Goal: Task Accomplishment & Management: Manage account settings

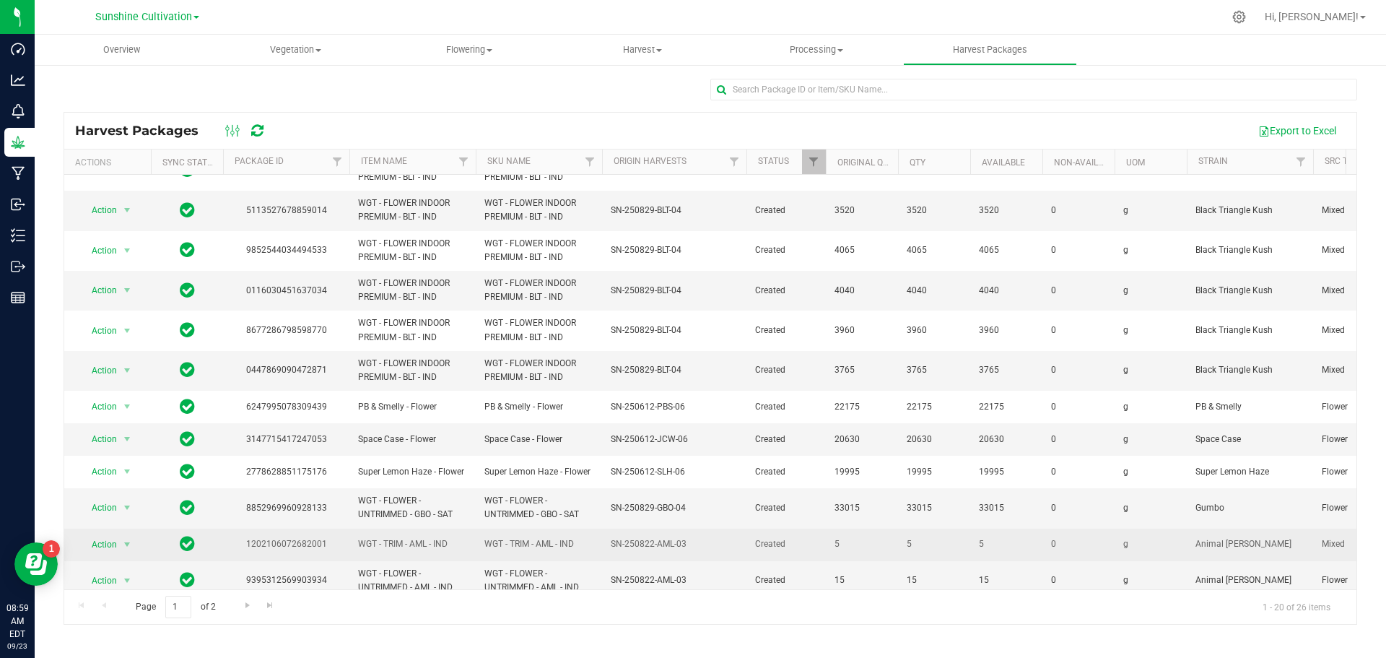
scroll to position [248, 0]
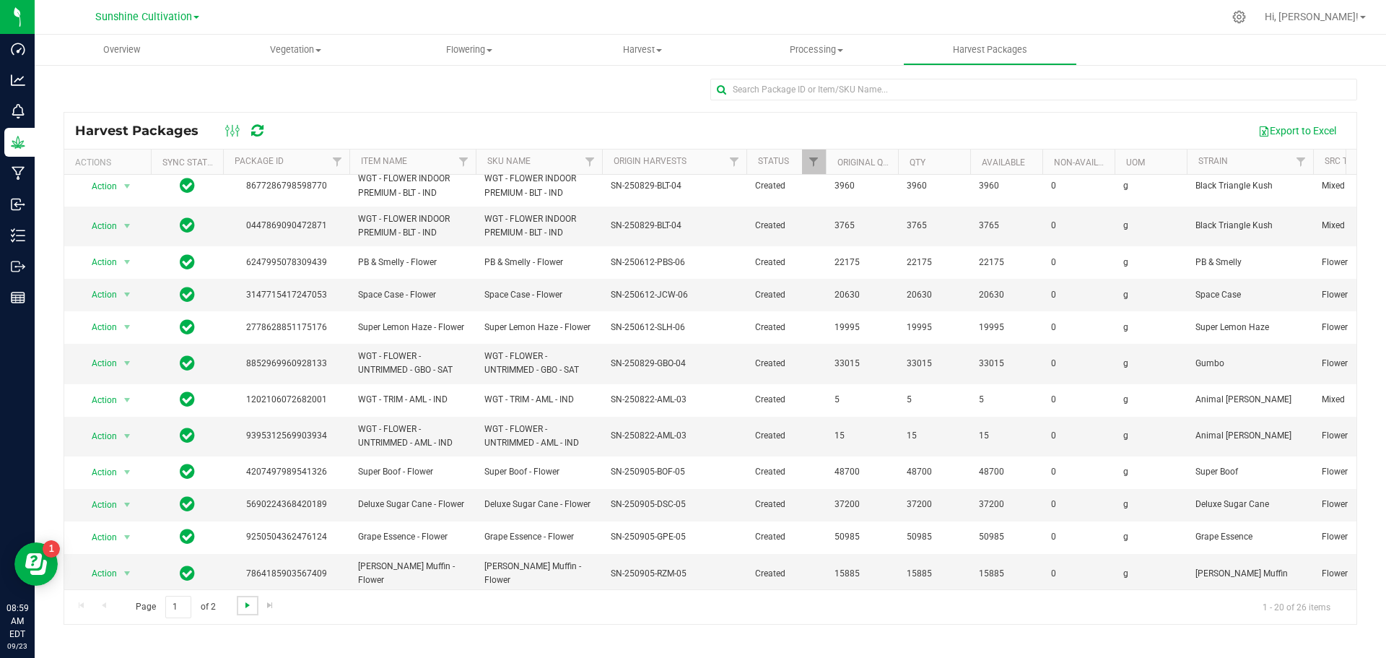
click at [245, 607] on span "Go to the next page" at bounding box center [248, 605] width 12 height 12
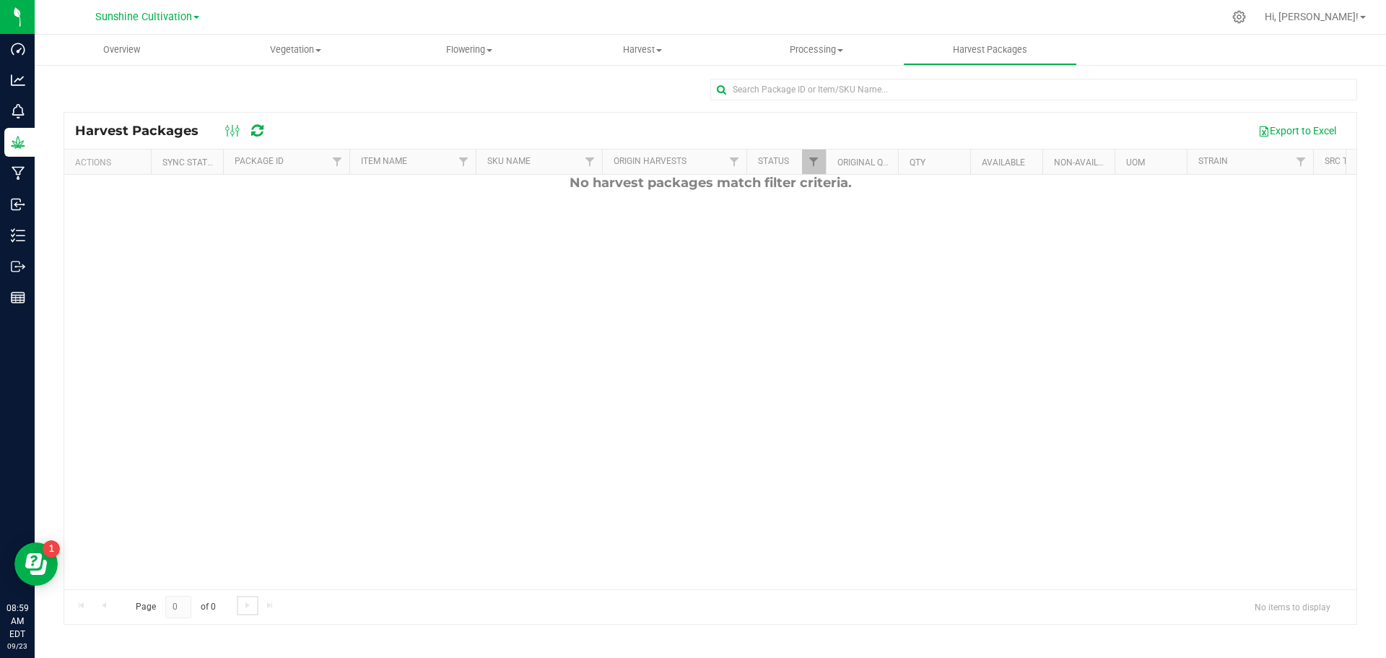
scroll to position [0, 0]
click at [103, 604] on div "Page 0 of 0 No items to display" at bounding box center [710, 606] width 1292 height 35
click at [819, 157] on span "Filter" at bounding box center [814, 162] width 12 height 12
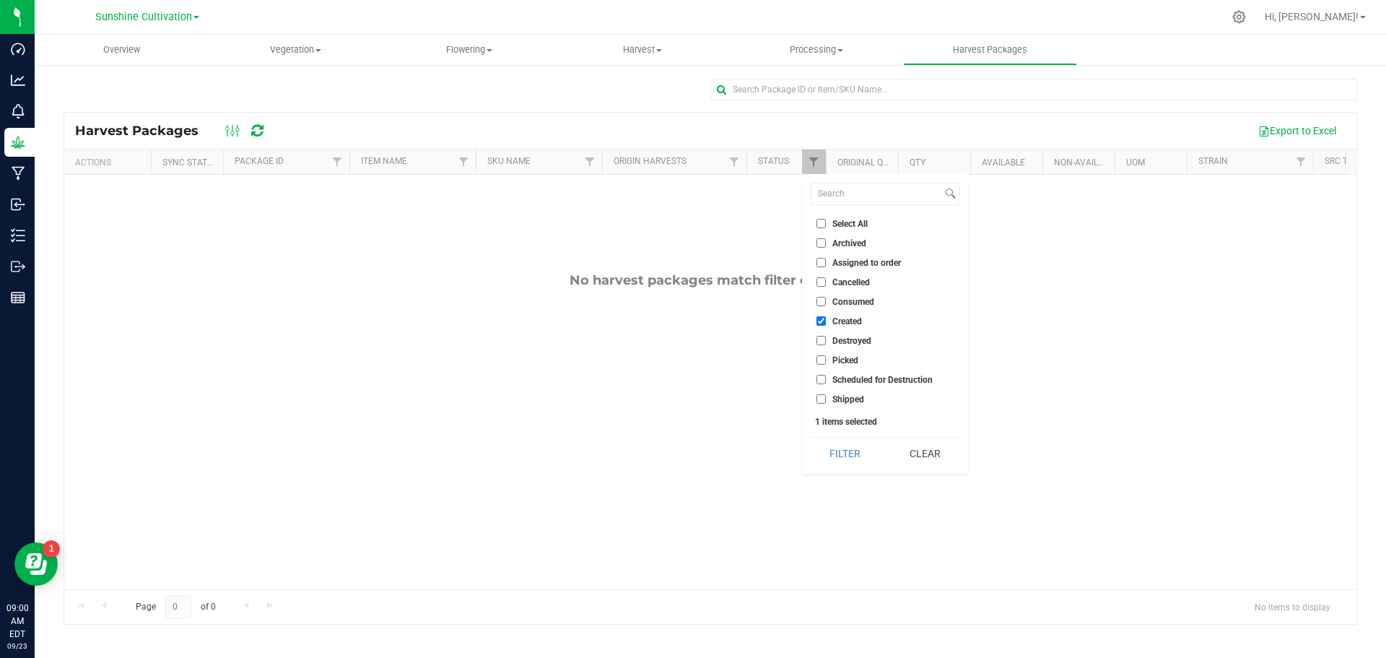
click at [820, 323] on input "Created" at bounding box center [820, 320] width 9 height 9
checkbox input "false"
drag, startPoint x: 645, startPoint y: 440, endPoint x: 551, endPoint y: 324, distance: 149.8
click at [645, 439] on div "No harvest packages match filter criteria." at bounding box center [710, 431] width 1292 height 512
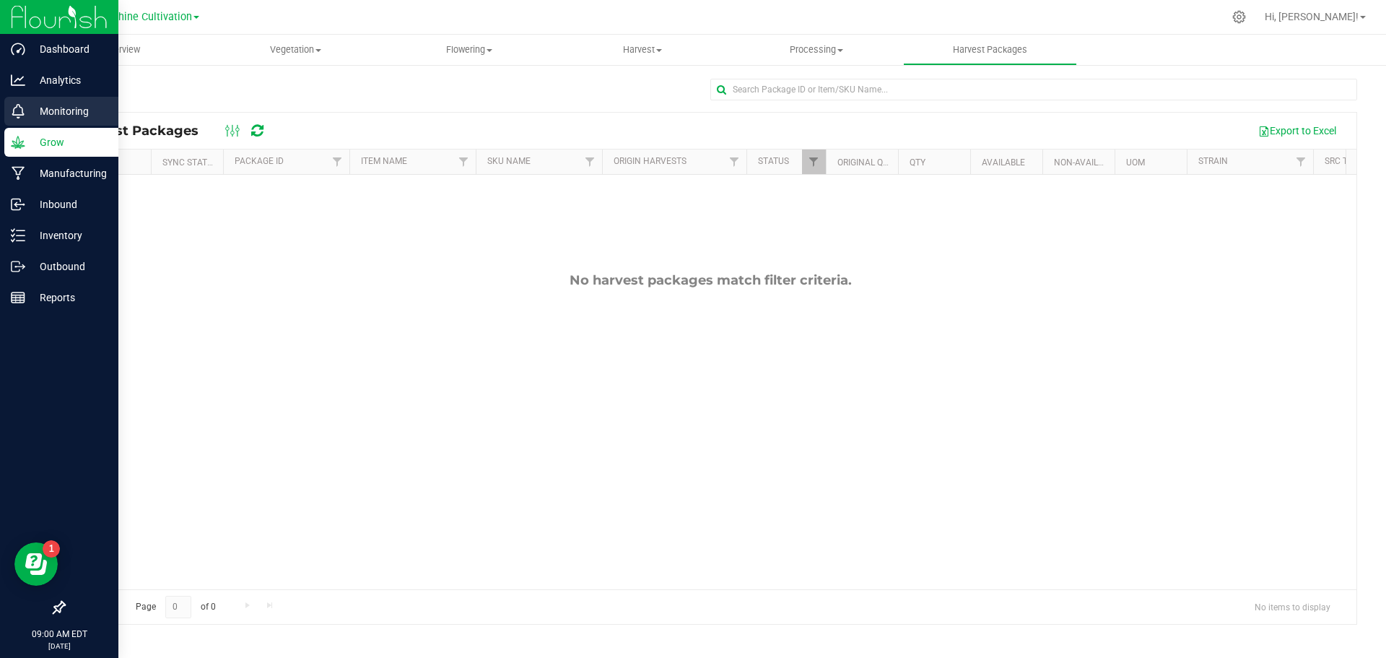
click at [48, 121] on div "Monitoring" at bounding box center [61, 111] width 114 height 29
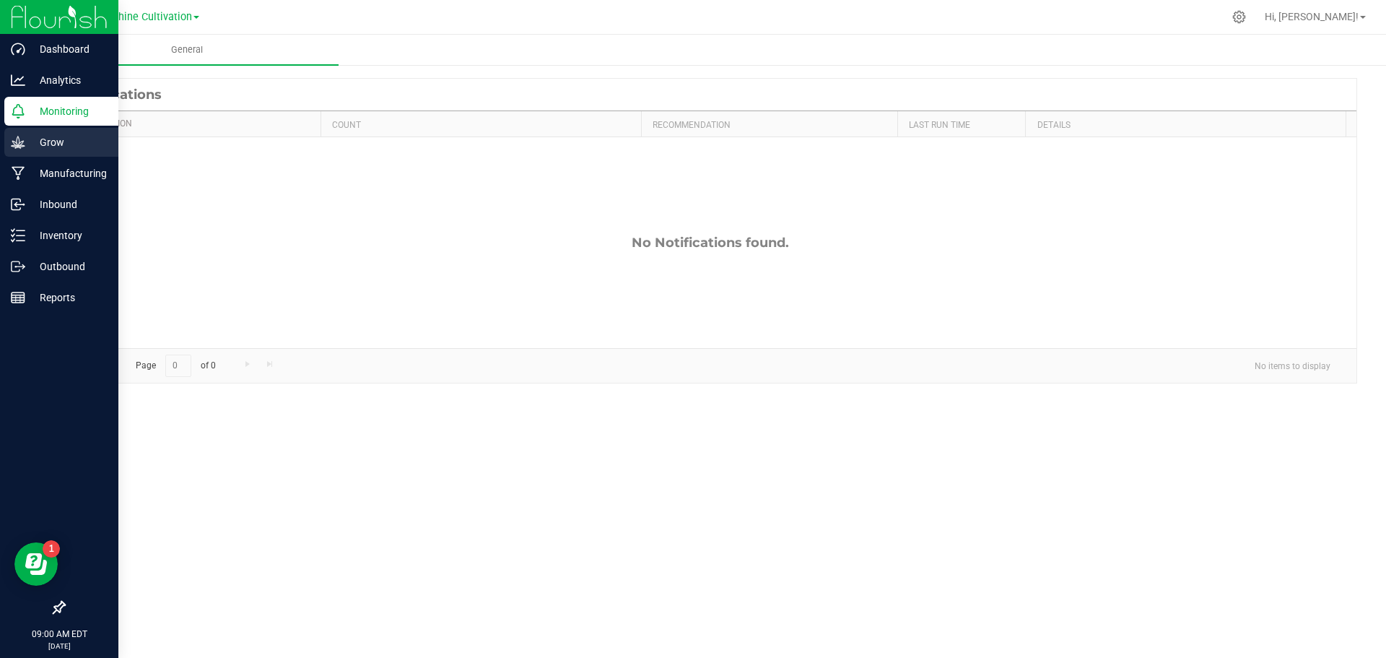
click at [18, 152] on div "Grow" at bounding box center [61, 142] width 114 height 29
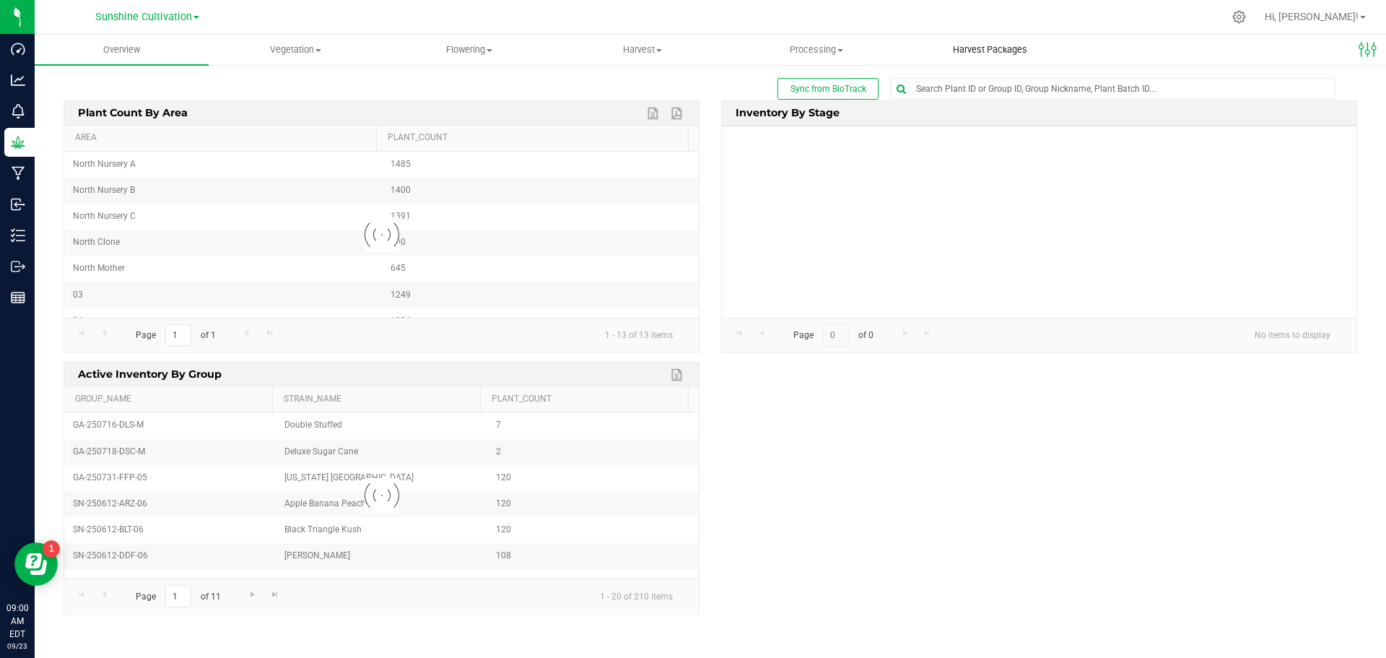
click at [946, 45] on span "Harvest Packages" at bounding box center [989, 49] width 113 height 13
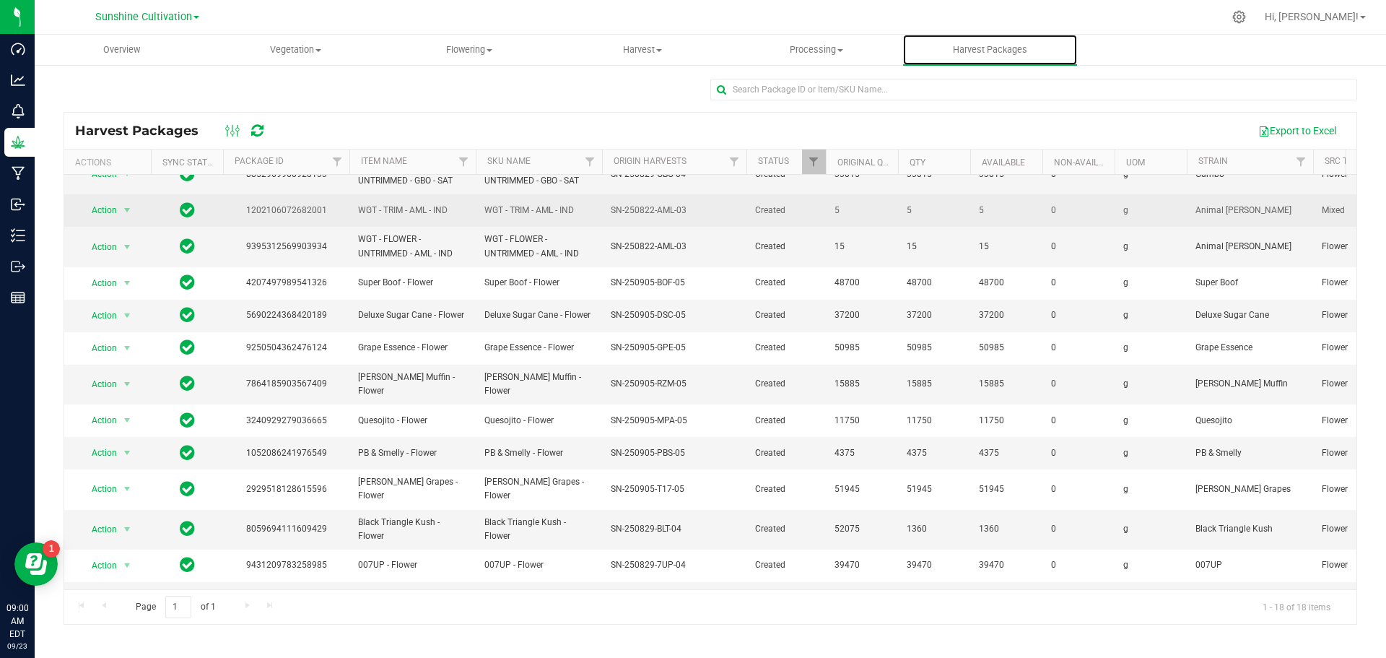
scroll to position [211, 0]
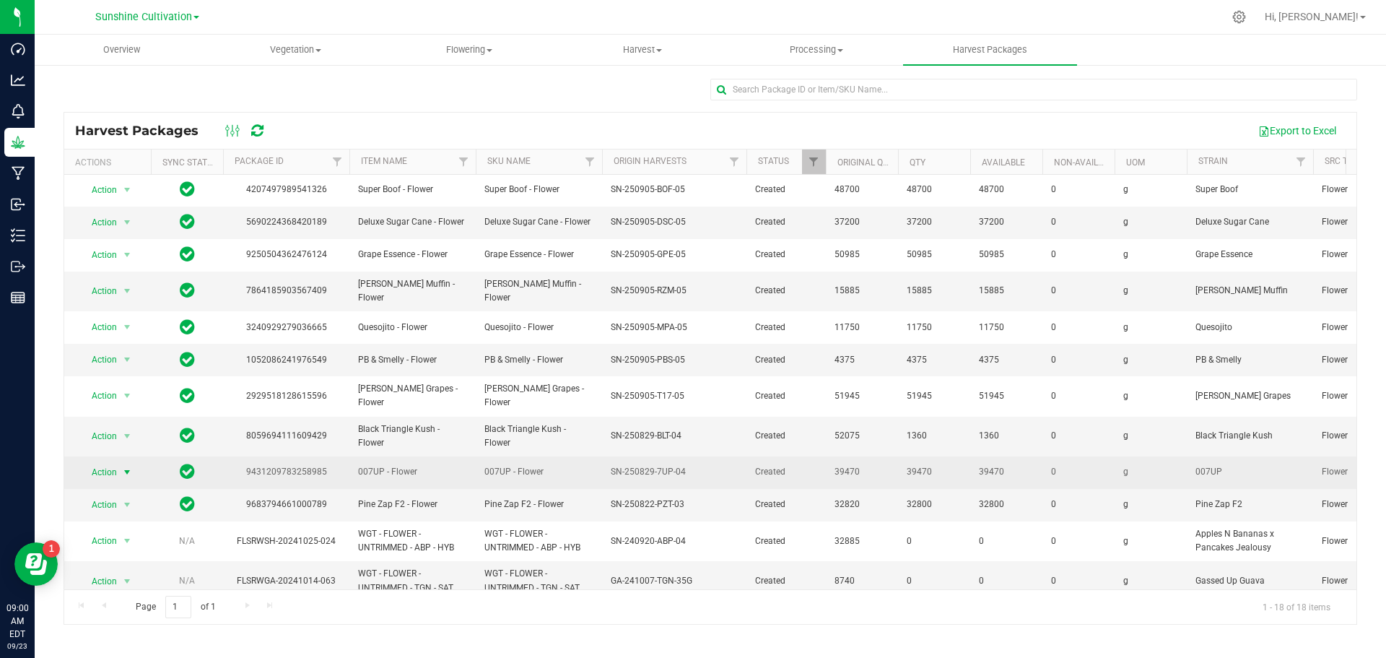
click at [129, 466] on span "select" at bounding box center [127, 472] width 12 height 12
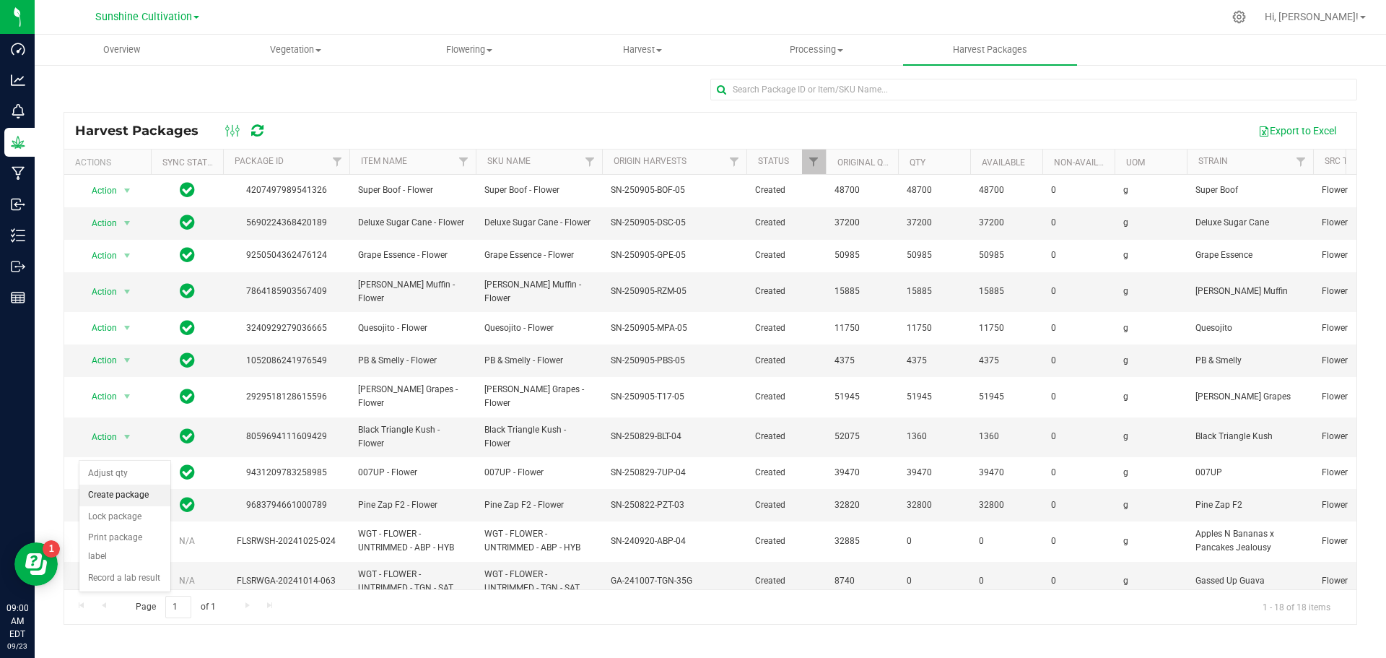
click at [141, 497] on li "Create package" at bounding box center [124, 495] width 91 height 22
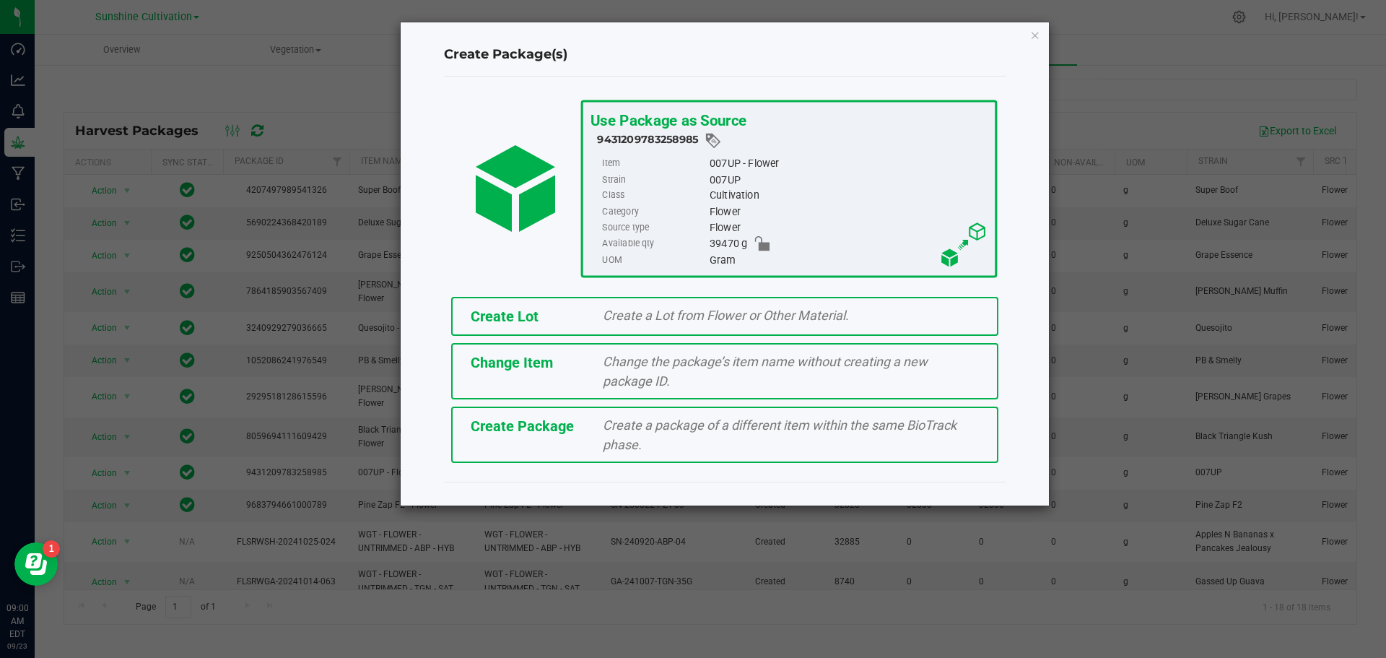
click at [531, 437] on div "Create Package Create a package of a different item within the same BioTrack ph…" at bounding box center [724, 434] width 547 height 56
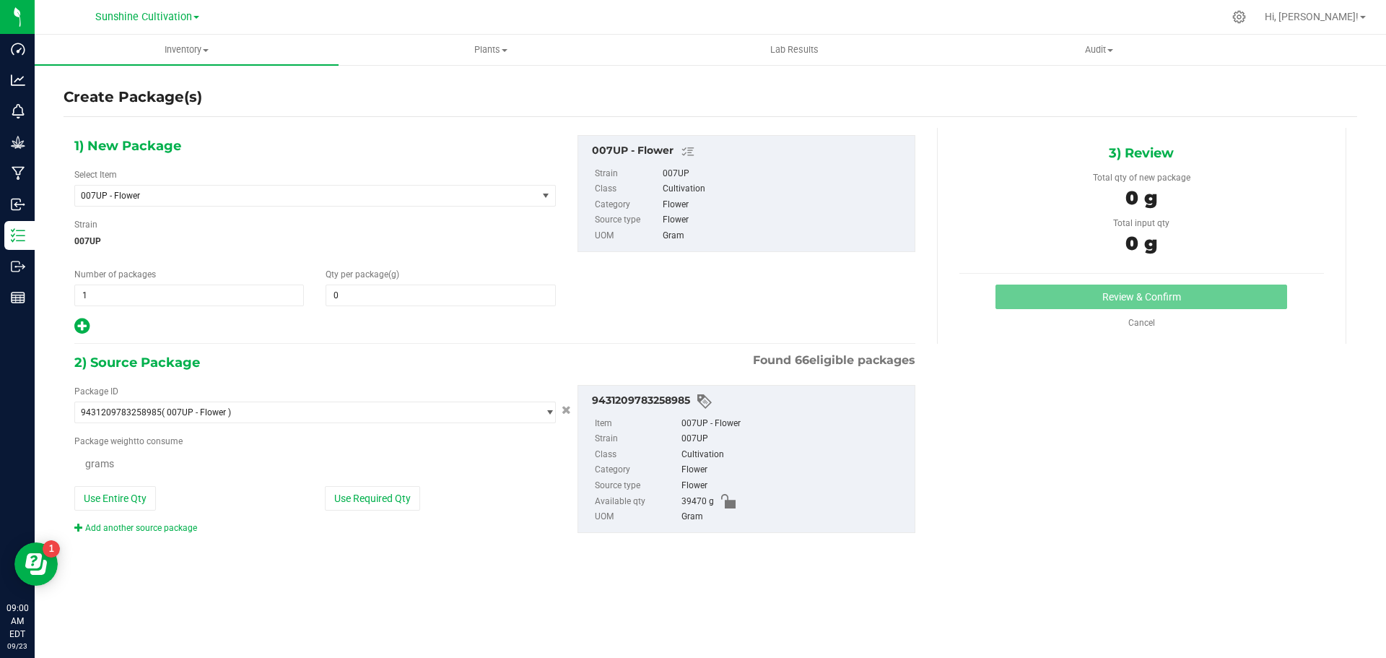
type input "0.0000"
click at [320, 187] on span "007UP - Flower" at bounding box center [306, 196] width 462 height 20
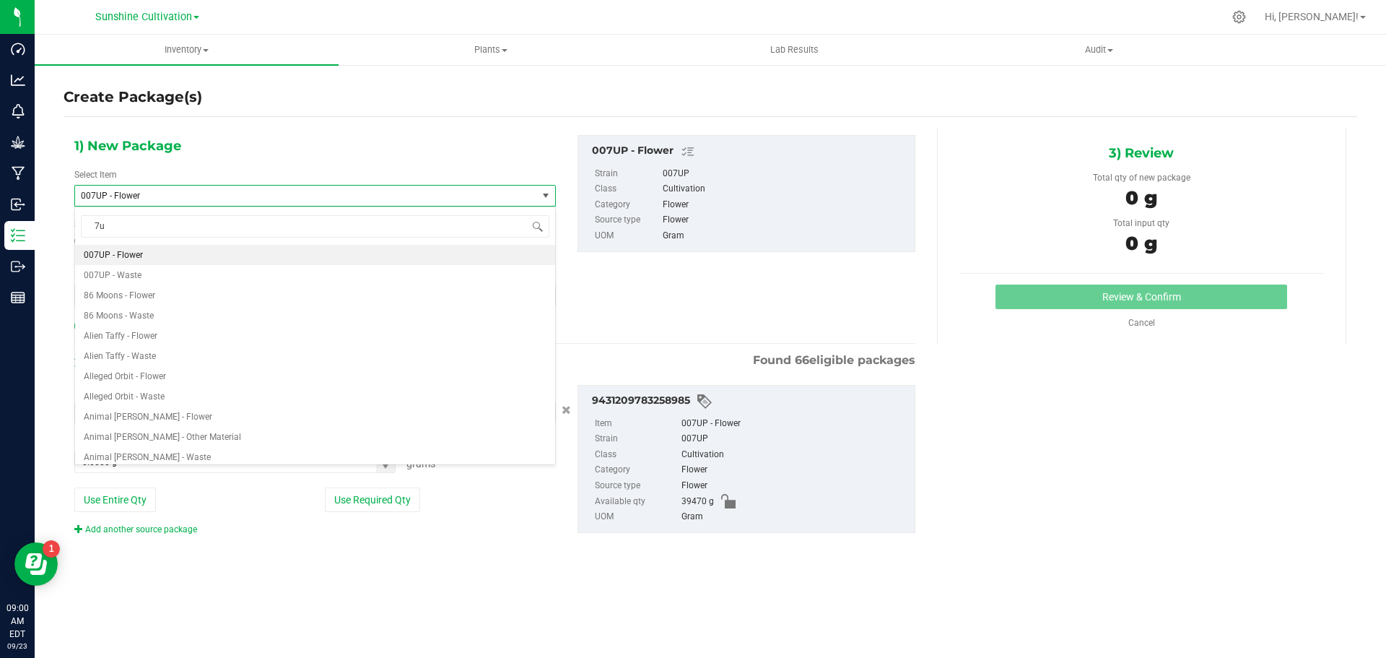
type input "7up"
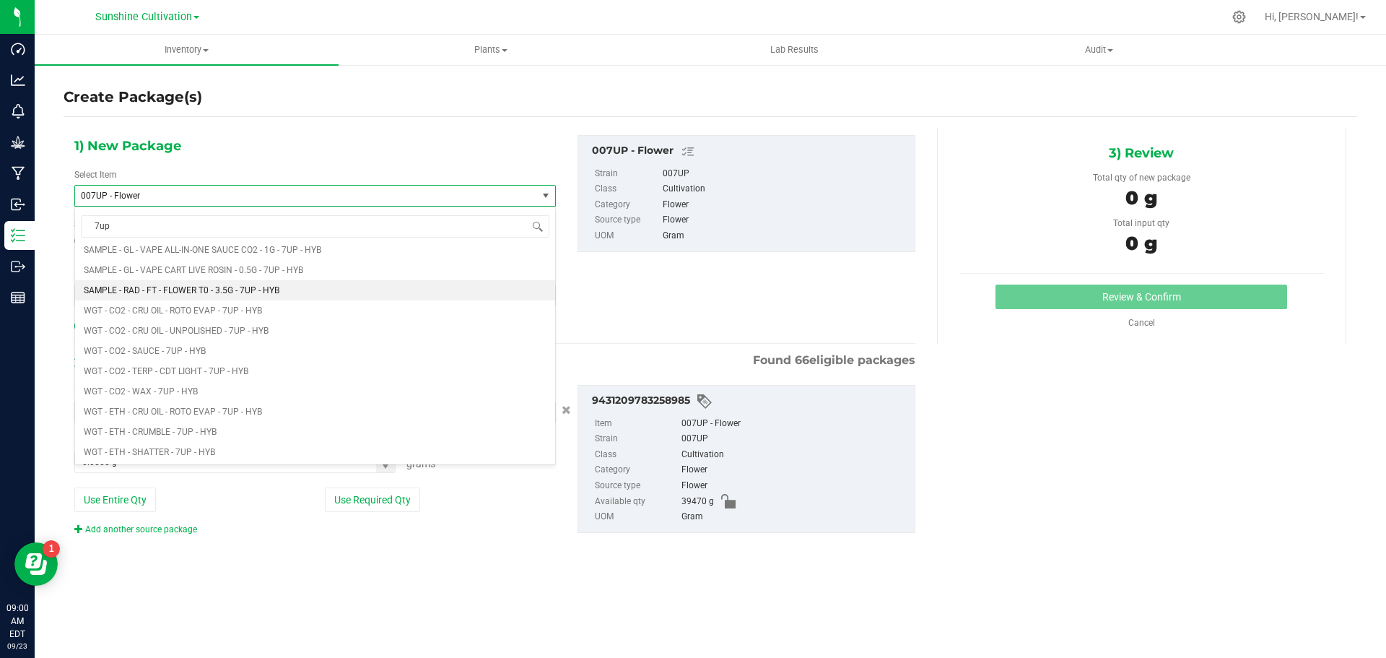
scroll to position [1444, 0]
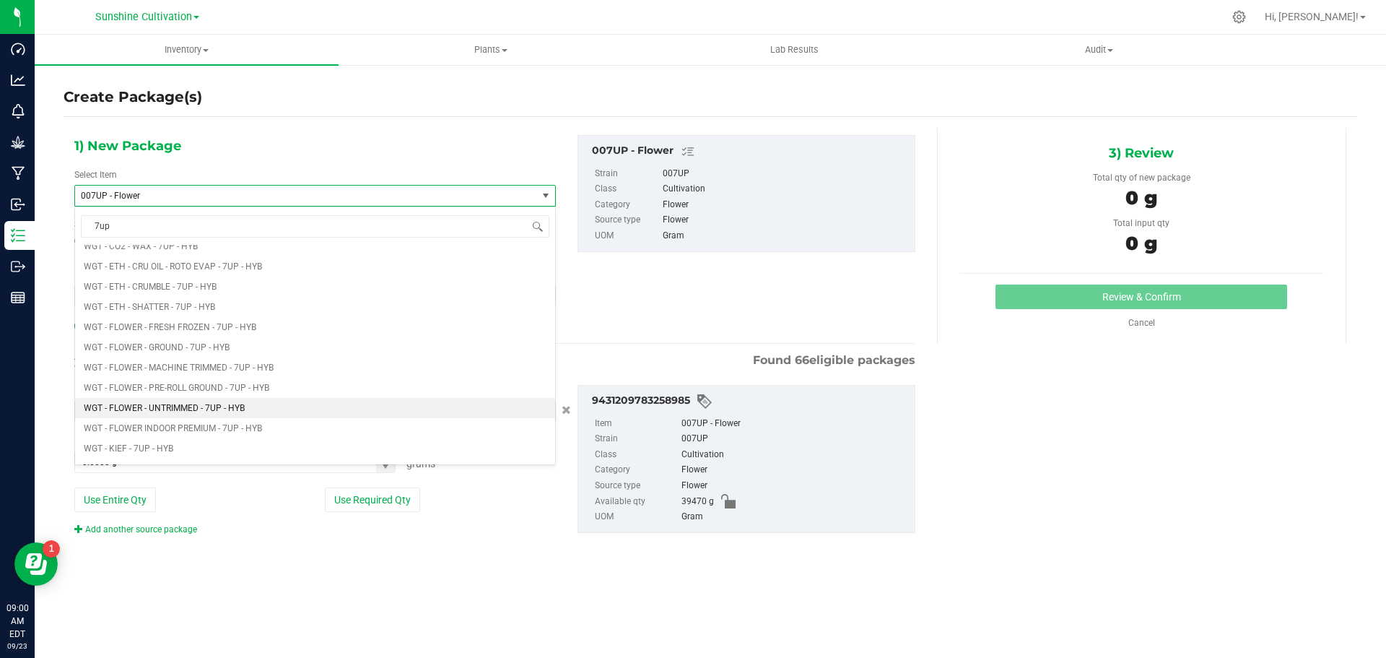
click at [238, 409] on span "WGT - FLOWER - UNTRIMMED - 7UP - HYB" at bounding box center [164, 408] width 161 height 10
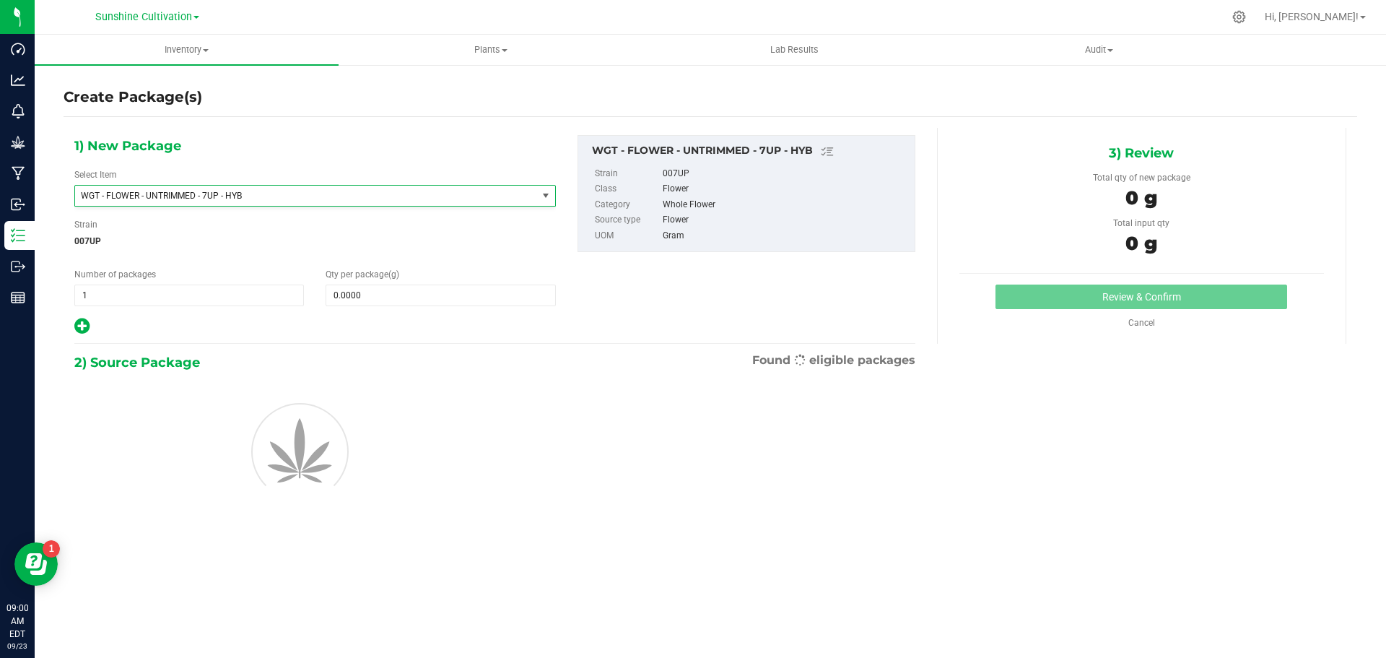
type input "0.0000"
click at [383, 290] on span at bounding box center [441, 295] width 230 height 22
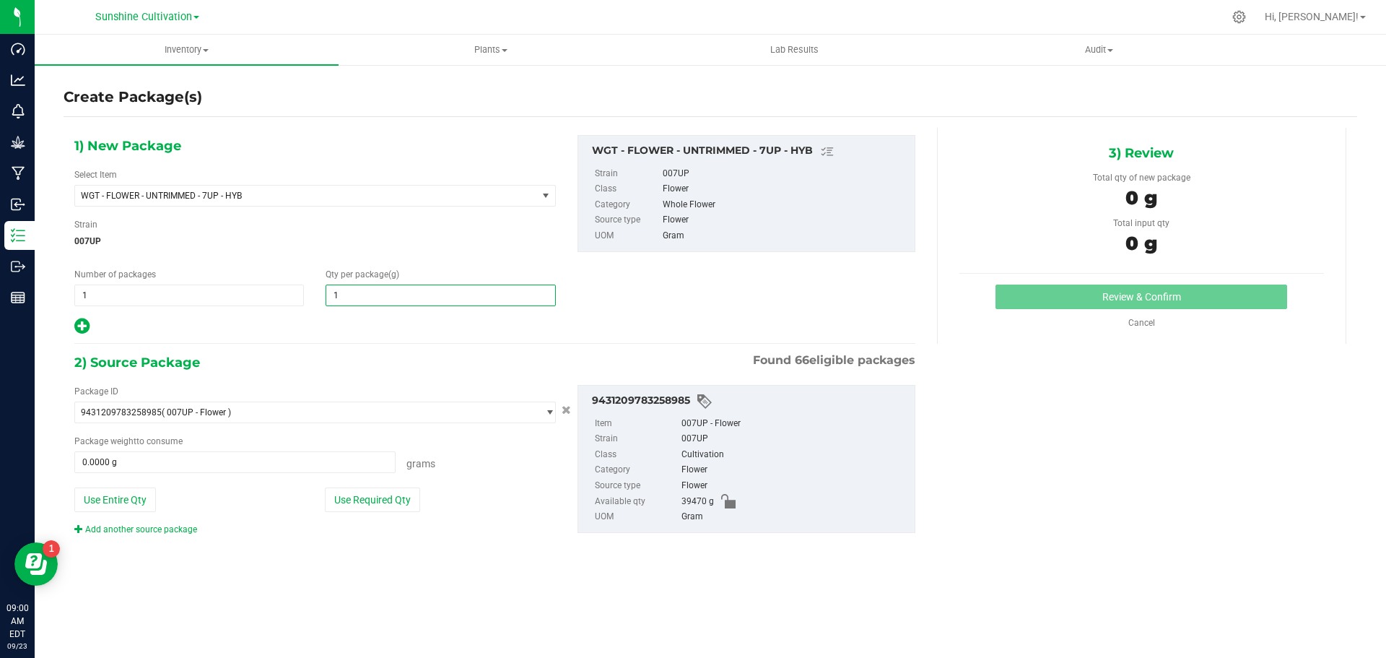
type input "15"
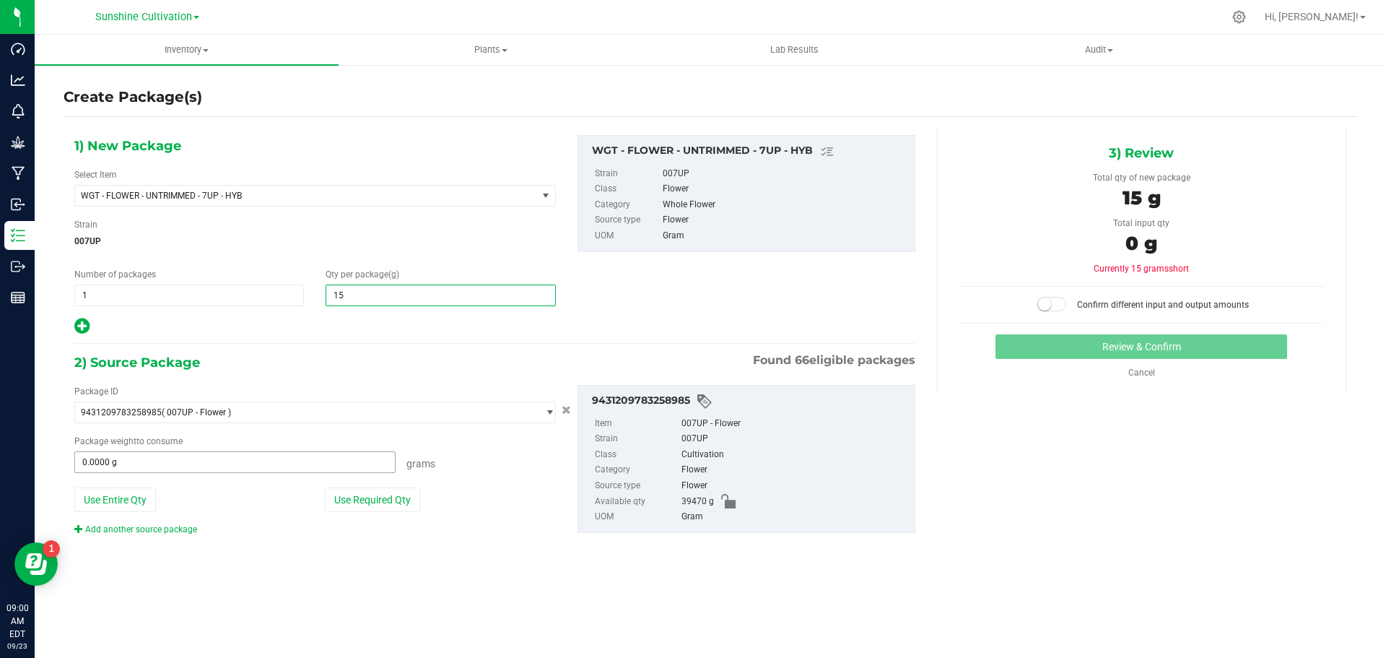
type input "15.0000"
click at [273, 454] on span at bounding box center [234, 462] width 321 height 22
type input "15"
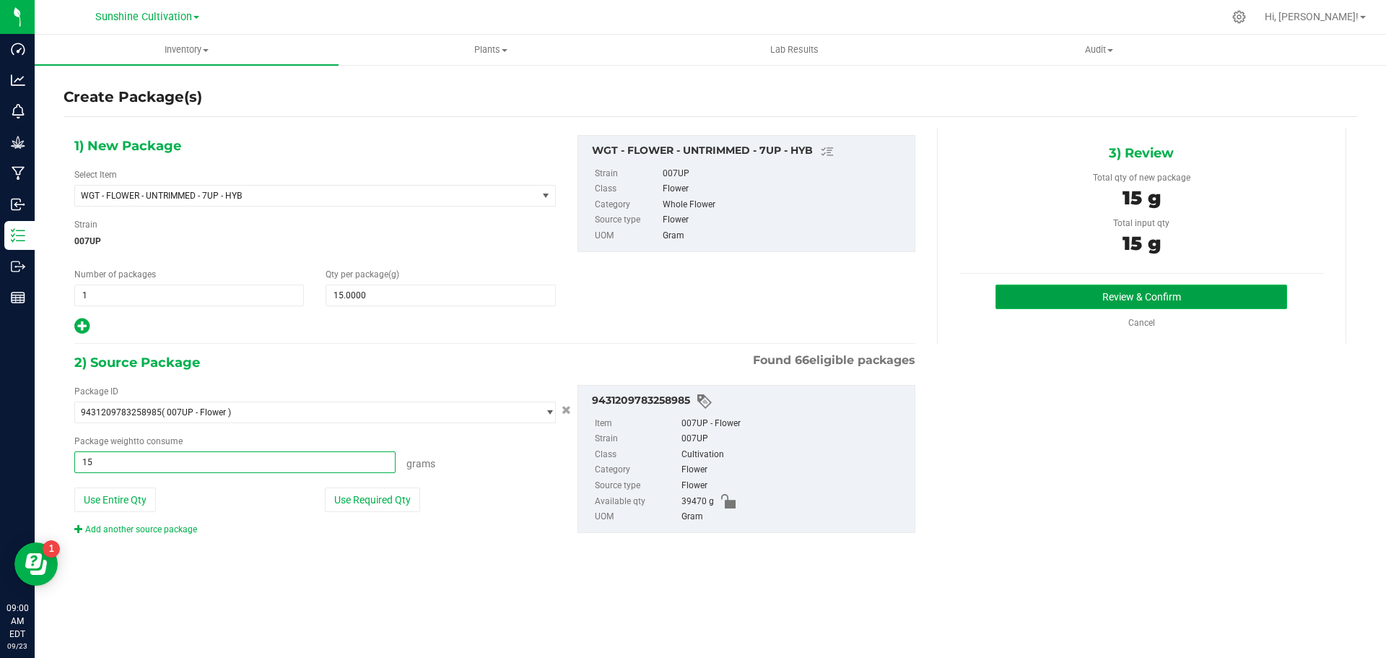
type input "15.0000 g"
click at [1201, 297] on button "Review & Confirm" at bounding box center [1142, 296] width 292 height 25
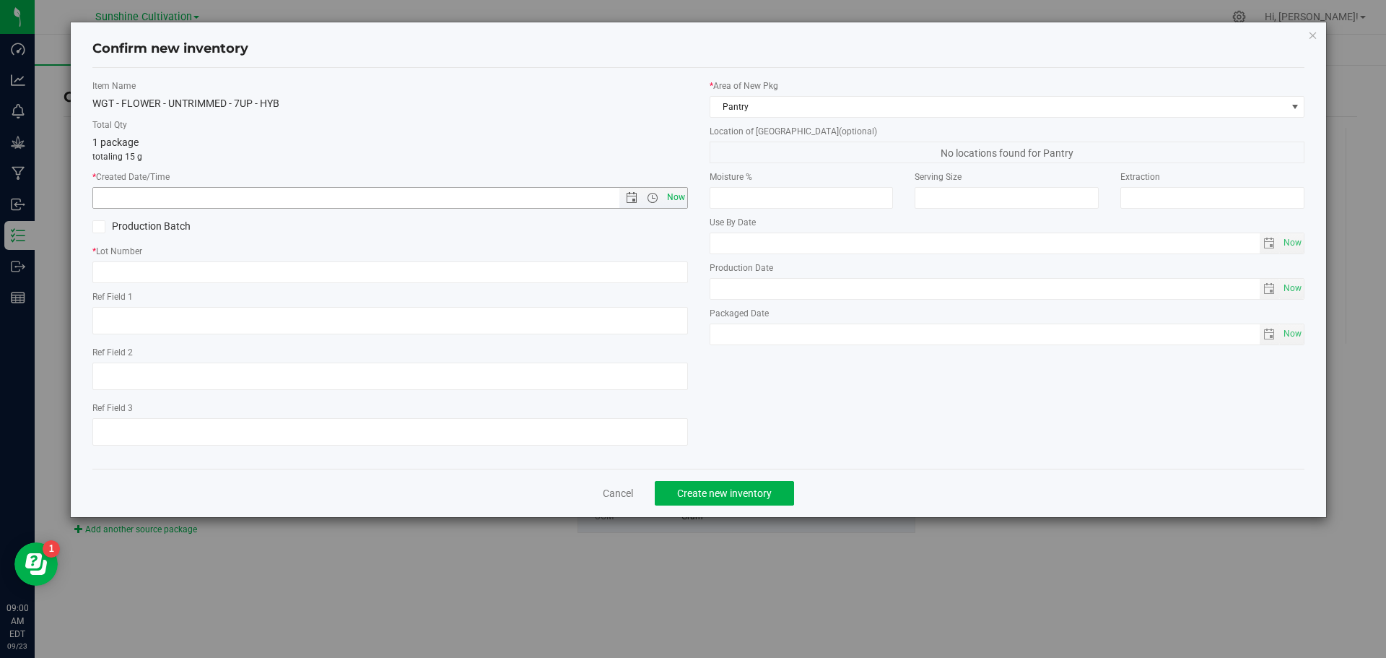
click at [686, 195] on span "Now" at bounding box center [675, 197] width 25 height 21
type input "9/23/2025 9:00 AM"
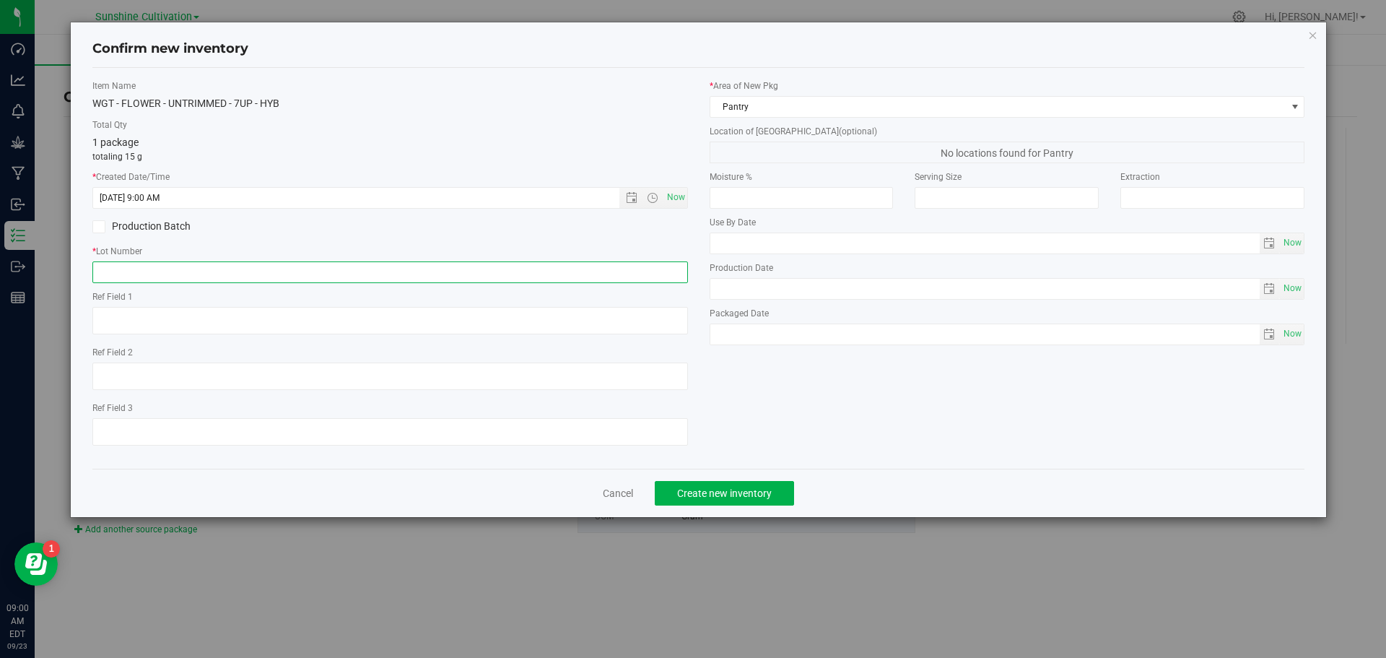
paste input "SN-250829-7UP-04"
type input "SN-250829-7UP-04-FA"
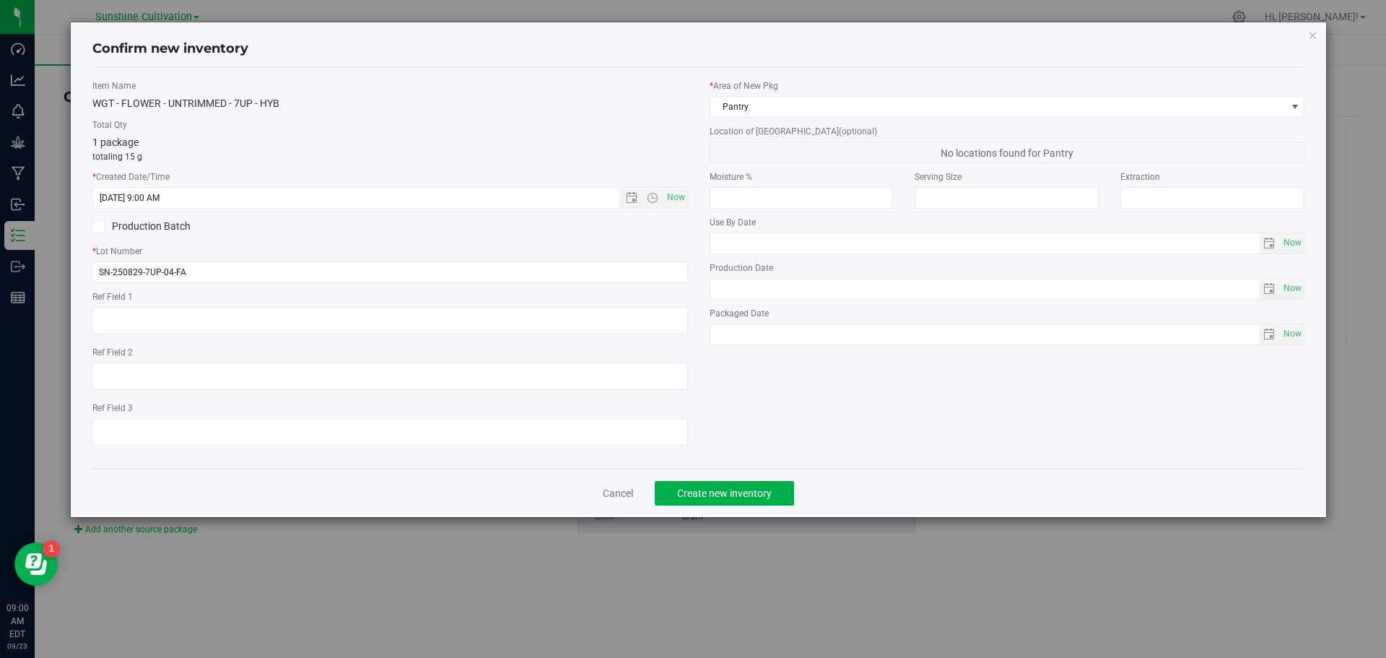
click at [702, 505] on div "Cancel Create new inventory" at bounding box center [698, 493] width 1213 height 48
click at [707, 496] on span "Create new inventory" at bounding box center [724, 493] width 95 height 12
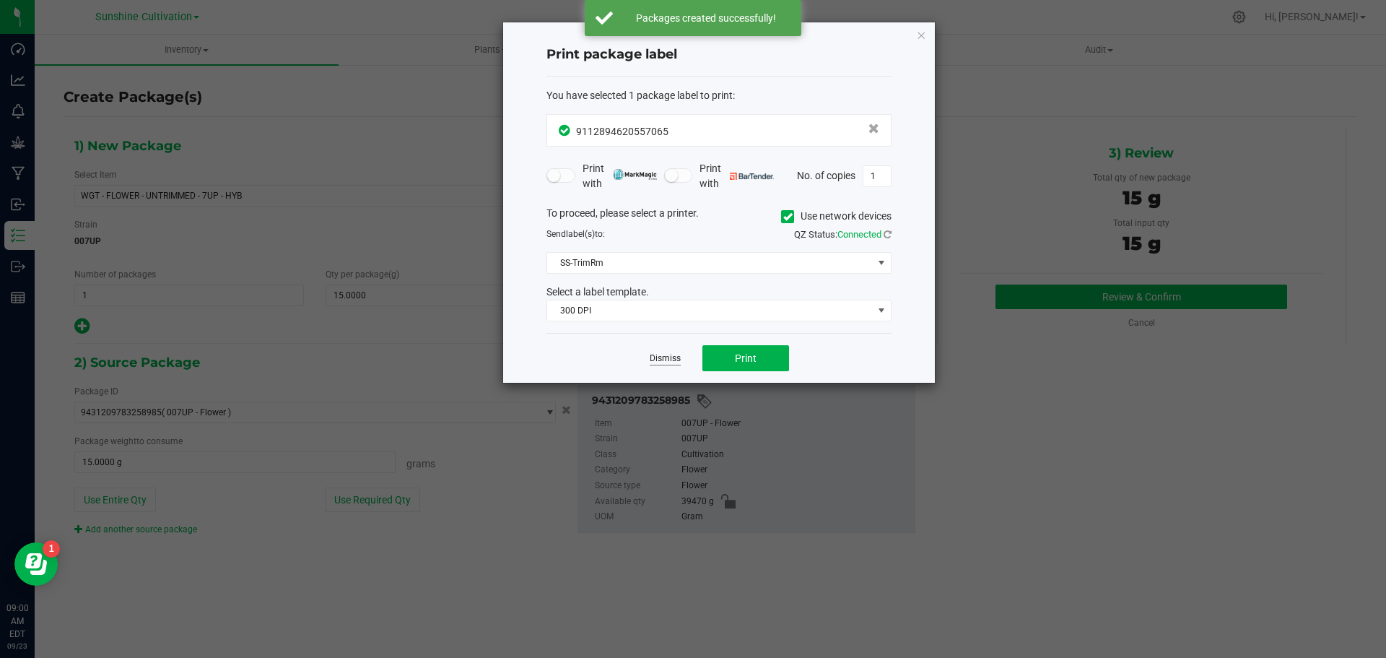
click at [661, 358] on link "Dismiss" at bounding box center [665, 358] width 31 height 12
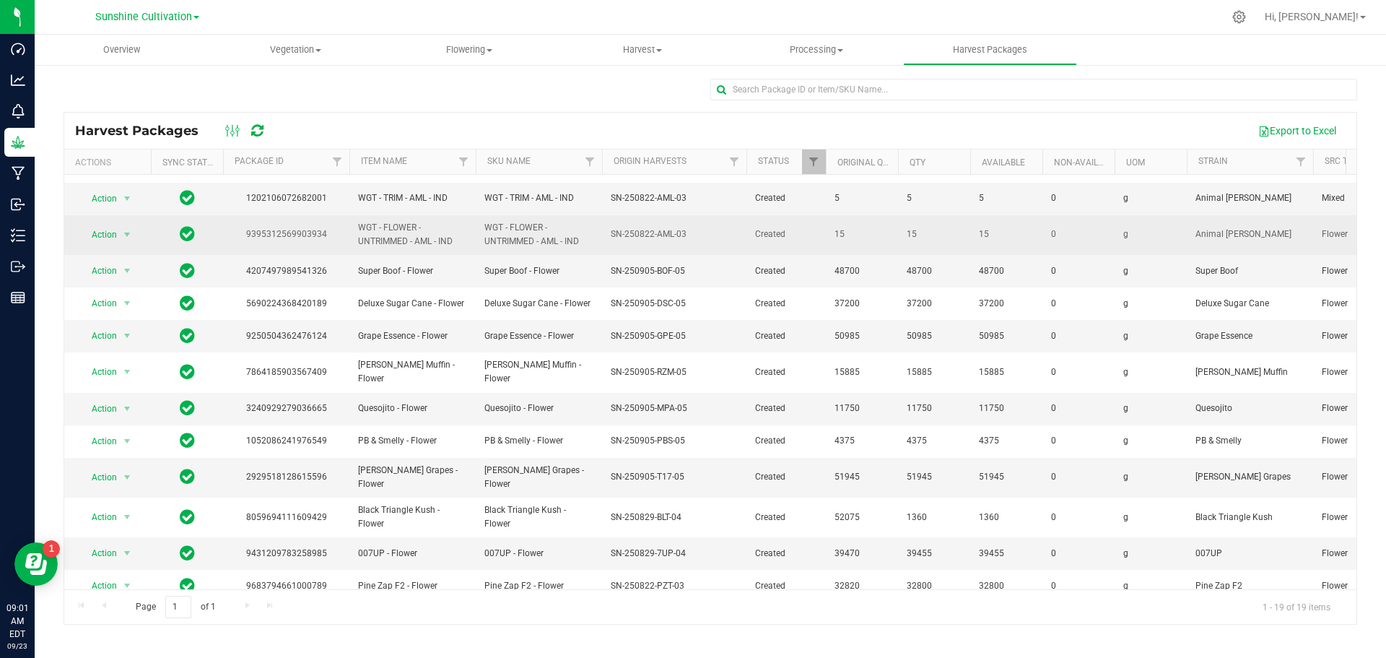
scroll to position [250, 0]
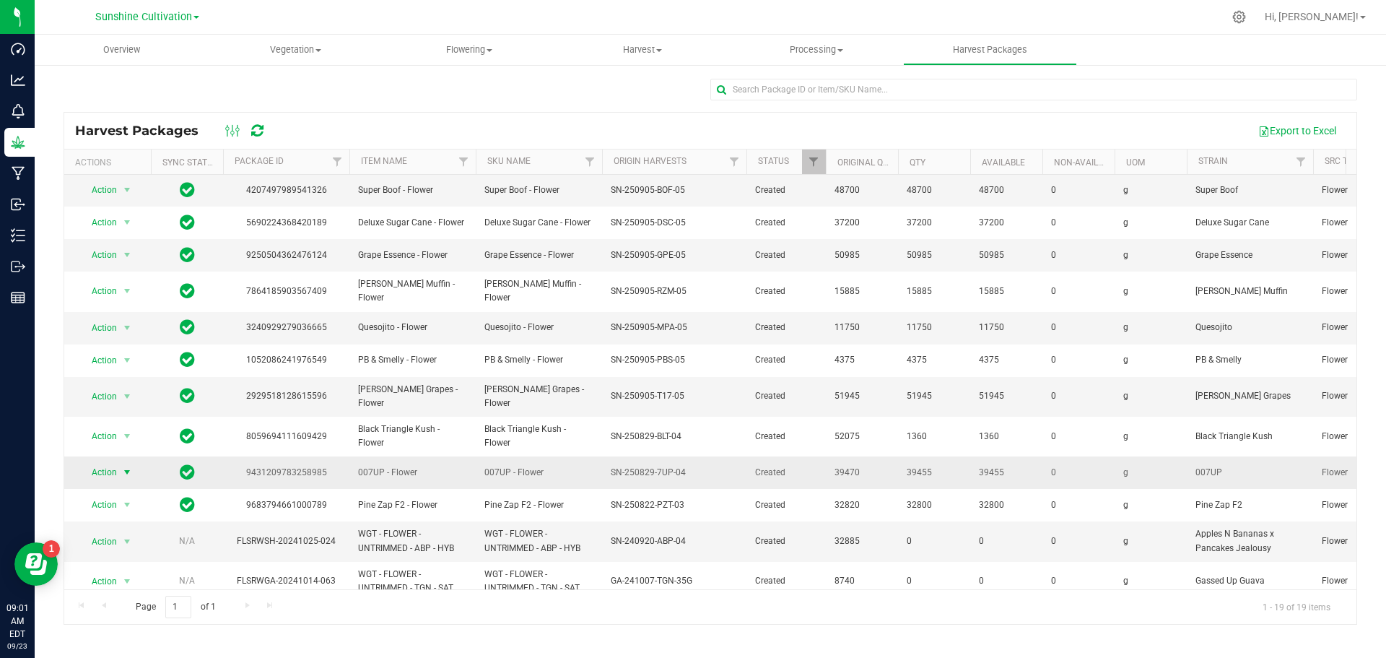
click at [101, 462] on span "Action" at bounding box center [98, 472] width 39 height 20
click at [139, 492] on li "Create package" at bounding box center [124, 495] width 91 height 22
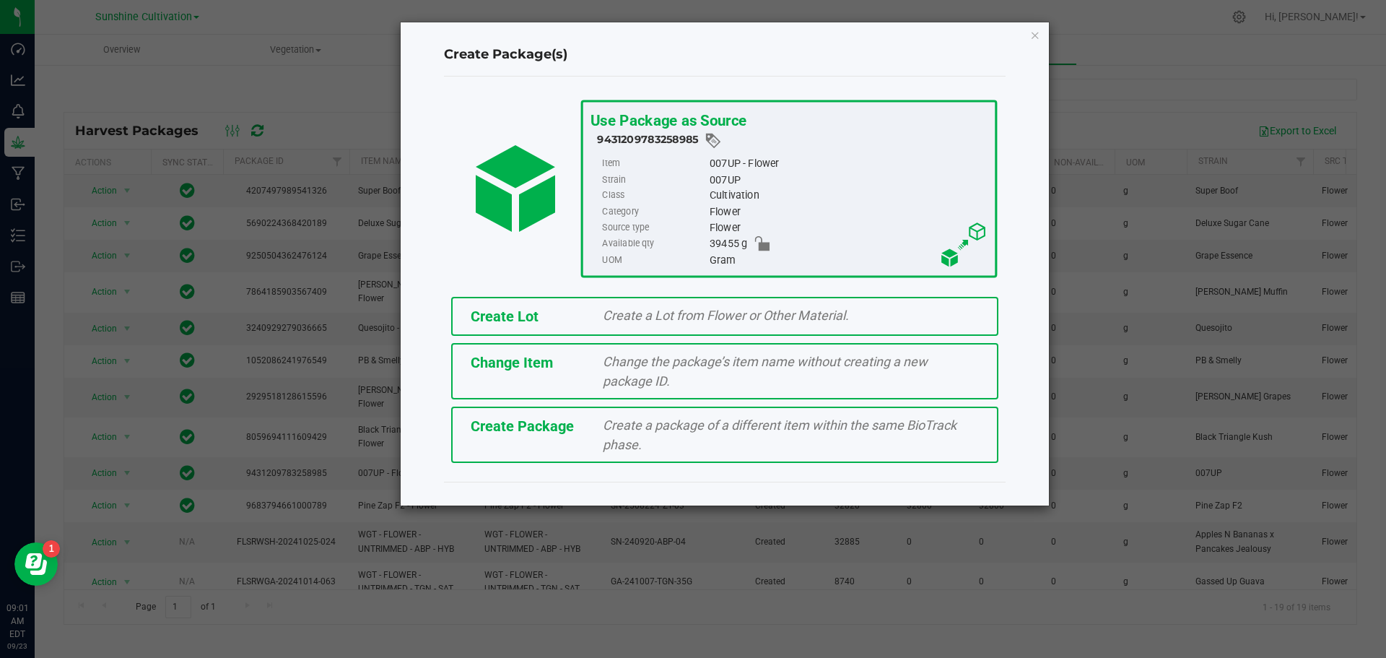
click at [557, 439] on div "Create Package Create a package of a different item within the same BioTrack ph…" at bounding box center [724, 434] width 547 height 56
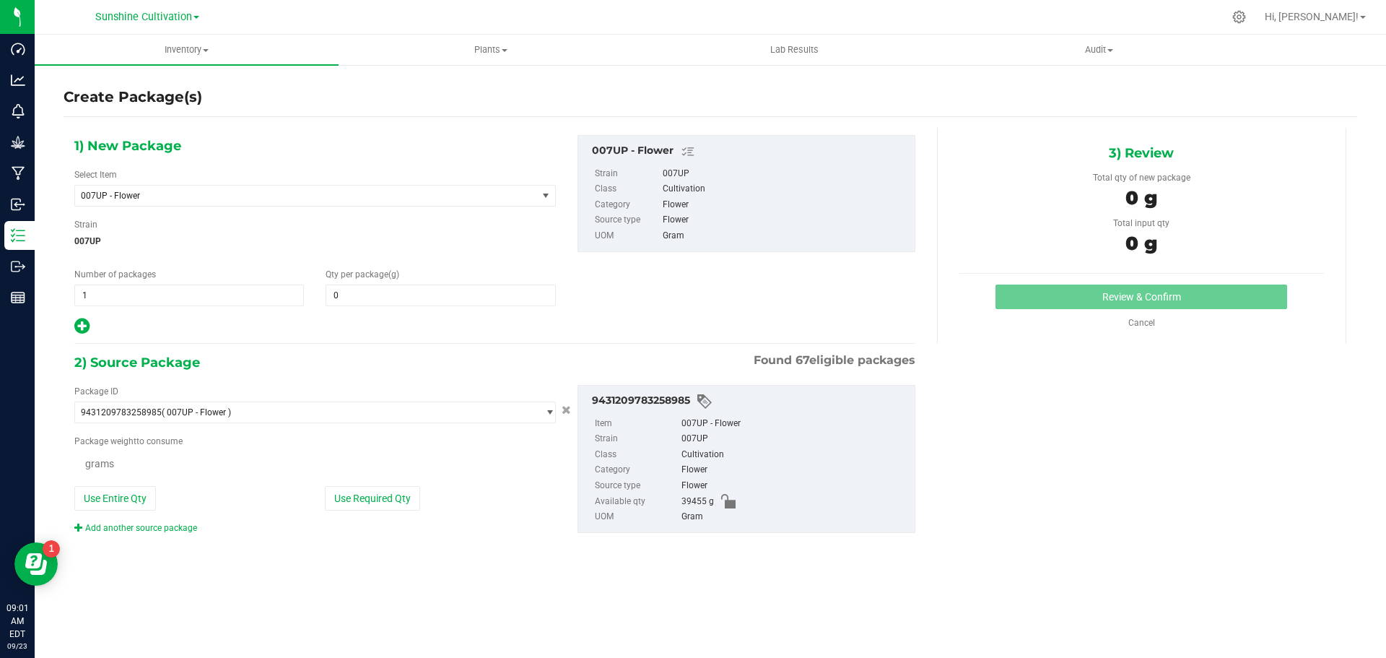
type input "0.0000"
click at [368, 188] on span "007UP - Flower" at bounding box center [306, 196] width 462 height 20
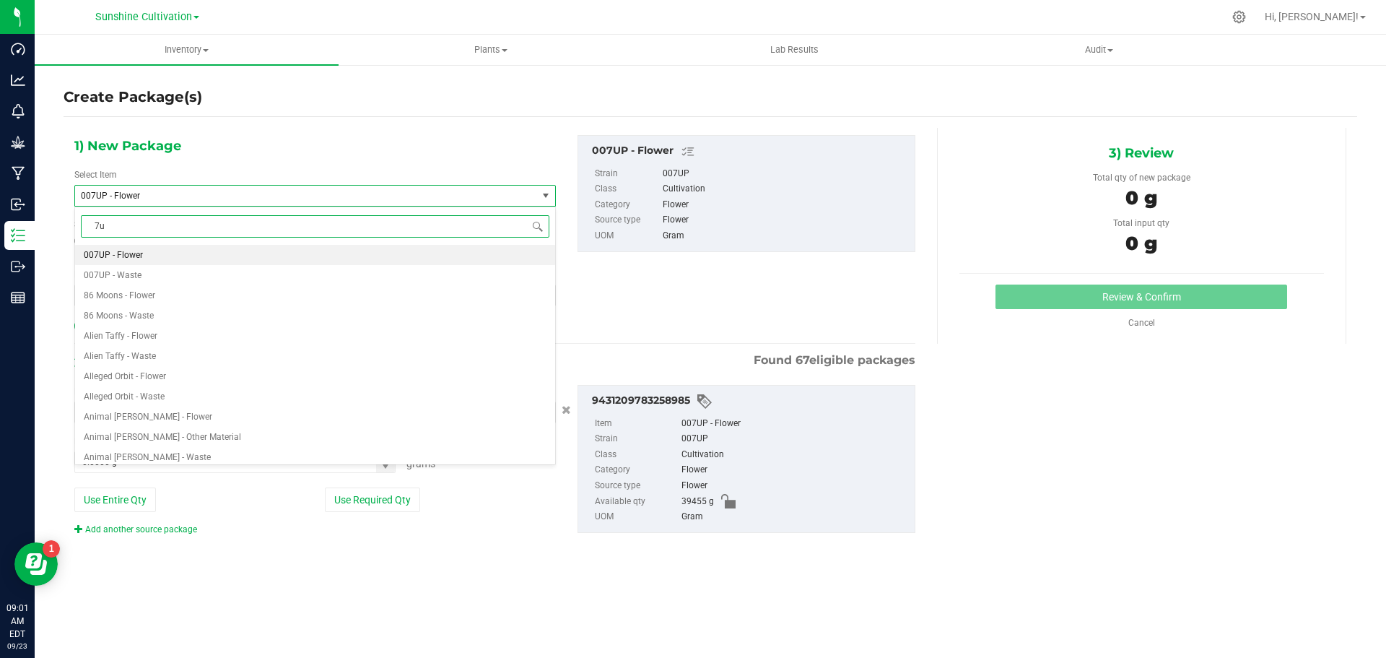
type input "7up"
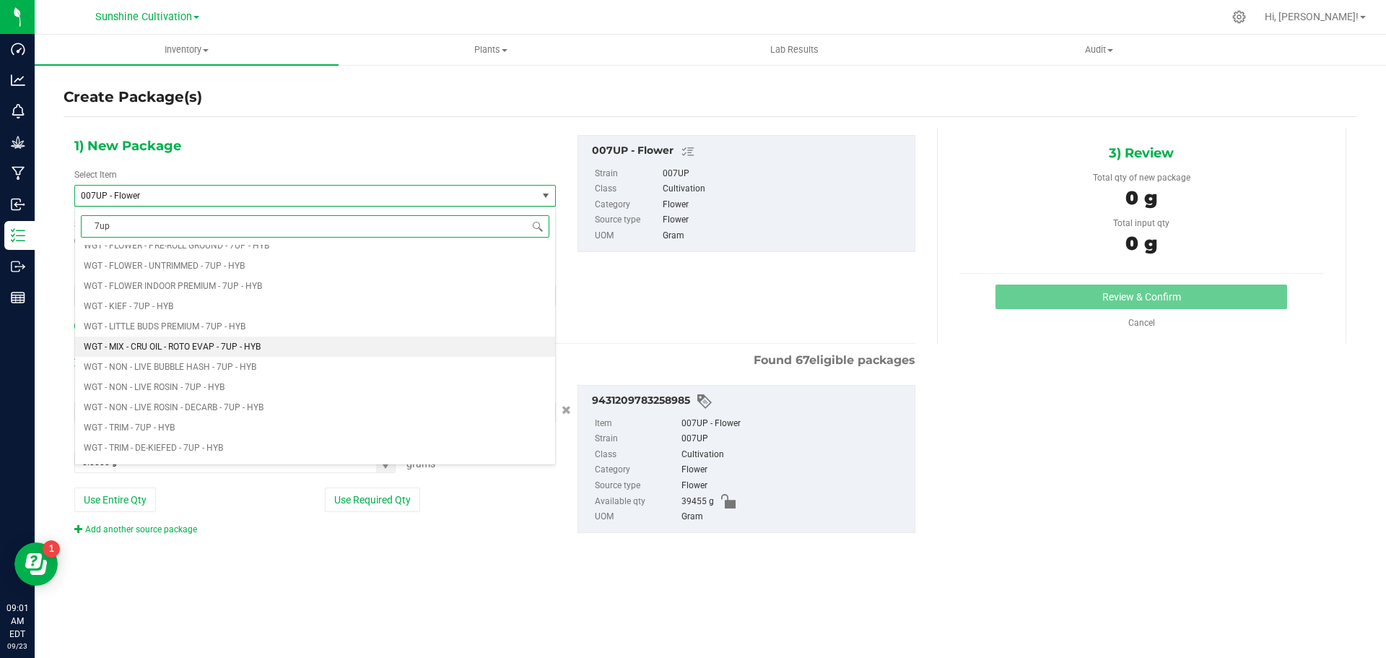
scroll to position [1588, 0]
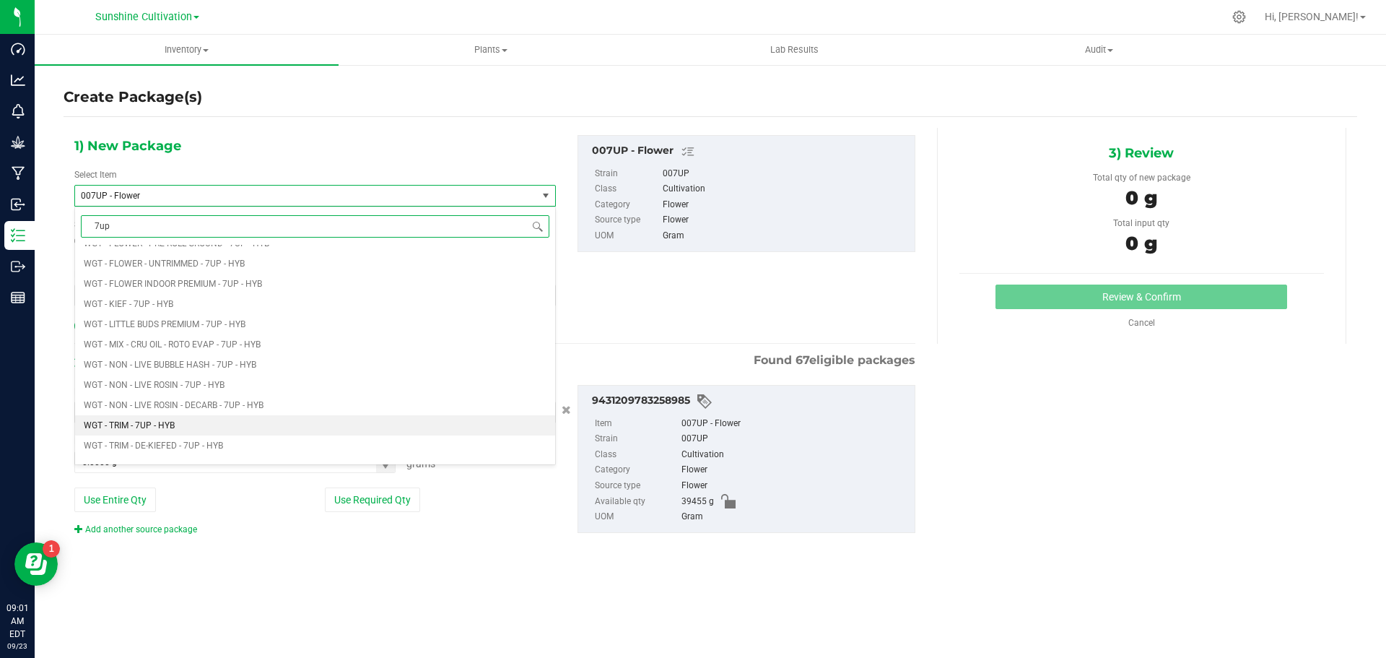
click at [179, 419] on li "WGT - TRIM - 7UP - HYB" at bounding box center [315, 425] width 480 height 20
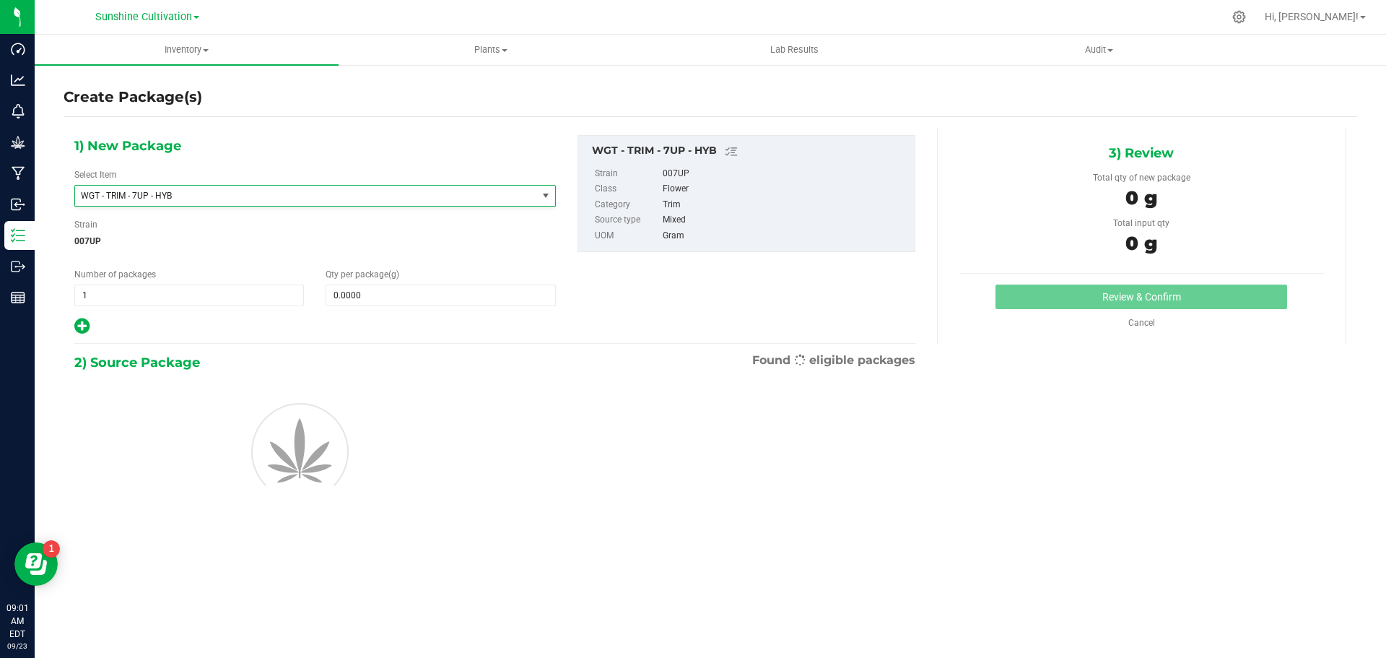
type input "0.0000"
click at [371, 290] on span at bounding box center [441, 295] width 230 height 22
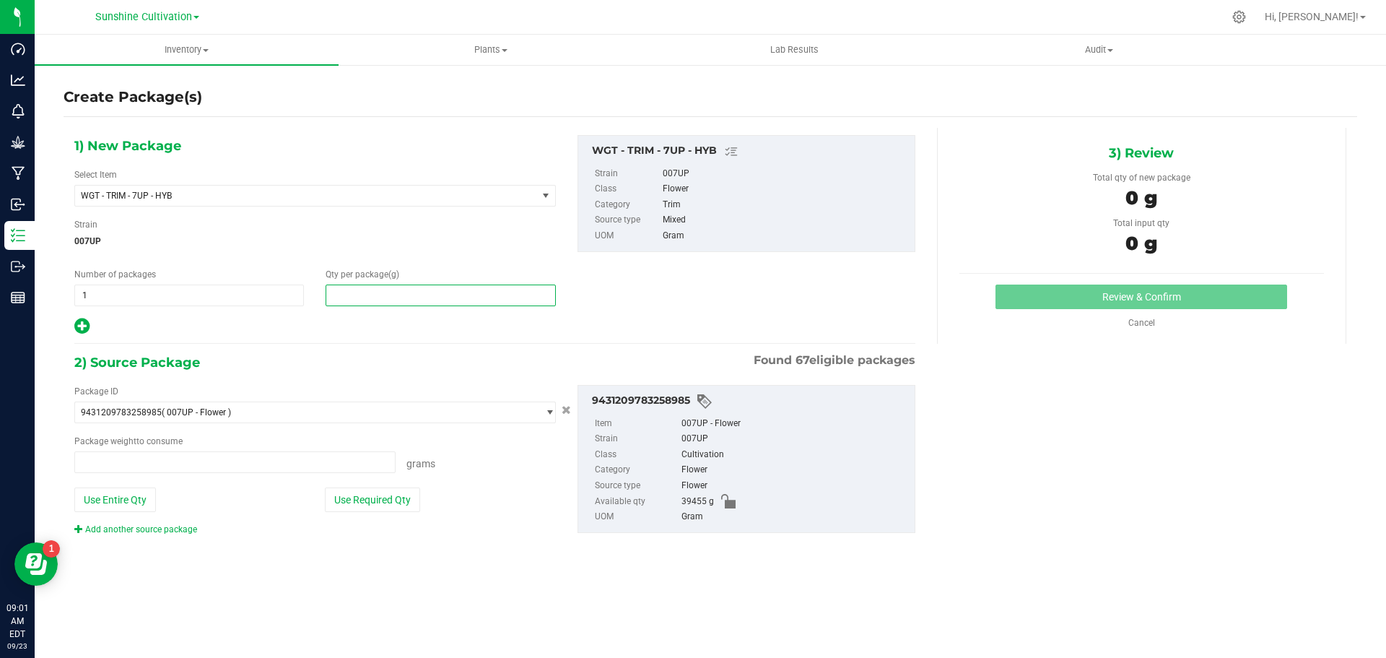
type input "0.0000 g"
type input "0"
type input "5"
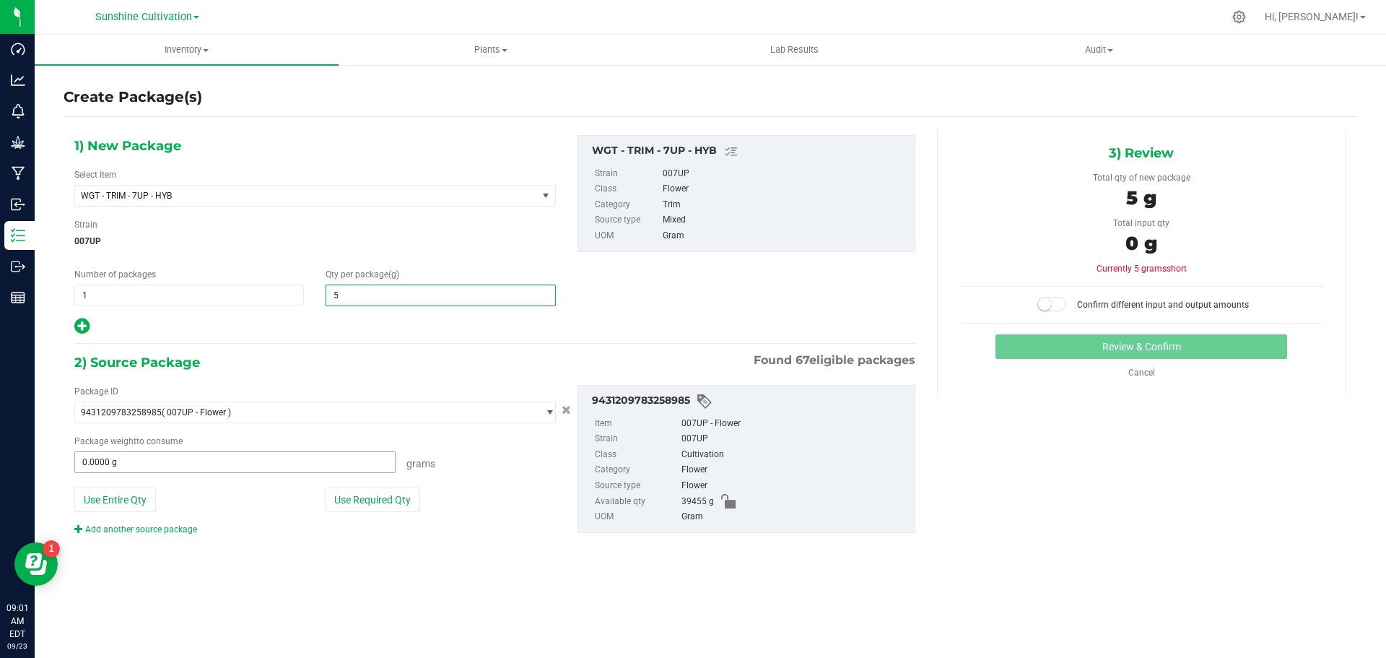
type input "5.0000"
click at [300, 458] on span at bounding box center [234, 462] width 321 height 22
type input "5"
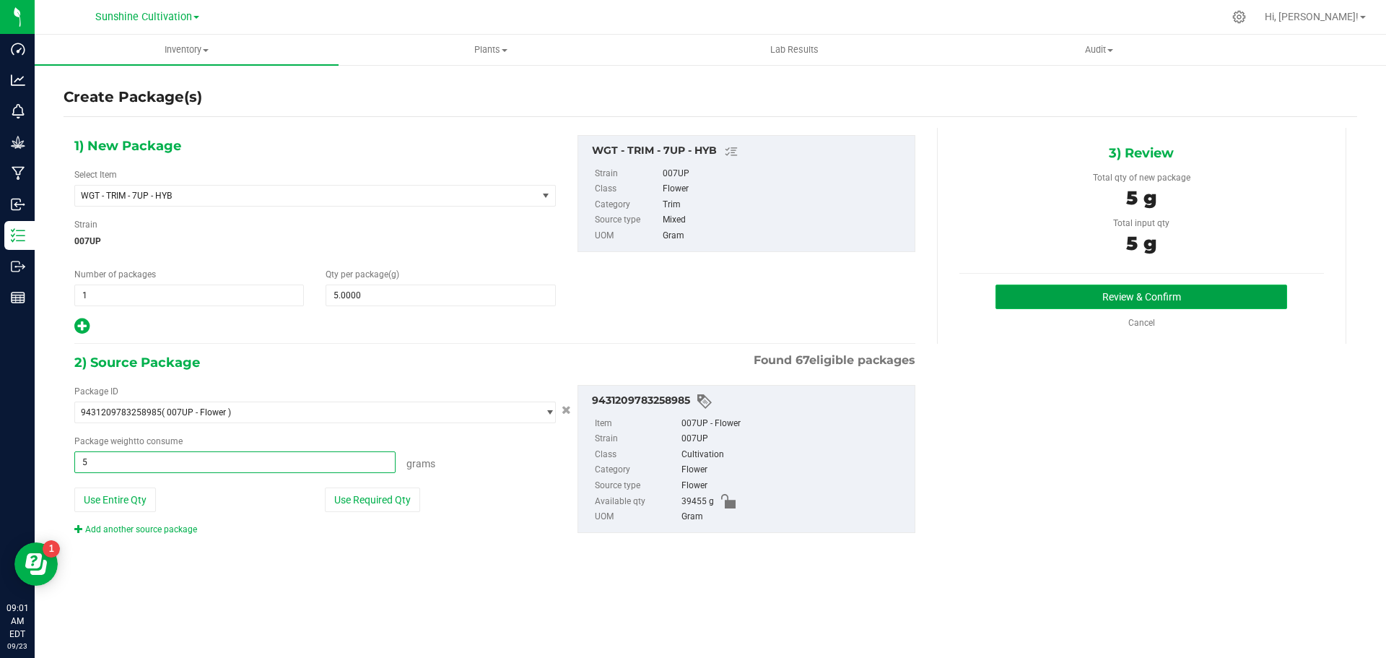
type input "5.0000 g"
click at [1208, 284] on button "Review & Confirm" at bounding box center [1142, 296] width 292 height 25
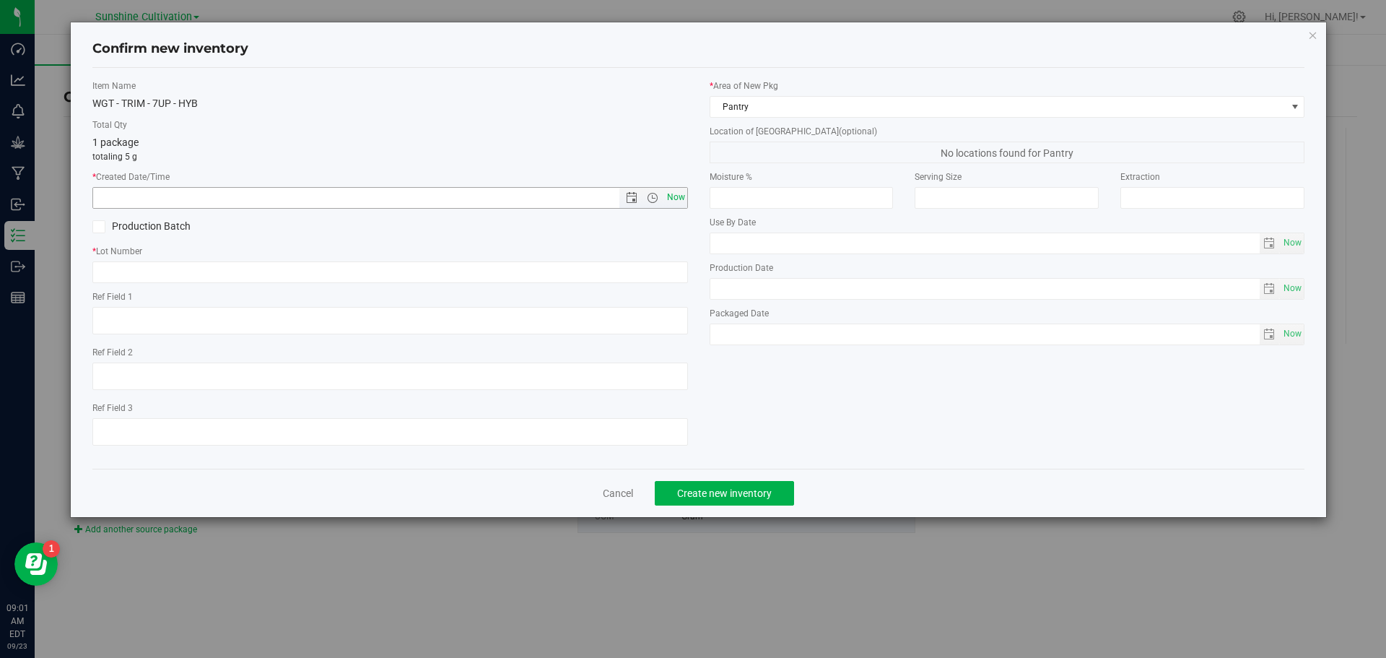
click at [668, 194] on span "Now" at bounding box center [675, 197] width 25 height 21
type input "9/23/2025 9:01 AM"
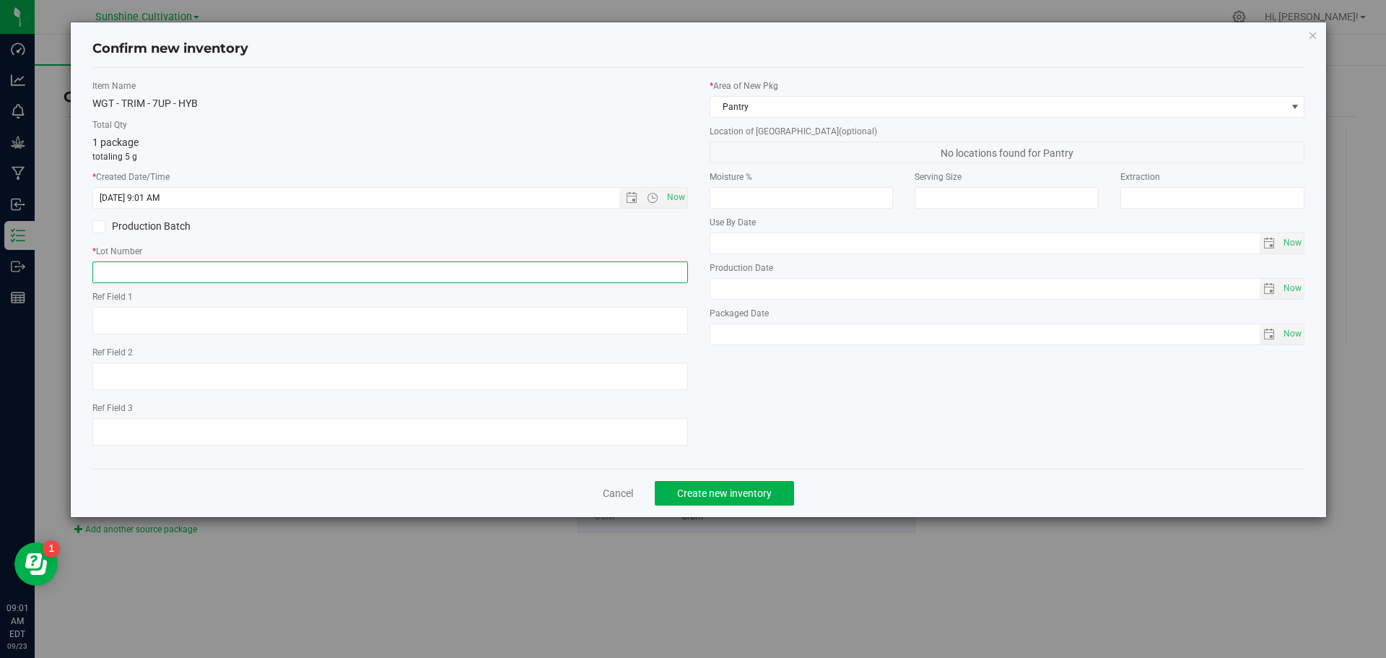
paste input "SN-250829-7UP-04"
type input "SN-250829-7UP-04-TB"
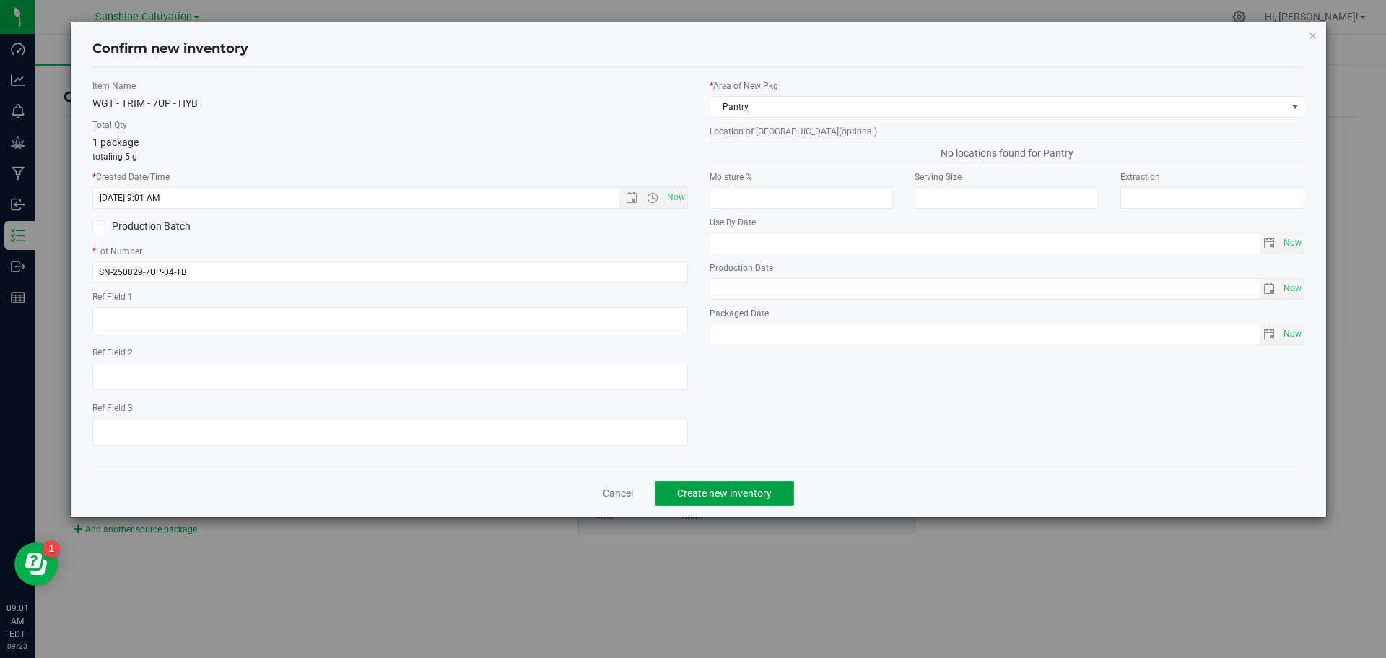
click at [686, 488] on span "Create new inventory" at bounding box center [724, 493] width 95 height 12
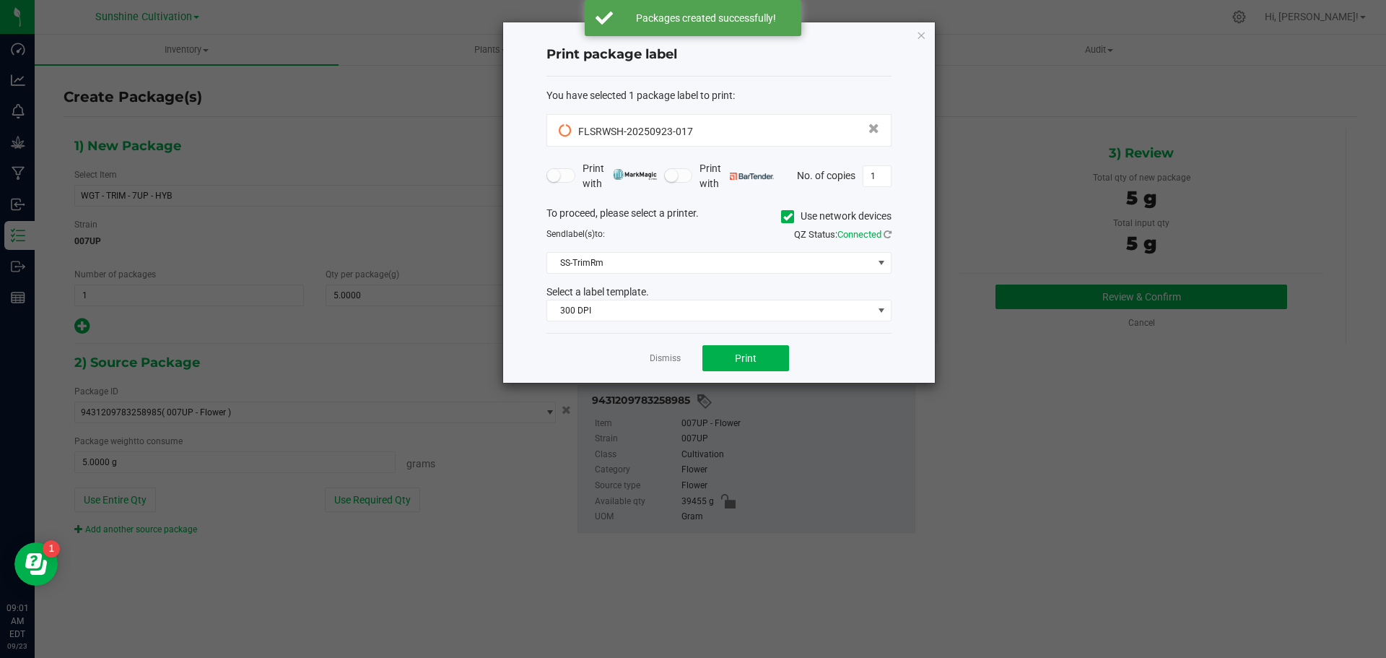
click at [663, 352] on app-cancel-button "Dismiss" at bounding box center [665, 358] width 31 height 15
click at [663, 356] on link "Dismiss" at bounding box center [665, 358] width 31 height 12
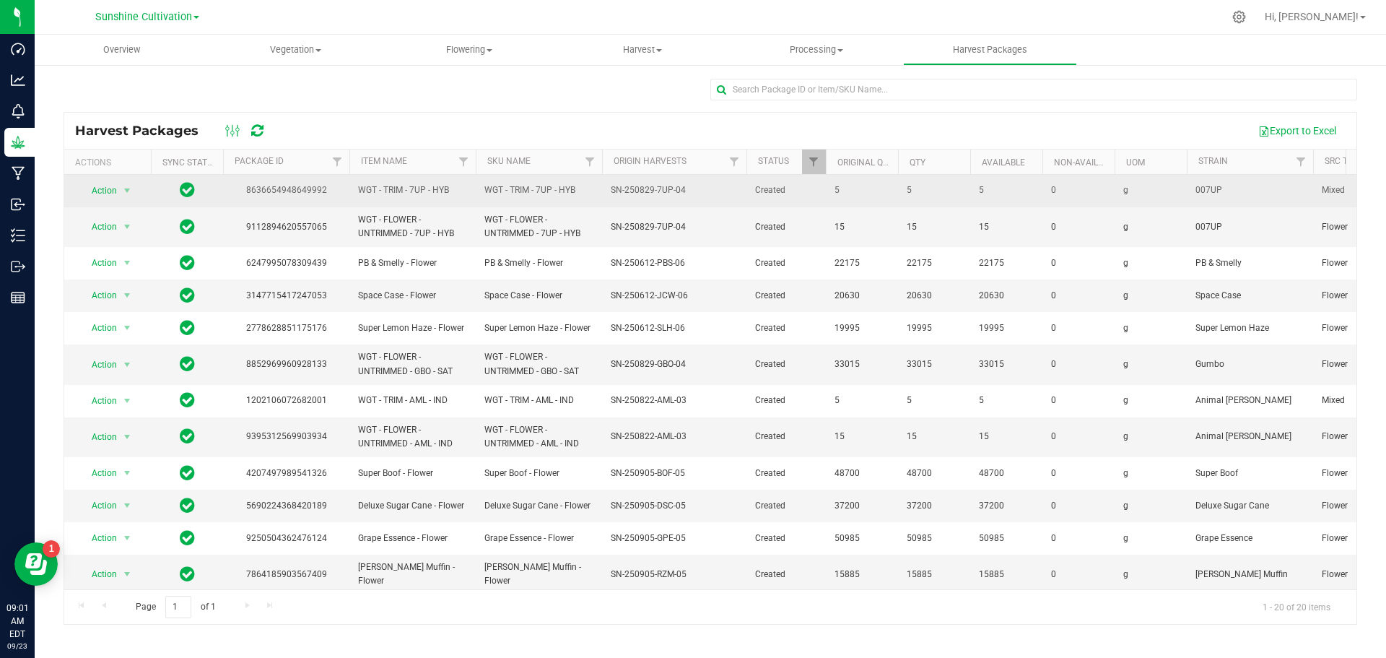
drag, startPoint x: 486, startPoint y: 188, endPoint x: 580, endPoint y: 205, distance: 96.0
click at [580, 205] on td "WGT - TRIM - 7UP - HYB" at bounding box center [539, 191] width 126 height 32
copy span "WGT - TRIM - 7UP - HYB"
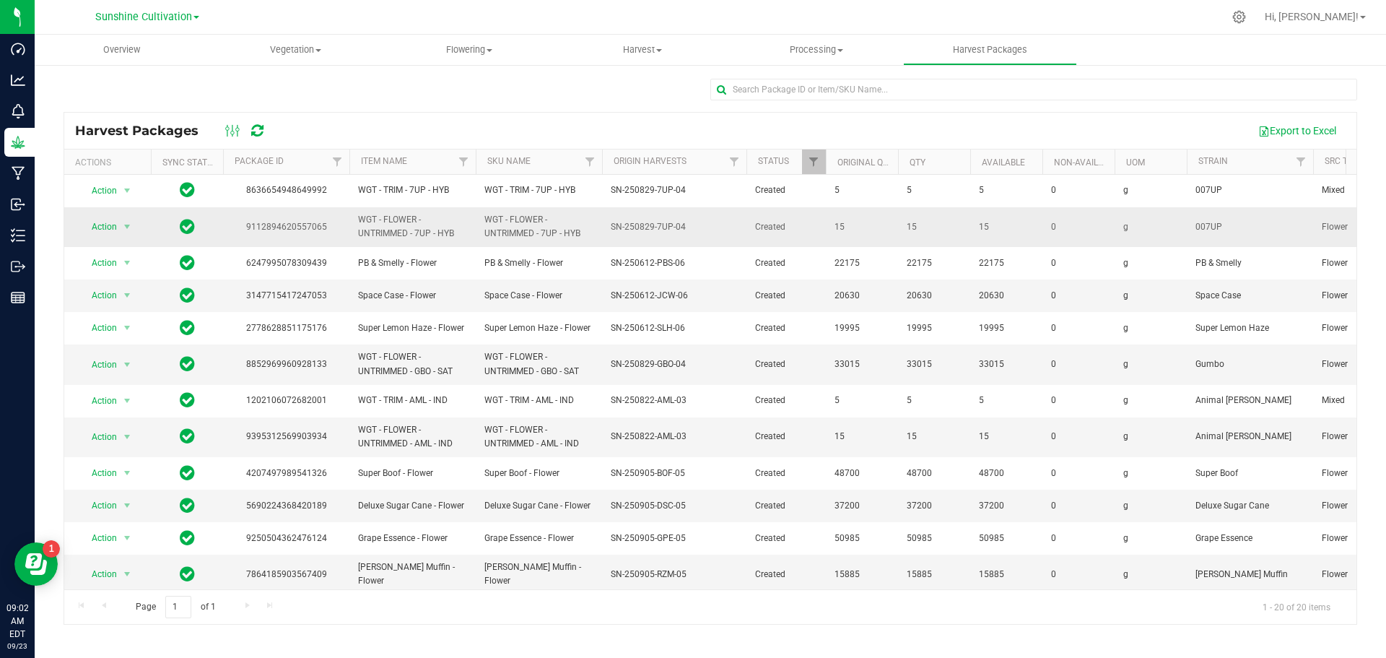
drag, startPoint x: 485, startPoint y: 219, endPoint x: 584, endPoint y: 235, distance: 100.1
click at [584, 235] on span "WGT - FLOWER - UNTRIMMED - 7UP - HYB" at bounding box center [538, 226] width 109 height 27
copy span "WGT - FLOWER - UNTRIMMED - 7UP - HYB"
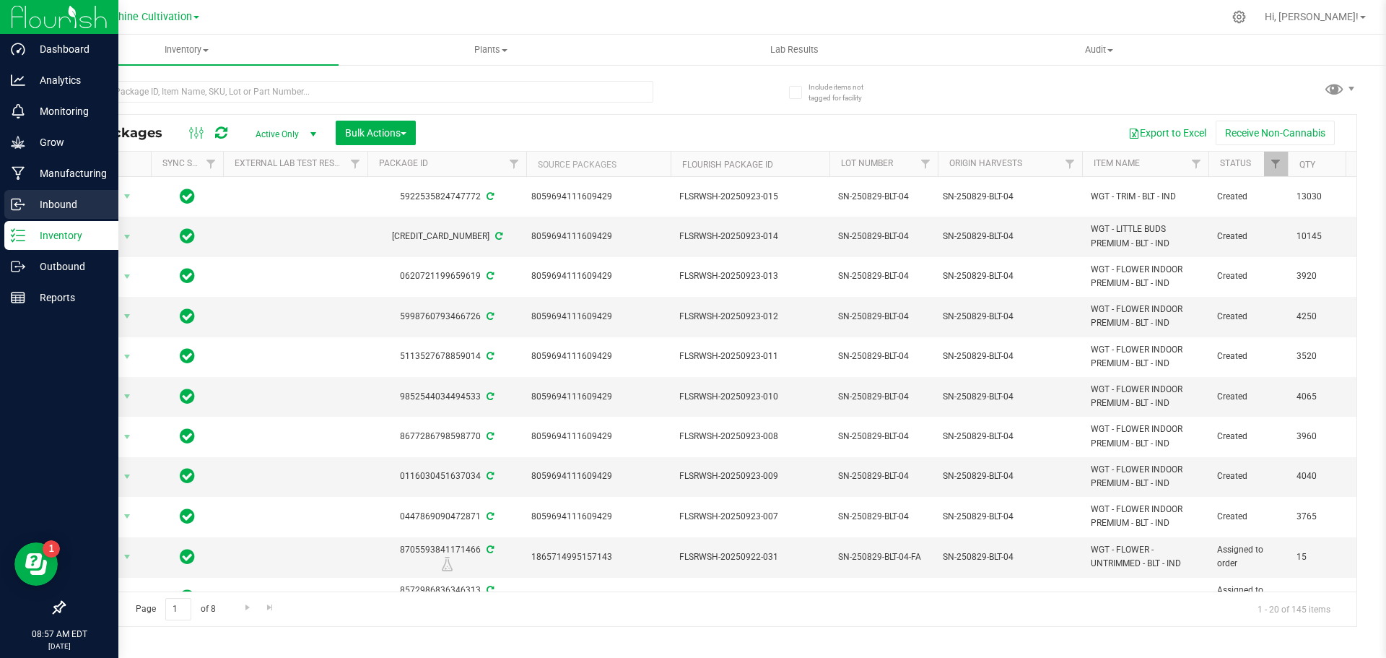
click at [74, 199] on p "Inbound" at bounding box center [68, 204] width 87 height 17
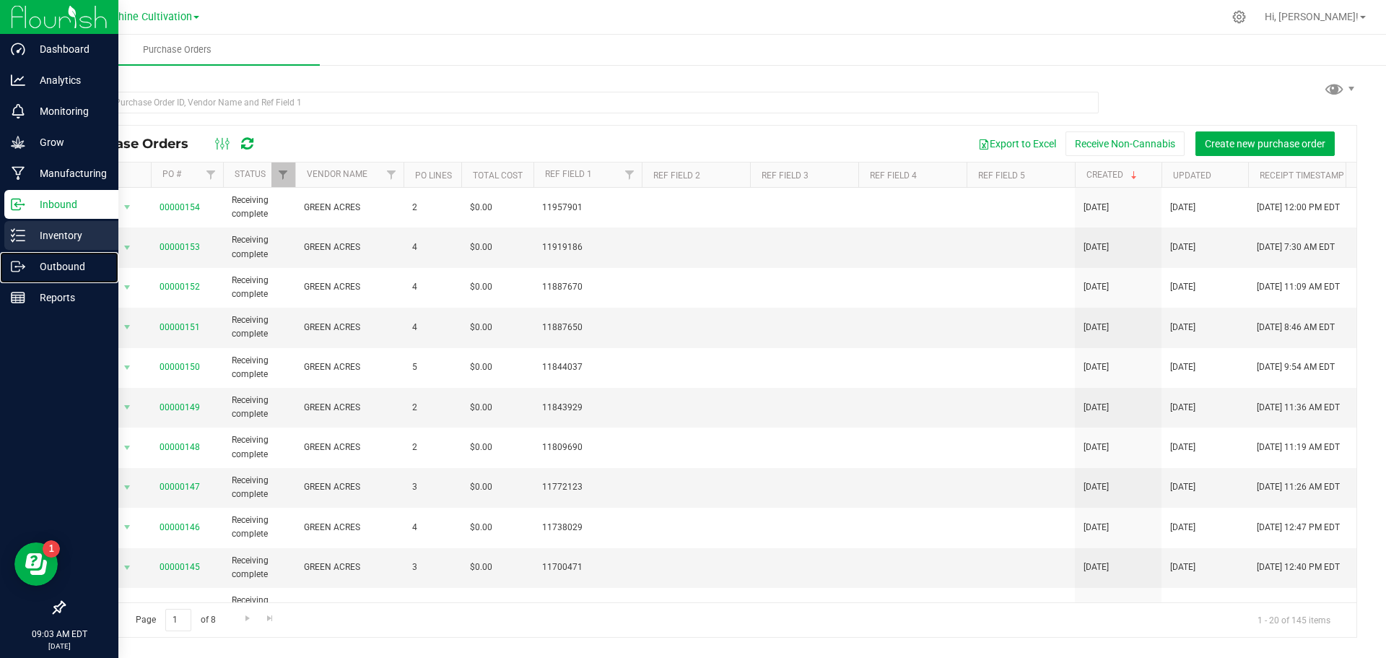
drag, startPoint x: 32, startPoint y: 258, endPoint x: 79, endPoint y: 249, distance: 47.0
click at [32, 258] on p "Outbound" at bounding box center [68, 266] width 87 height 17
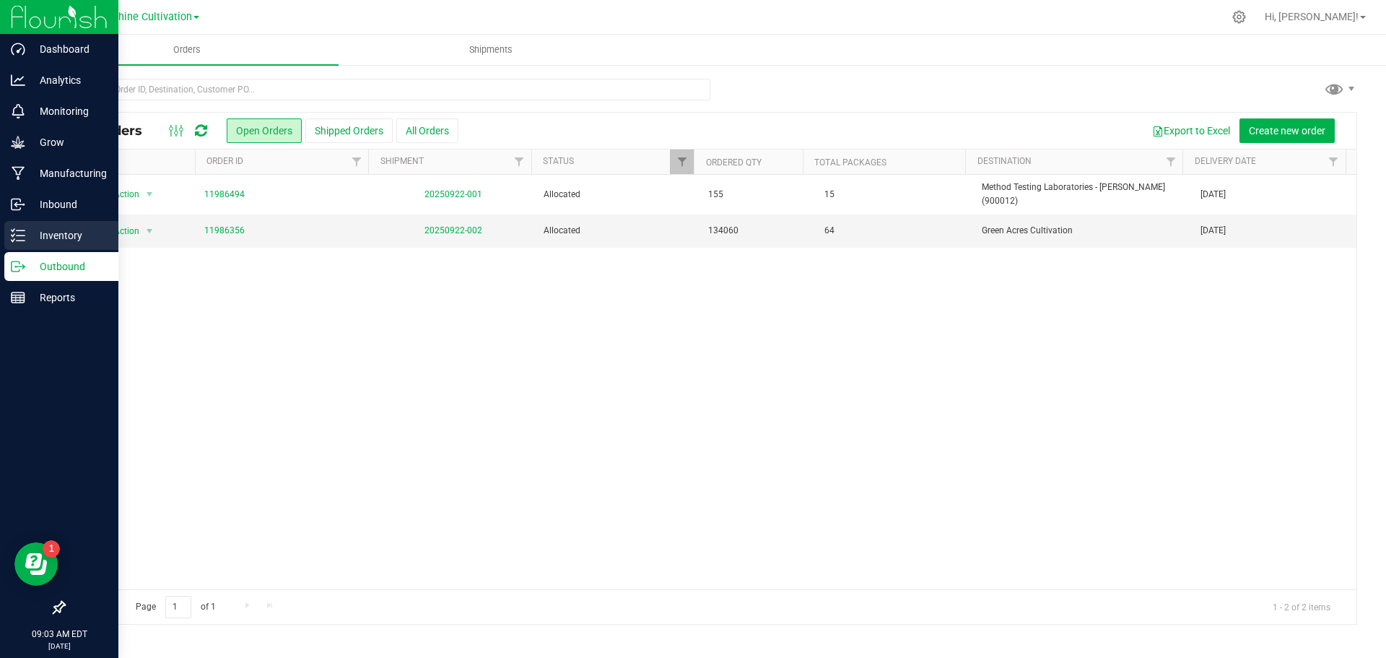
click at [30, 229] on p "Inventory" at bounding box center [68, 235] width 87 height 17
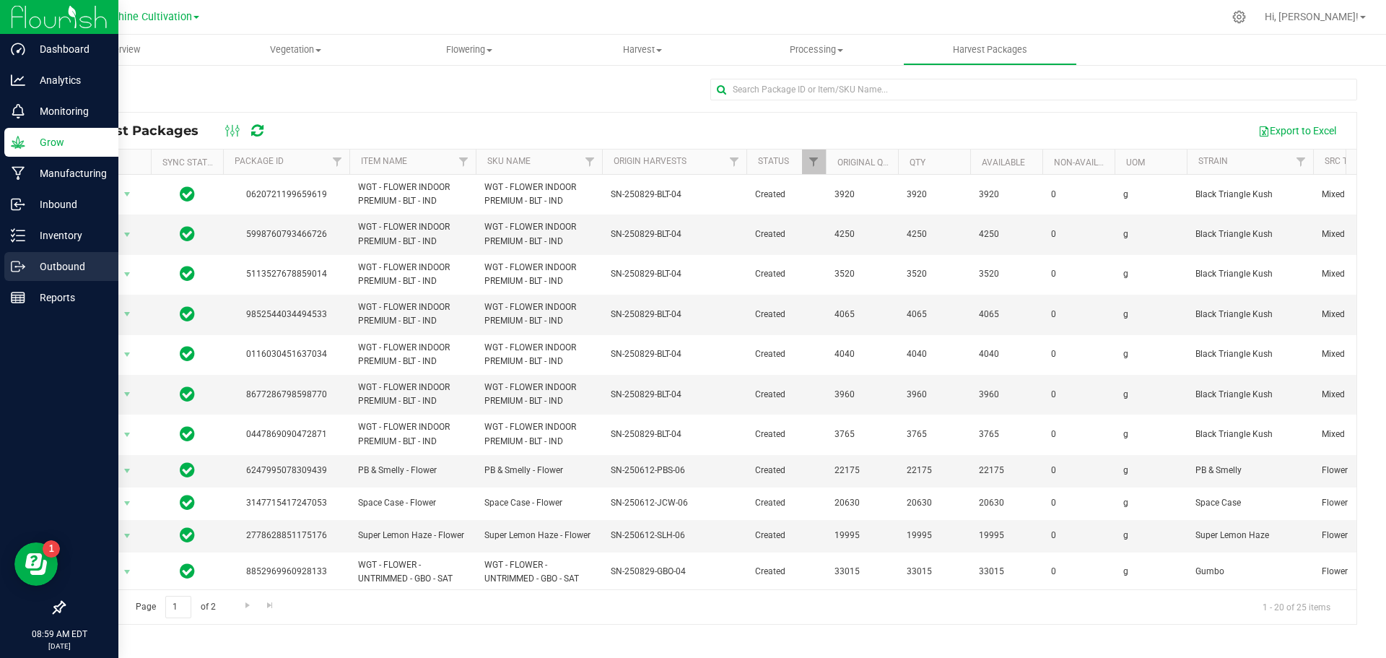
click at [45, 271] on p "Outbound" at bounding box center [68, 266] width 87 height 17
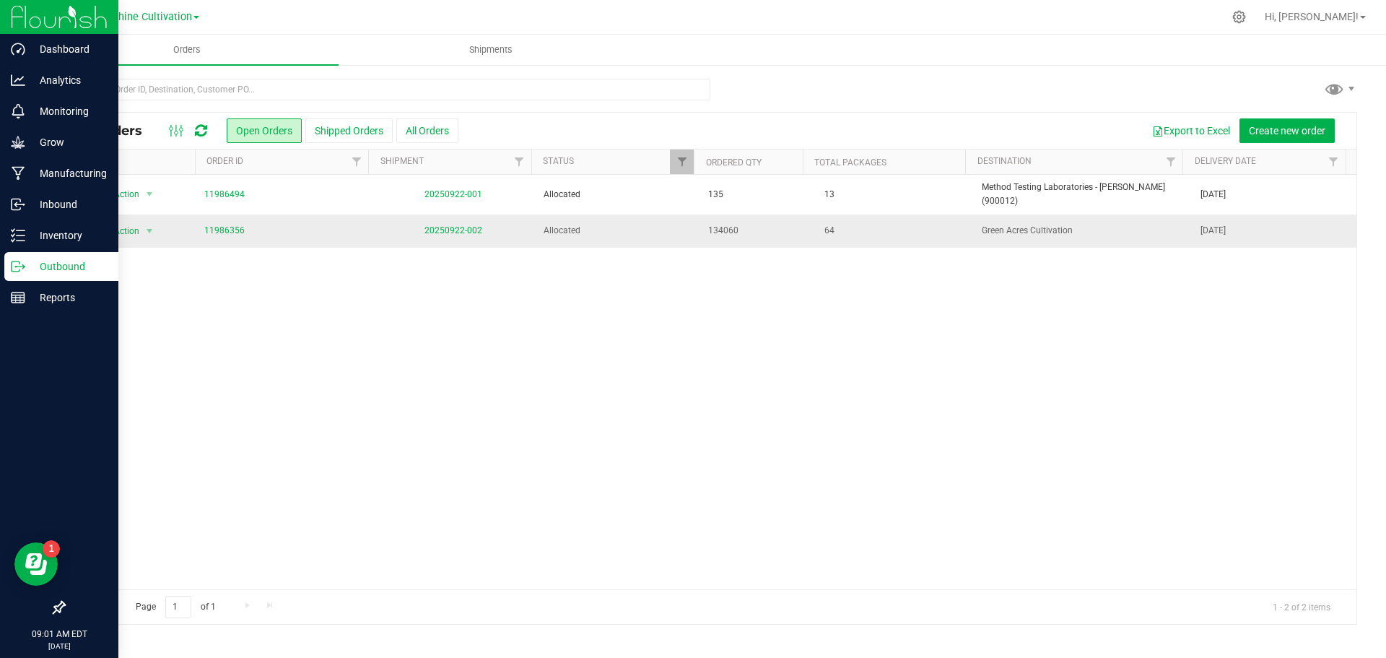
click at [277, 219] on tbody "Action Action Cancel order Clone order Edit order Mark as fully paid Order audi…" at bounding box center [710, 211] width 1292 height 73
click at [329, 348] on div "Action Action Cancel order Clone order Edit order Mark as fully paid Order audi…" at bounding box center [710, 382] width 1292 height 414
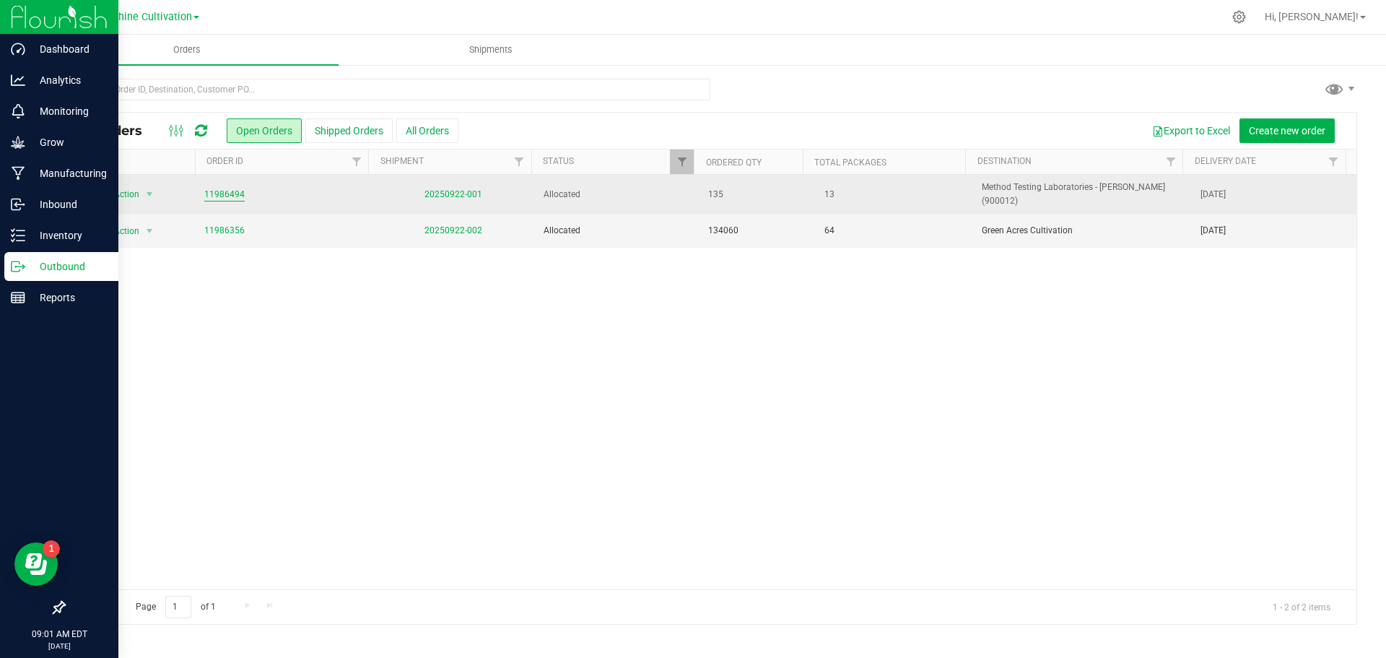
click at [232, 192] on link "11986494" at bounding box center [224, 195] width 40 height 14
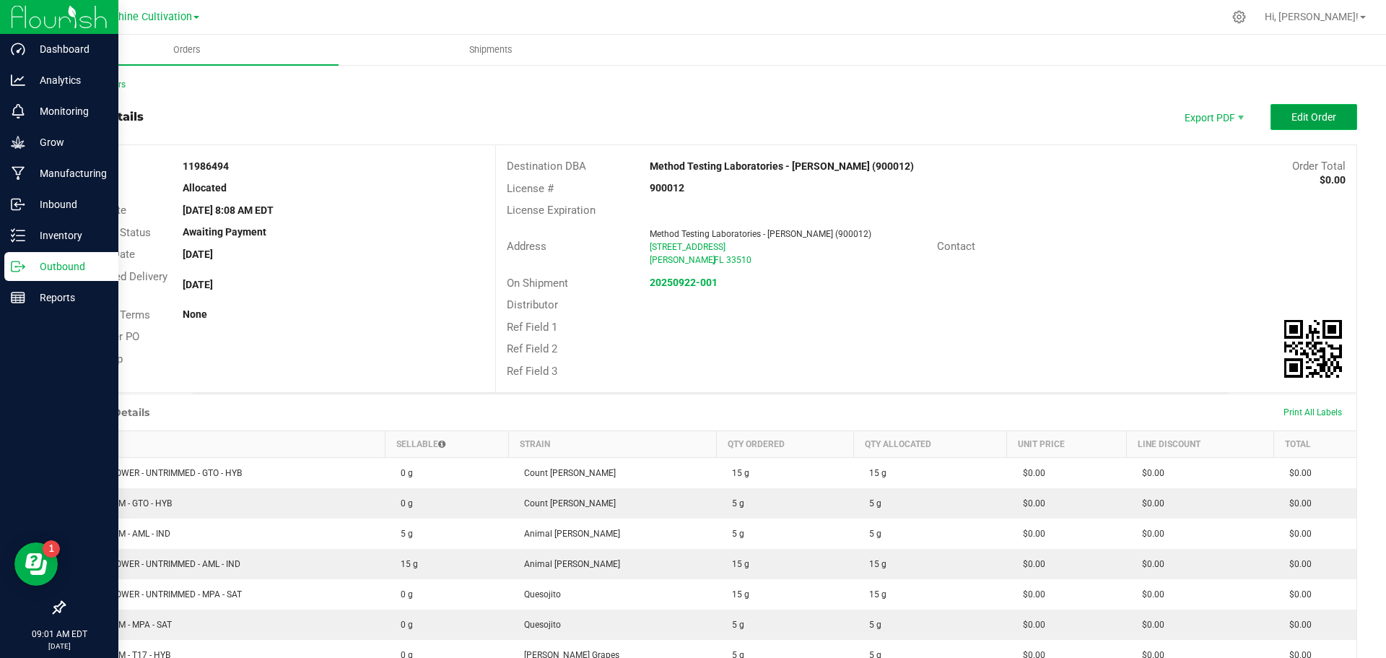
click at [1291, 121] on span "Edit Order" at bounding box center [1313, 117] width 45 height 12
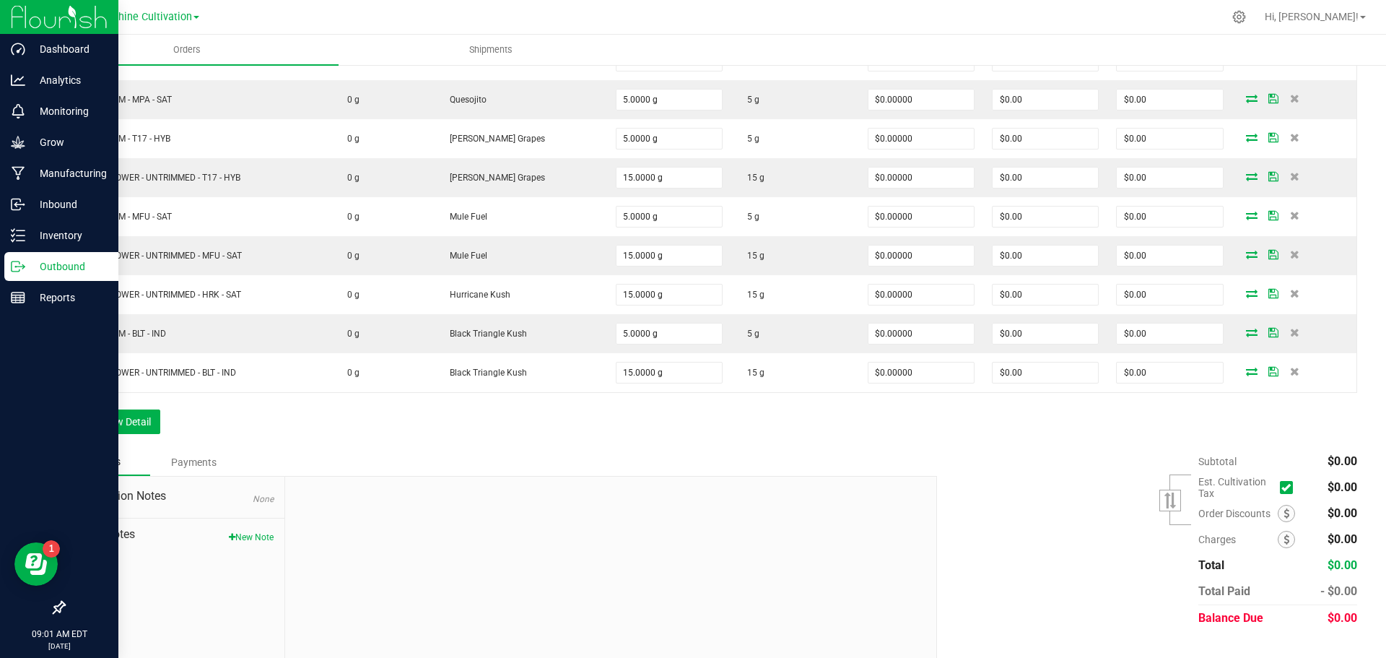
scroll to position [627, 0]
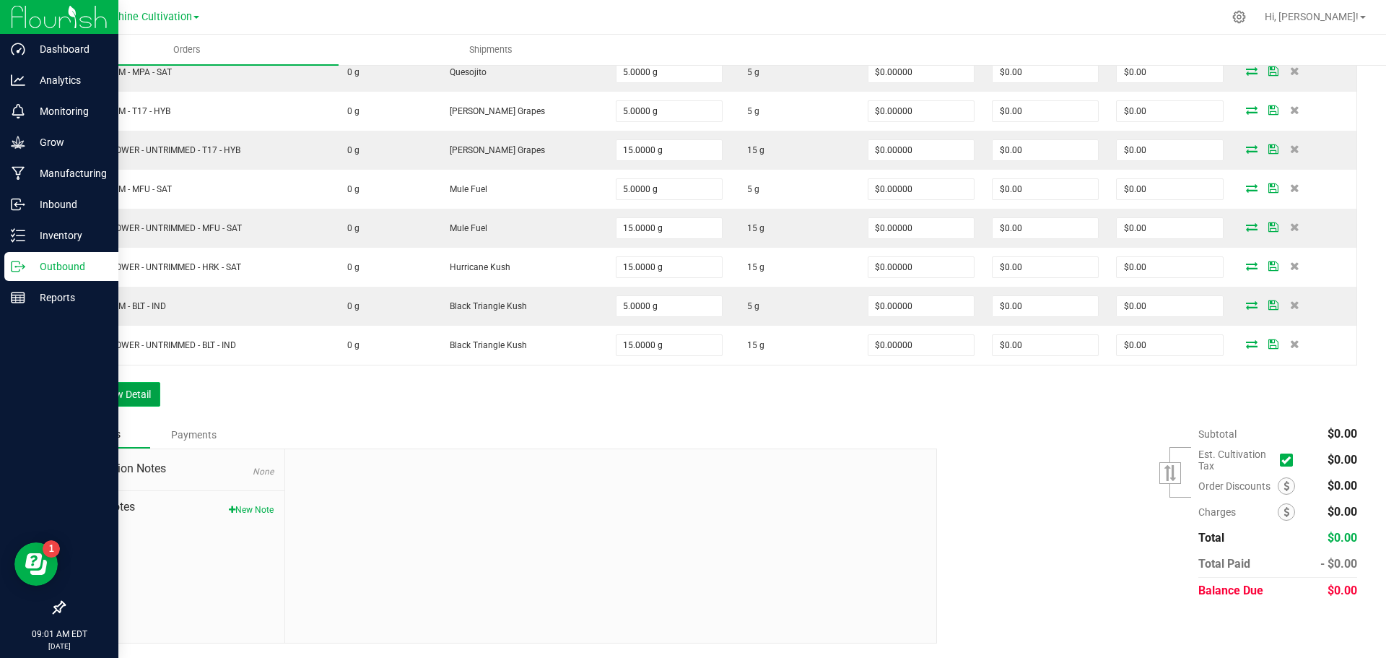
click at [144, 390] on button "Add New Detail" at bounding box center [112, 394] width 97 height 25
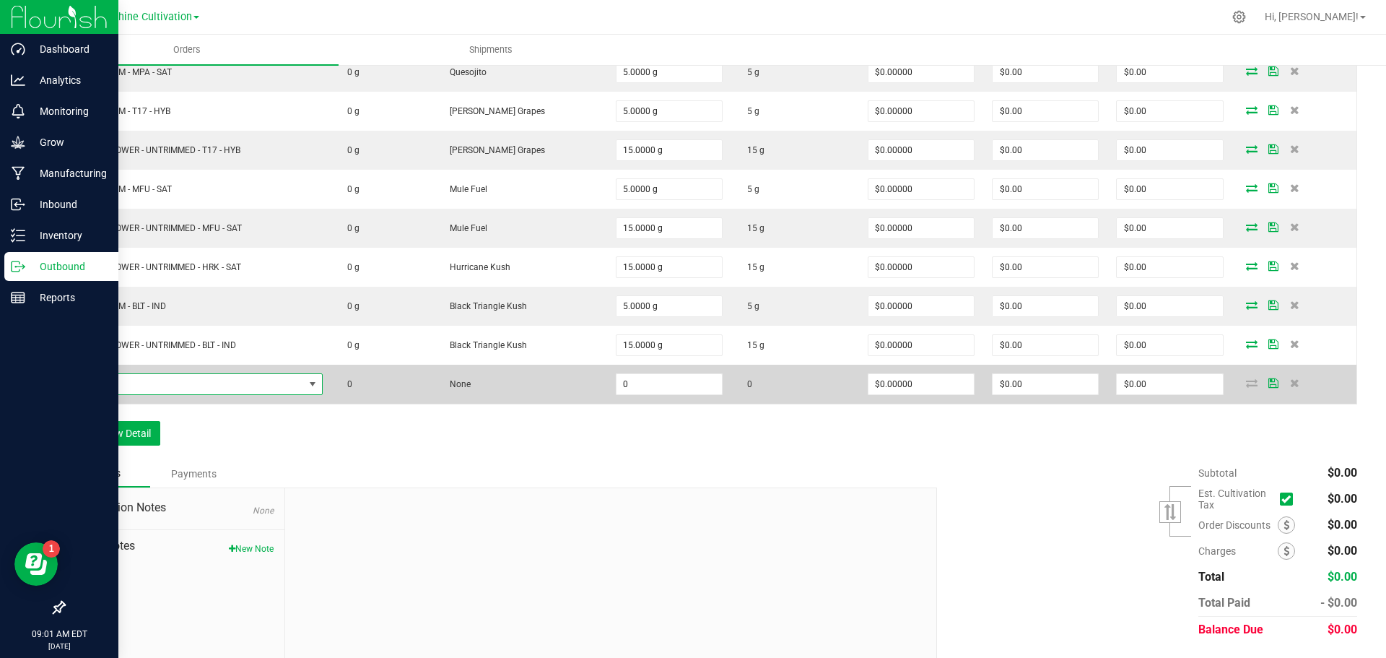
click at [235, 388] on span "NO DATA FOUND" at bounding box center [189, 384] width 230 height 20
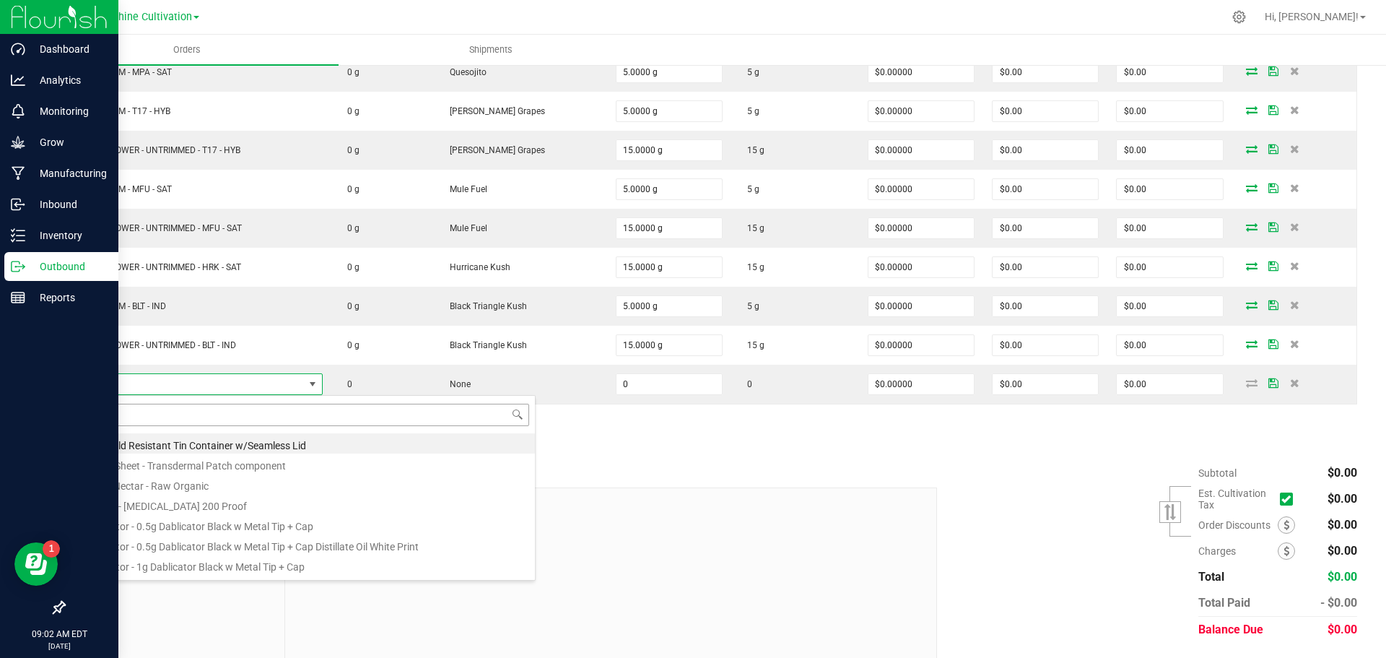
scroll to position [22, 252]
type input "WGT - TRIM - 7UP - HYB"
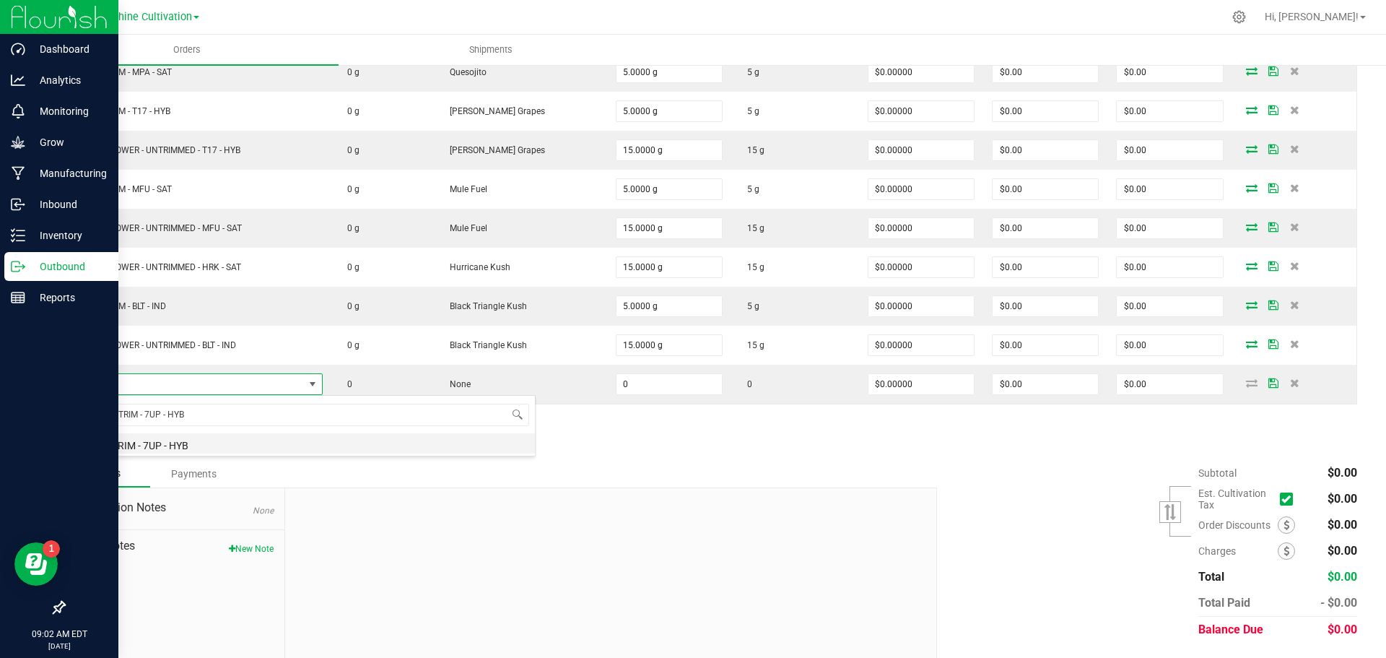
click at [218, 444] on li "WGT - TRIM - 7UP - HYB" at bounding box center [304, 443] width 461 height 20
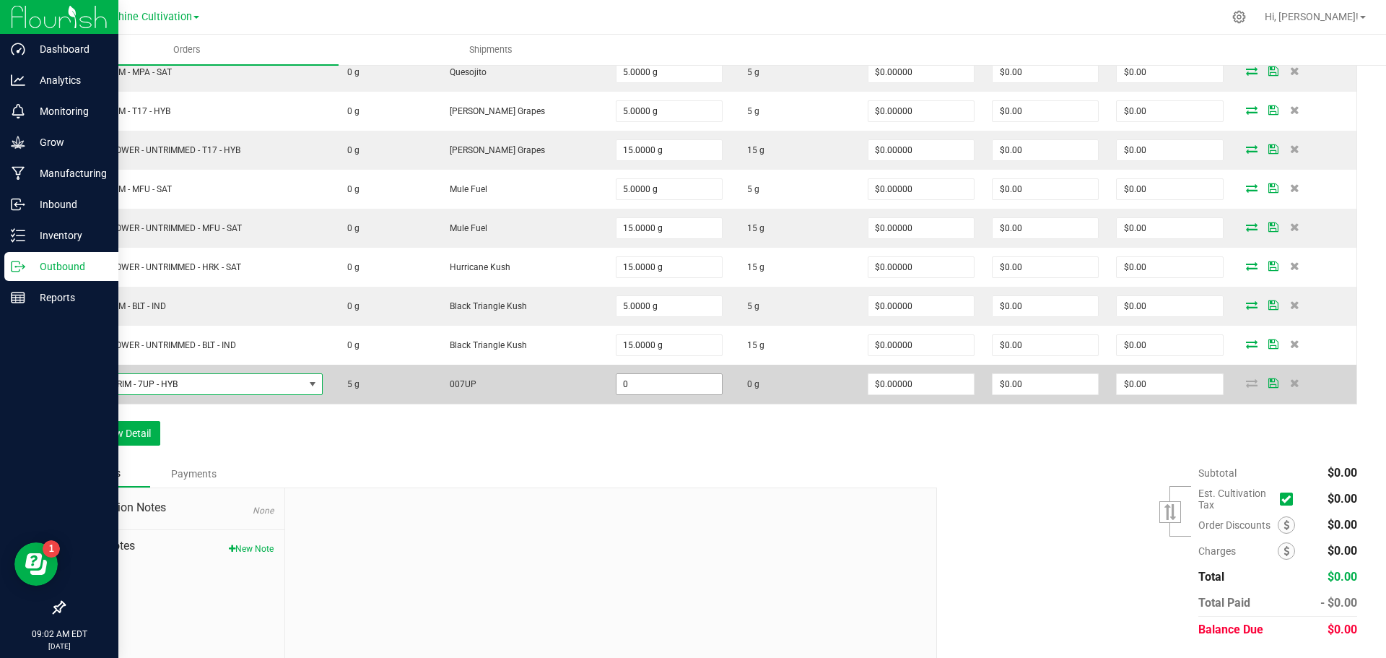
click at [644, 386] on input "0" at bounding box center [669, 384] width 105 height 20
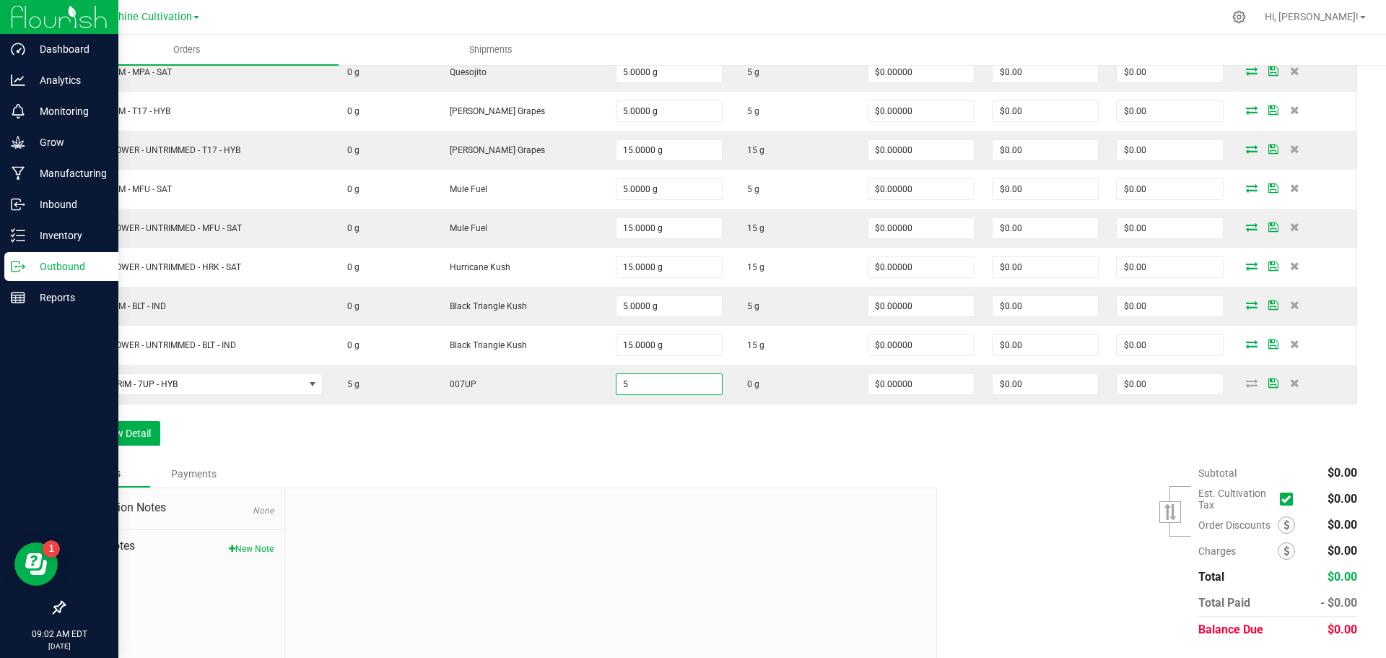
type input "5.0000 g"
click at [850, 480] on div "Notes Payments" at bounding box center [495, 473] width 863 height 27
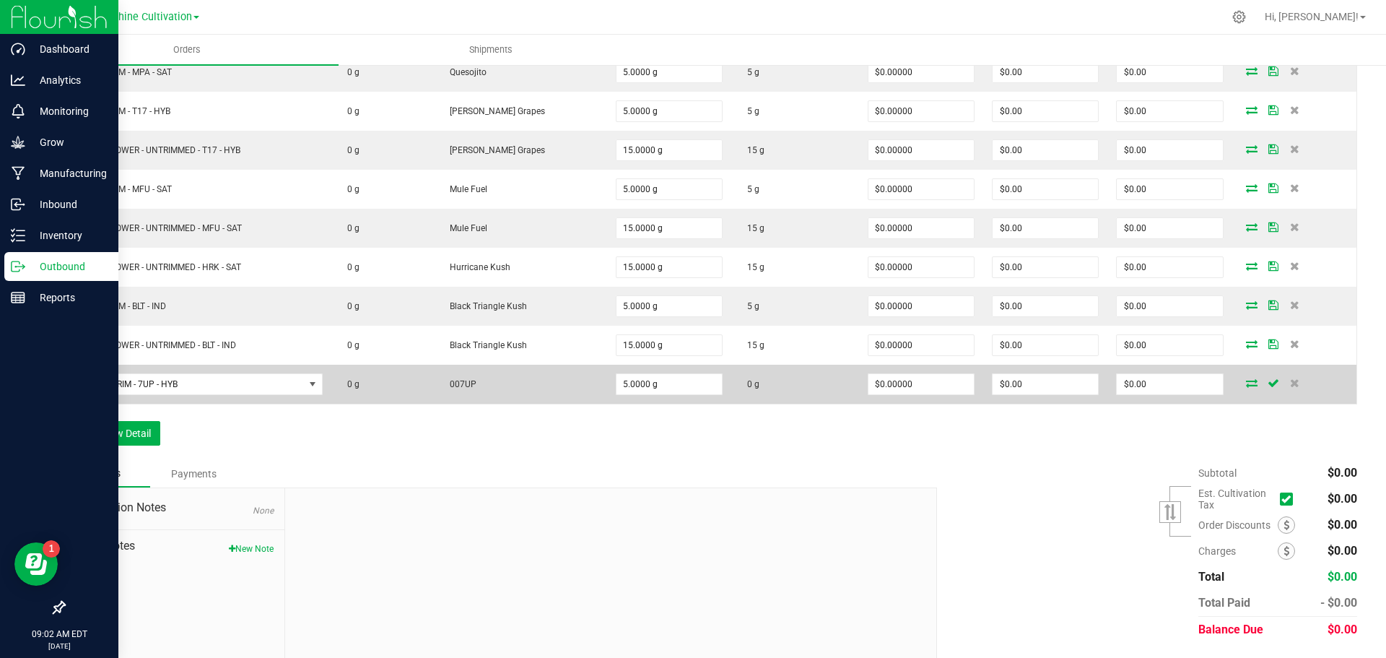
click at [1246, 385] on icon at bounding box center [1252, 382] width 12 height 9
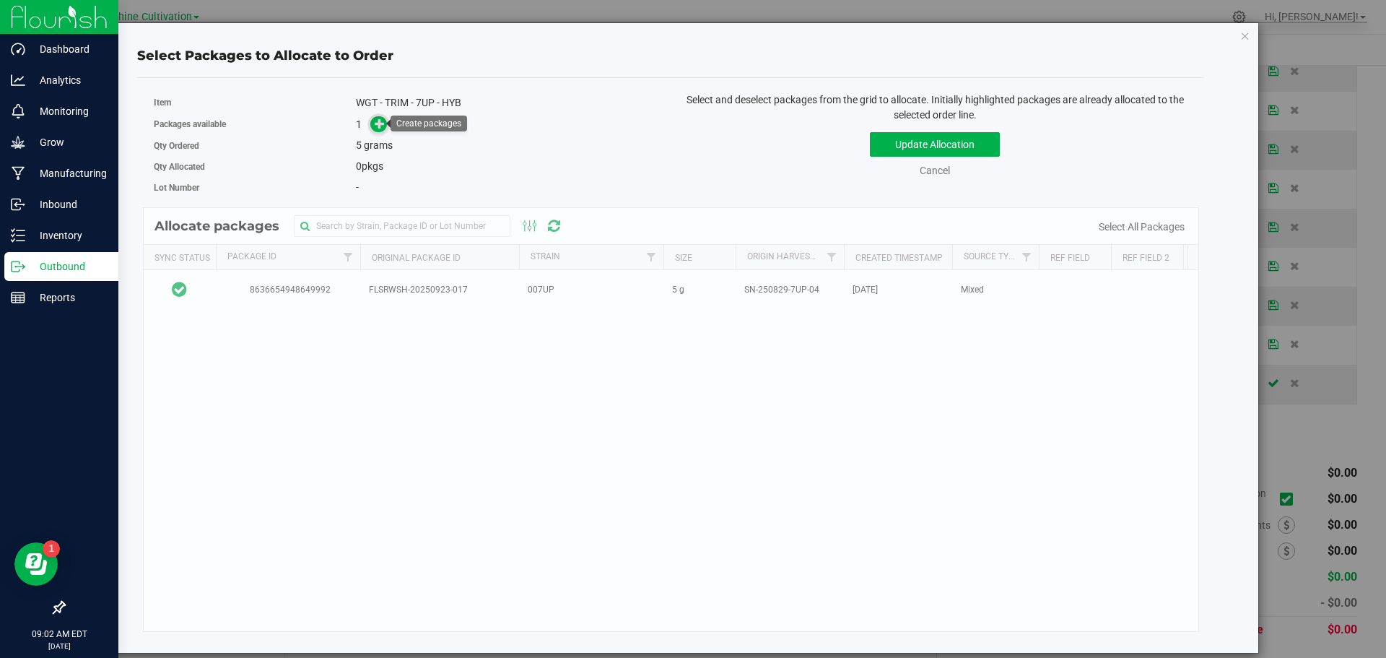
click at [375, 127] on icon at bounding box center [381, 123] width 12 height 12
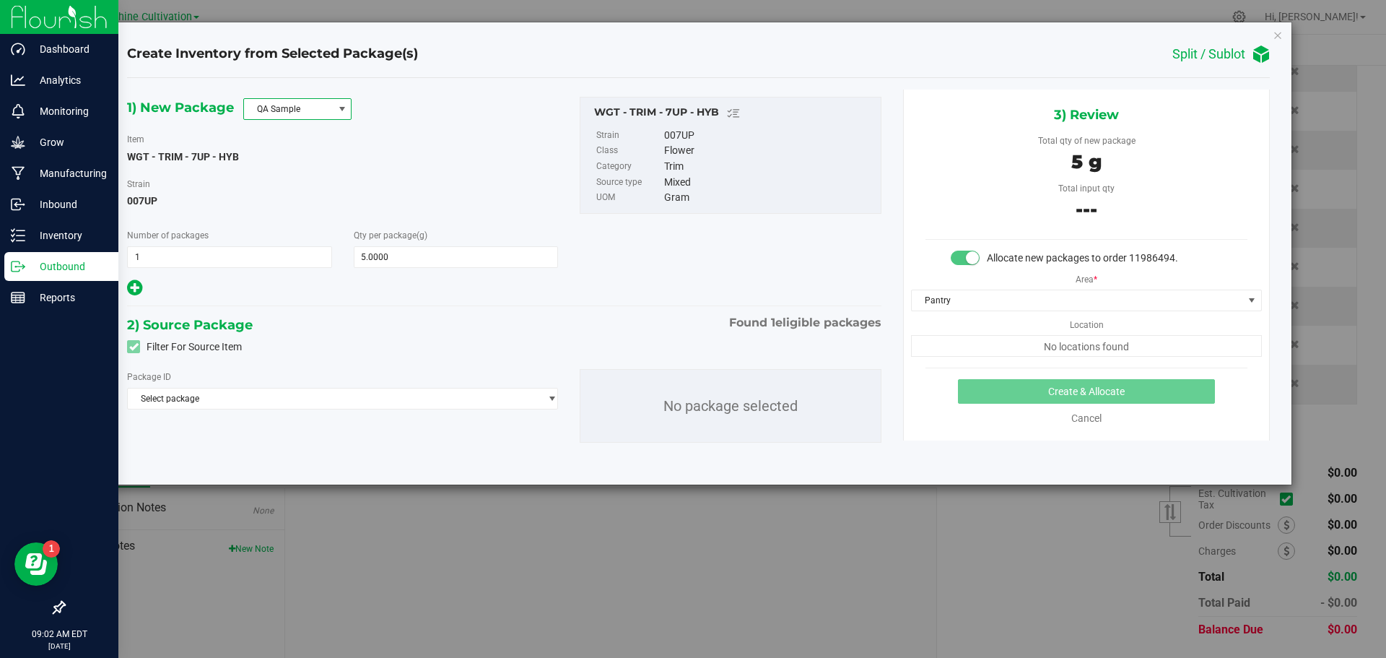
click at [300, 105] on span "QA Sample" at bounding box center [288, 109] width 89 height 20
click at [296, 186] on div "None QA Sample R&D Sample" at bounding box center [297, 153] width 108 height 67
click at [295, 174] on li "R&D Sample" at bounding box center [297, 174] width 107 height 20
click at [271, 403] on span "Select package" at bounding box center [333, 398] width 411 height 20
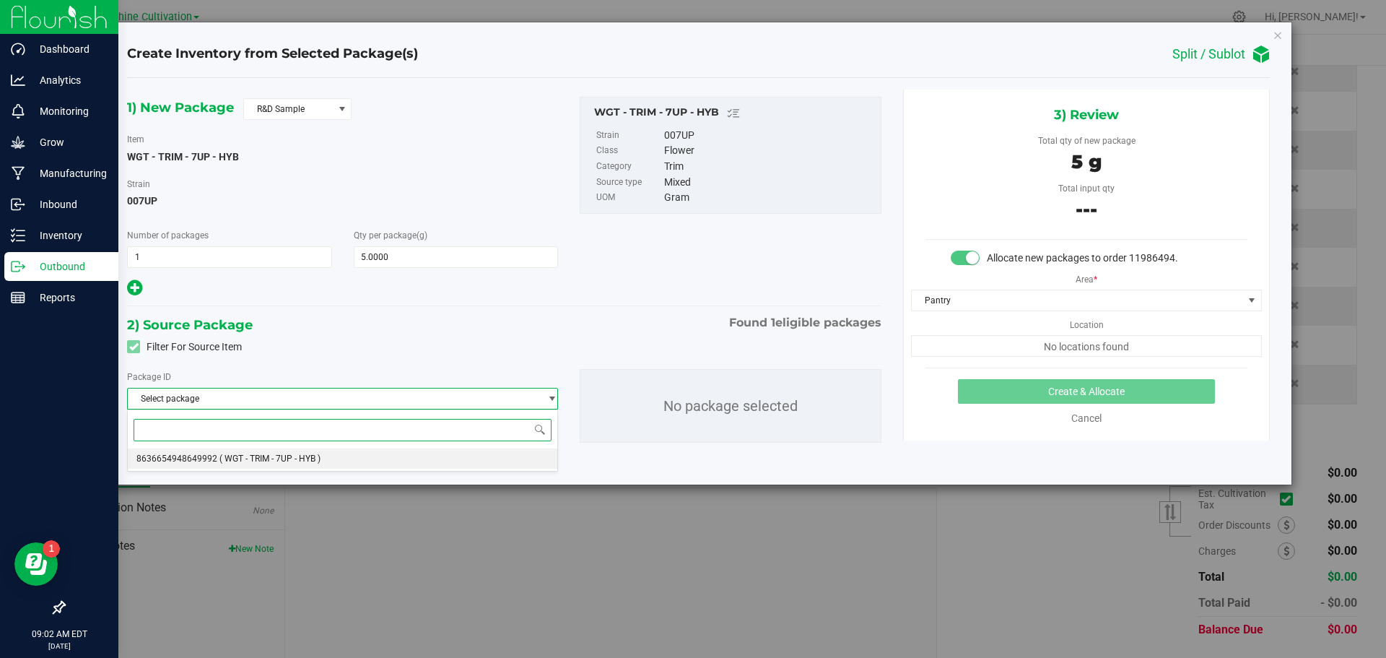
click at [239, 451] on li "8636654948649992 ( WGT - TRIM - 7UP - HYB )" at bounding box center [343, 458] width 430 height 20
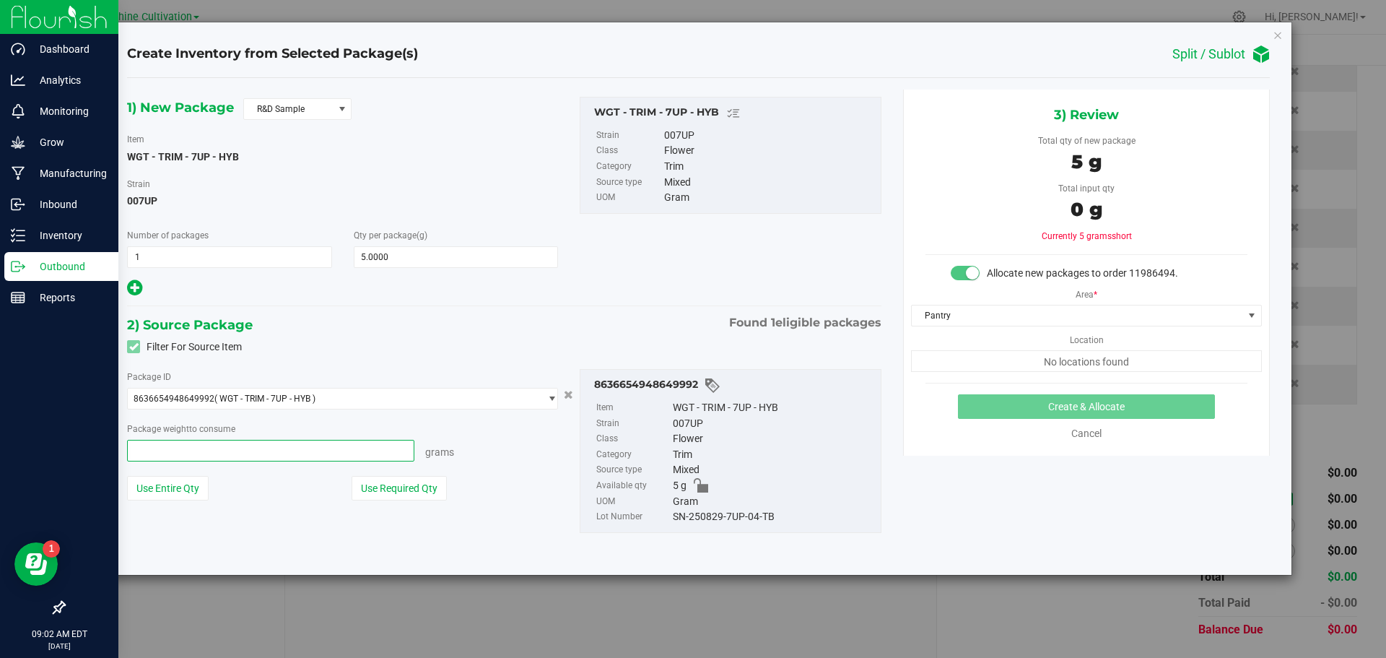
click at [242, 453] on span at bounding box center [270, 451] width 287 height 22
type input "5"
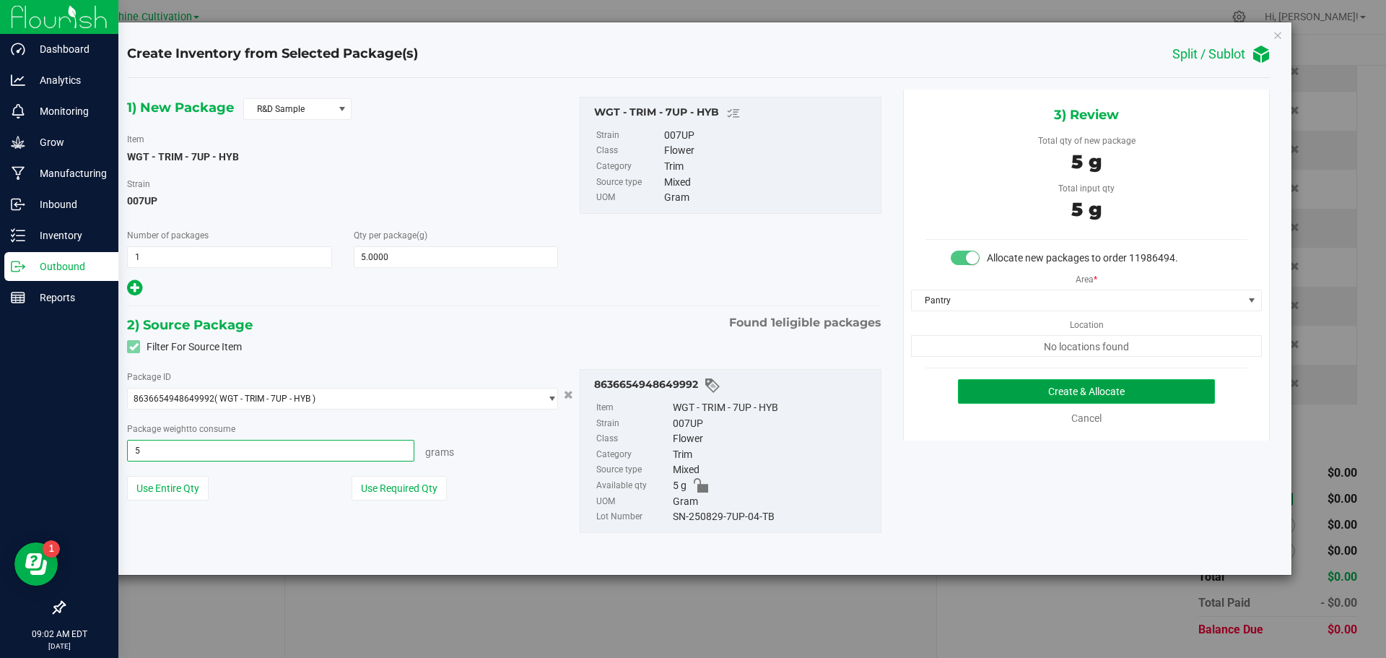
type input "5.0000 g"
click at [1006, 383] on button "Create & Allocate" at bounding box center [1086, 391] width 257 height 25
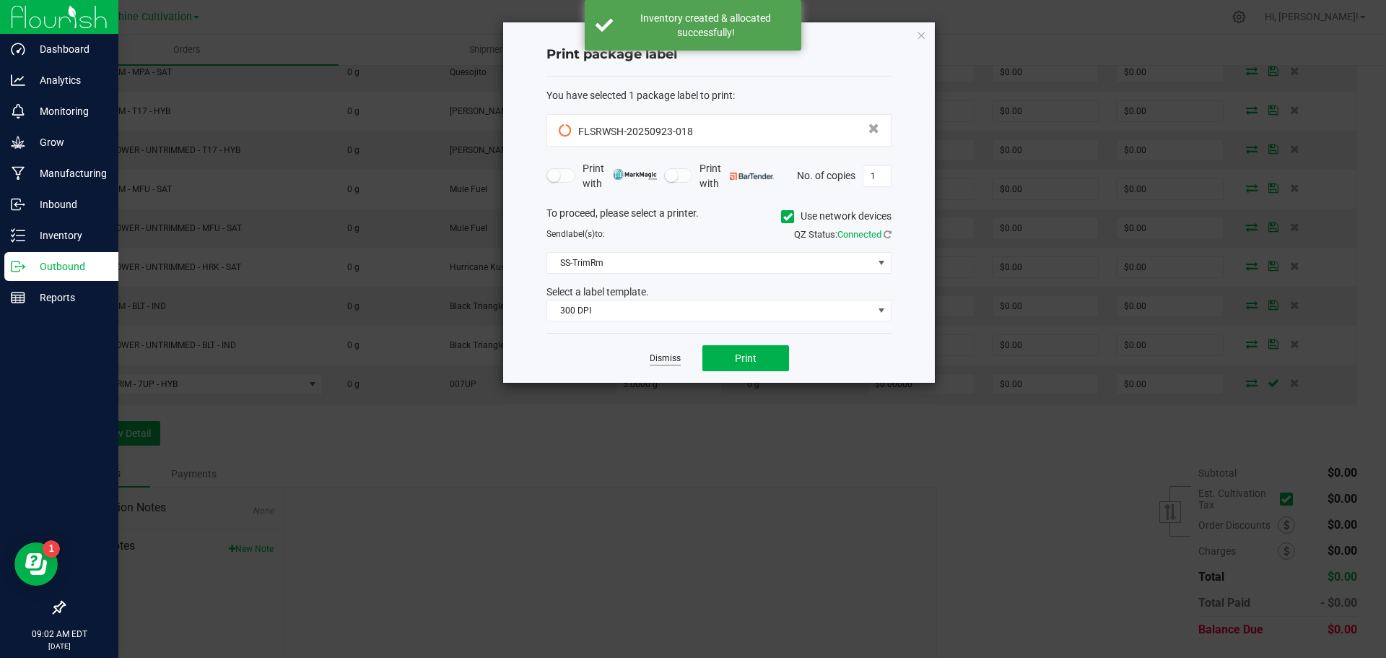
click at [664, 353] on link "Dismiss" at bounding box center [665, 358] width 31 height 12
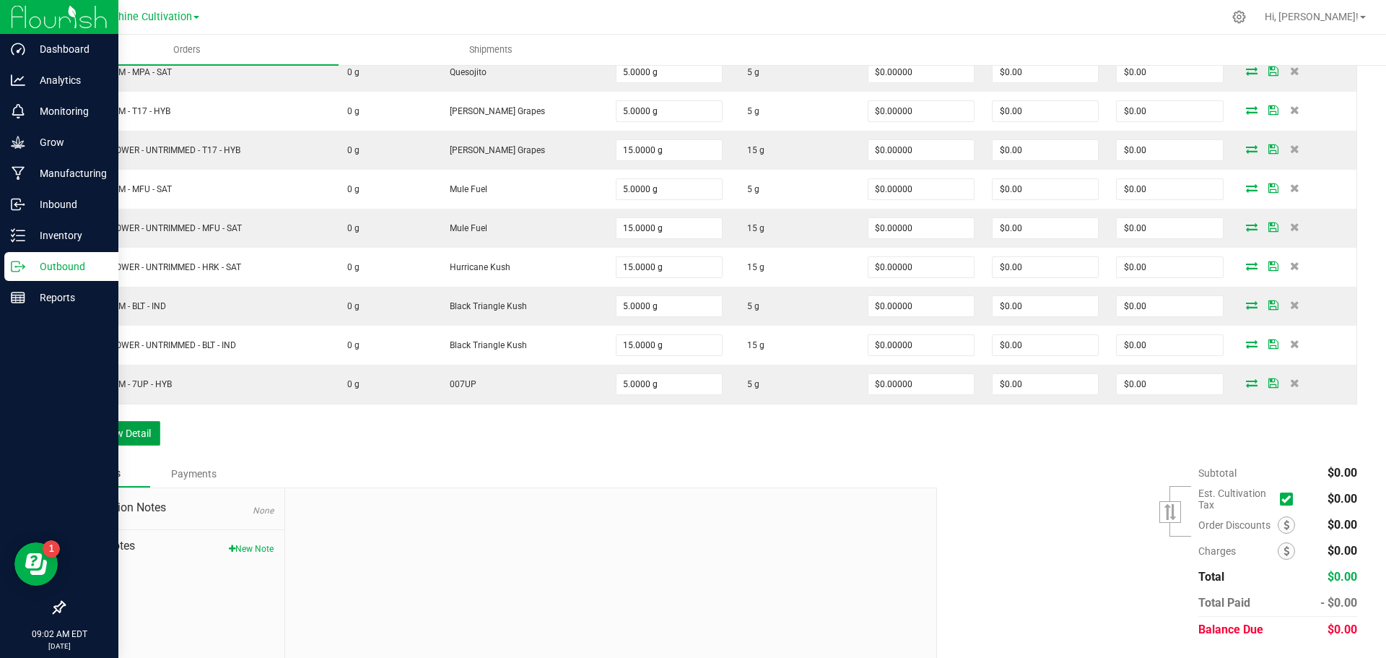
click at [115, 440] on button "Add New Detail" at bounding box center [112, 433] width 97 height 25
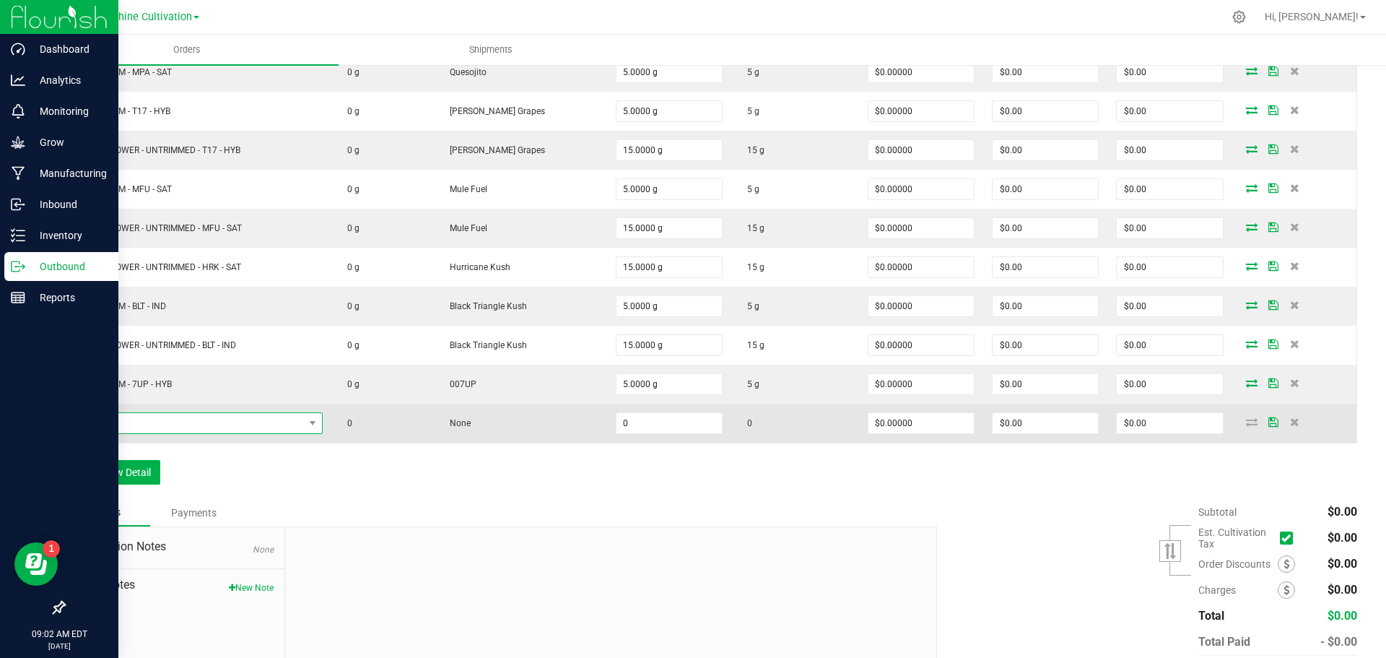
click at [151, 420] on span "NO DATA FOUND" at bounding box center [189, 423] width 230 height 20
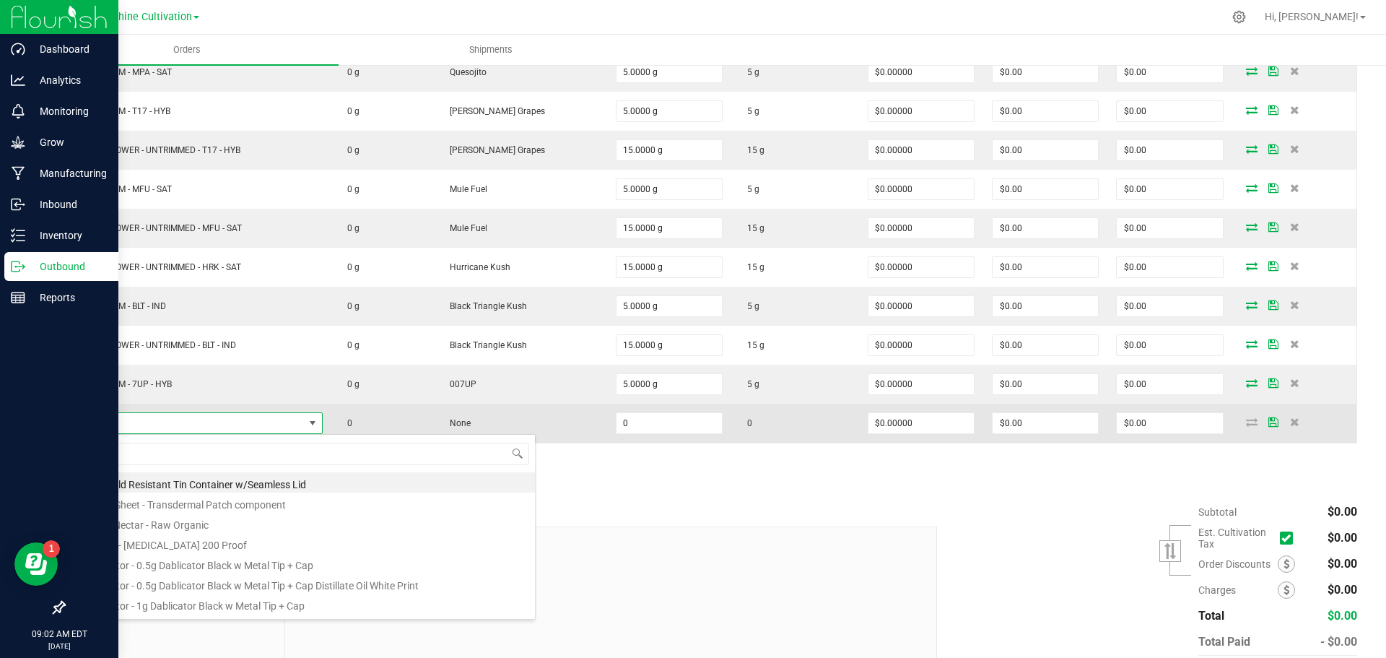
scroll to position [22, 252]
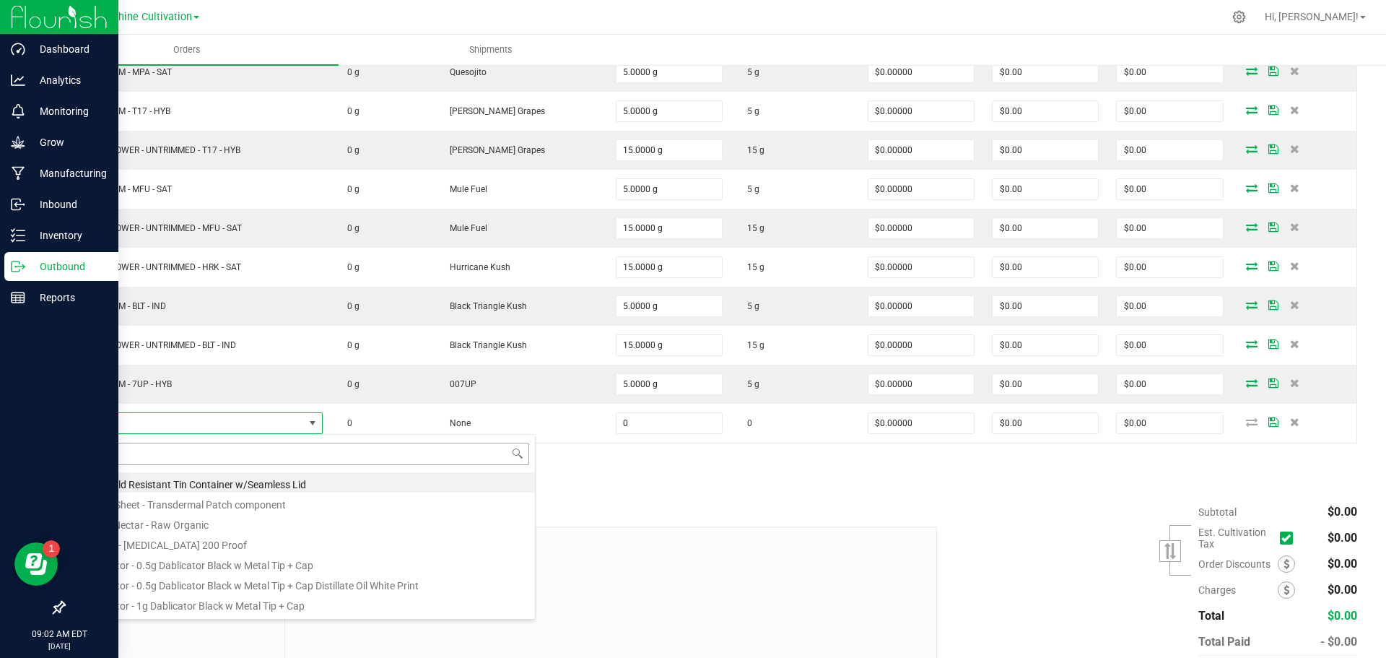
type input "WGT - FLOWER - UNTRIMMED - 7UP - HYB"
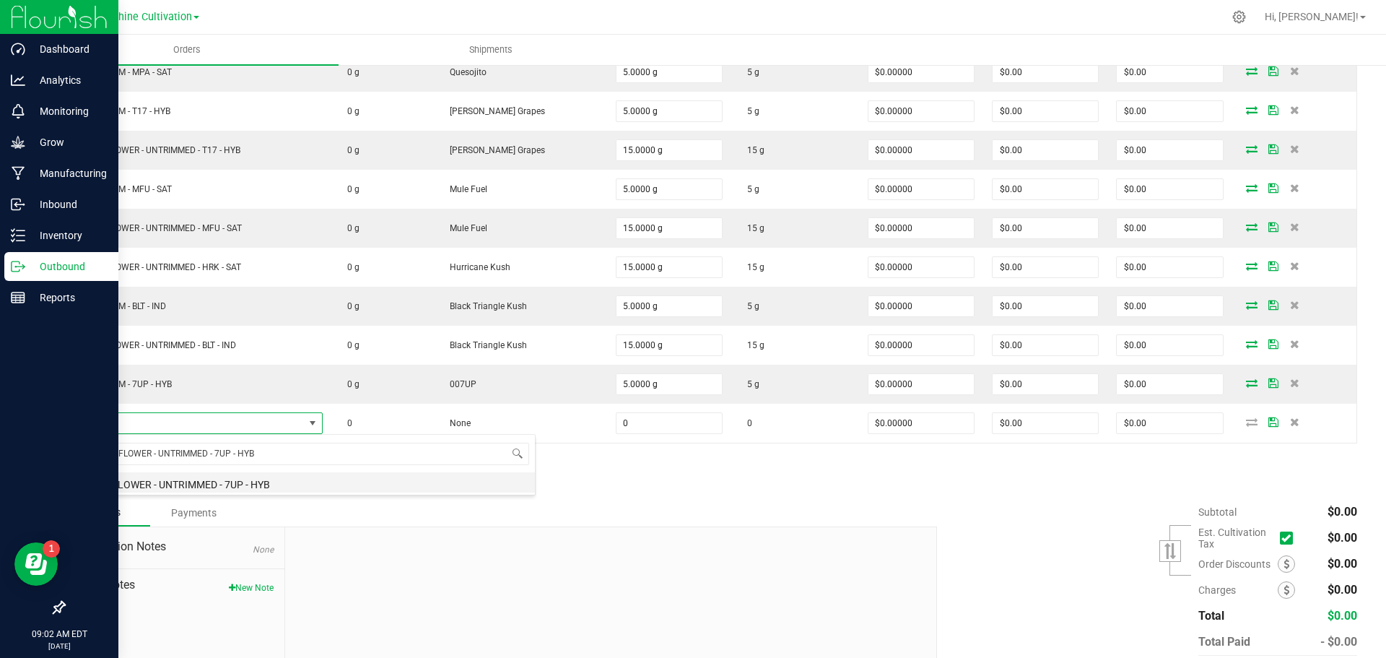
click at [339, 476] on li "WGT - FLOWER - UNTRIMMED - 7UP - HYB" at bounding box center [304, 482] width 461 height 20
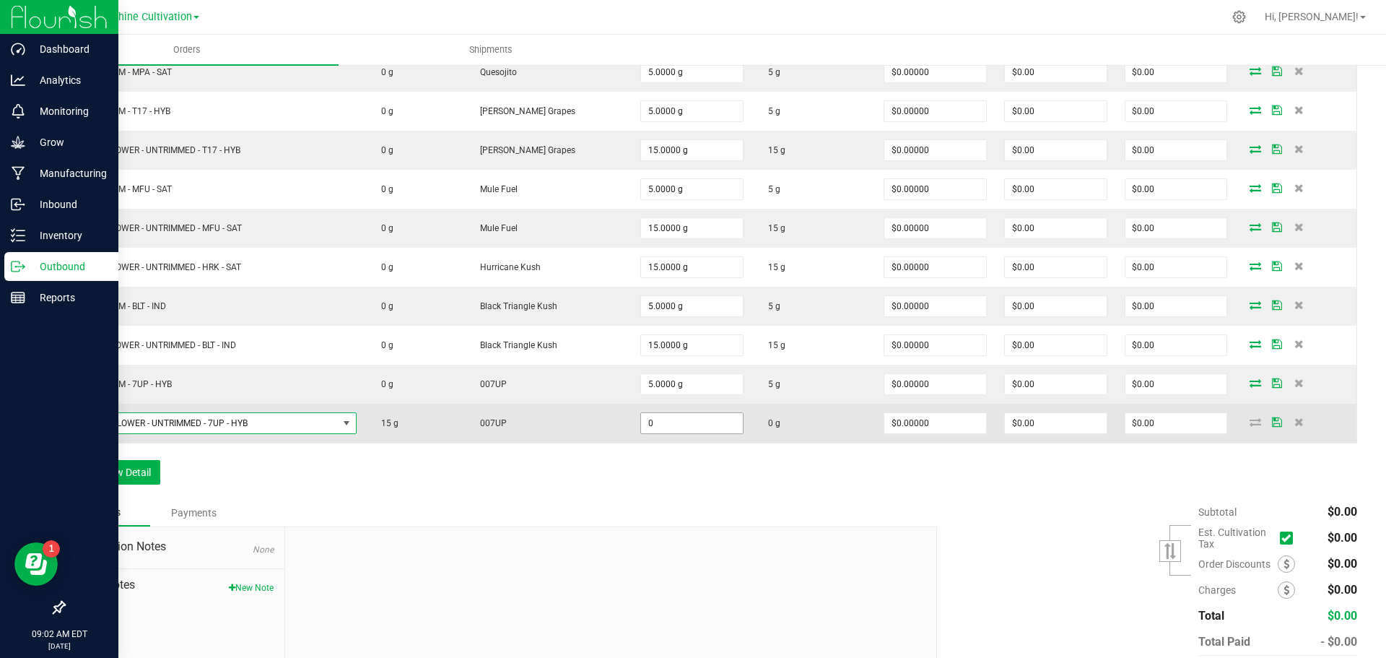
click at [658, 427] on input "0" at bounding box center [692, 423] width 102 height 20
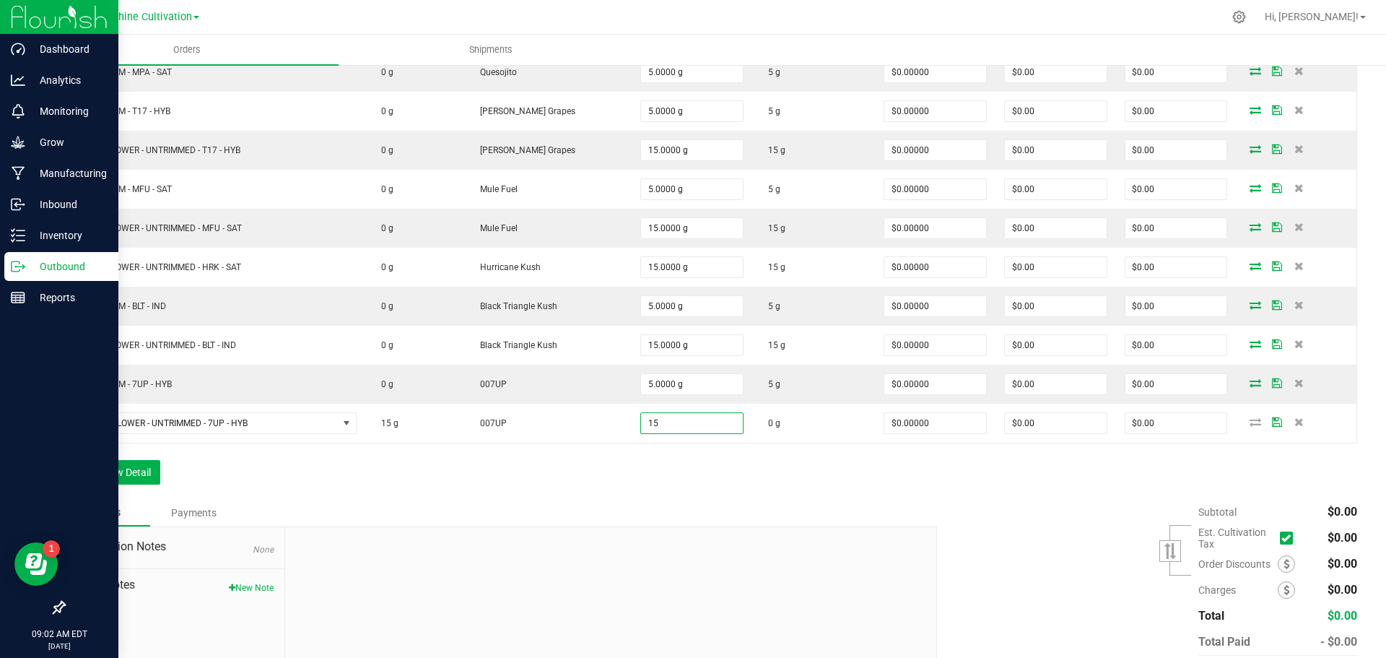
type input "15.0000 g"
click at [687, 493] on div "Order Details Print All Labels Item Sellable Strain Qty Ordered Qty Allocated U…" at bounding box center [711, 146] width 1294 height 705
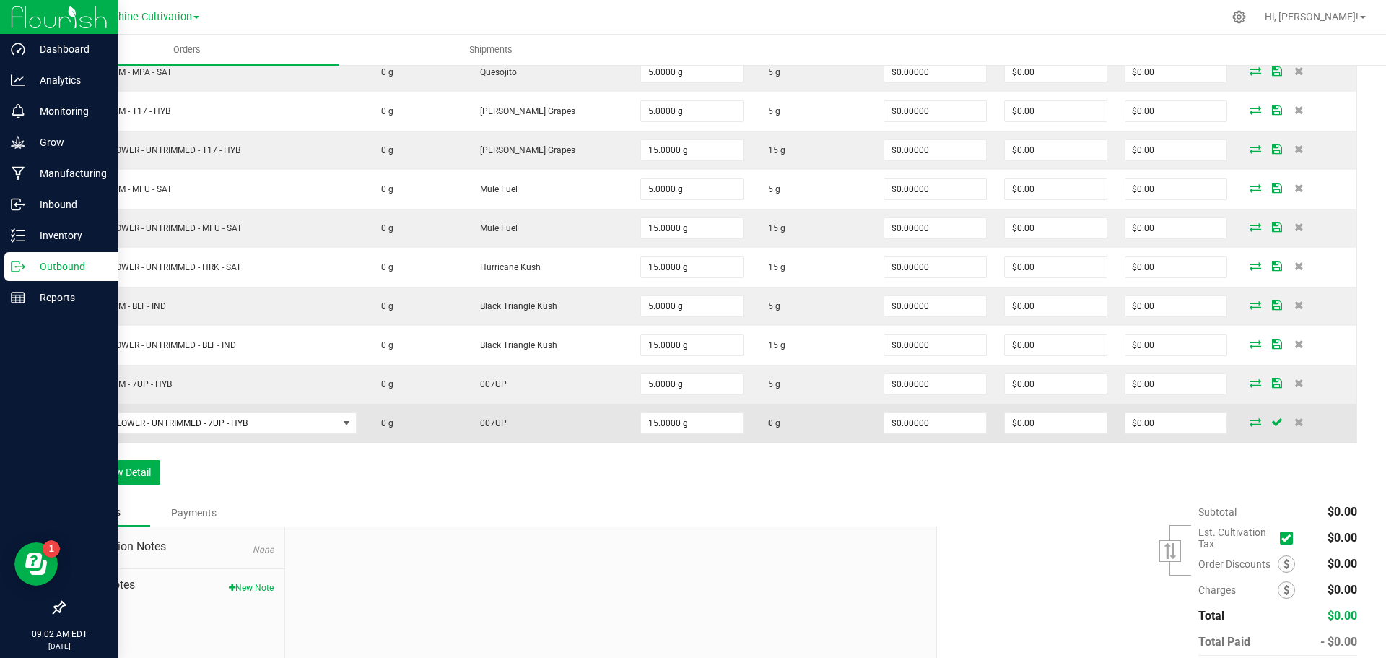
click at [1250, 421] on icon at bounding box center [1256, 421] width 12 height 9
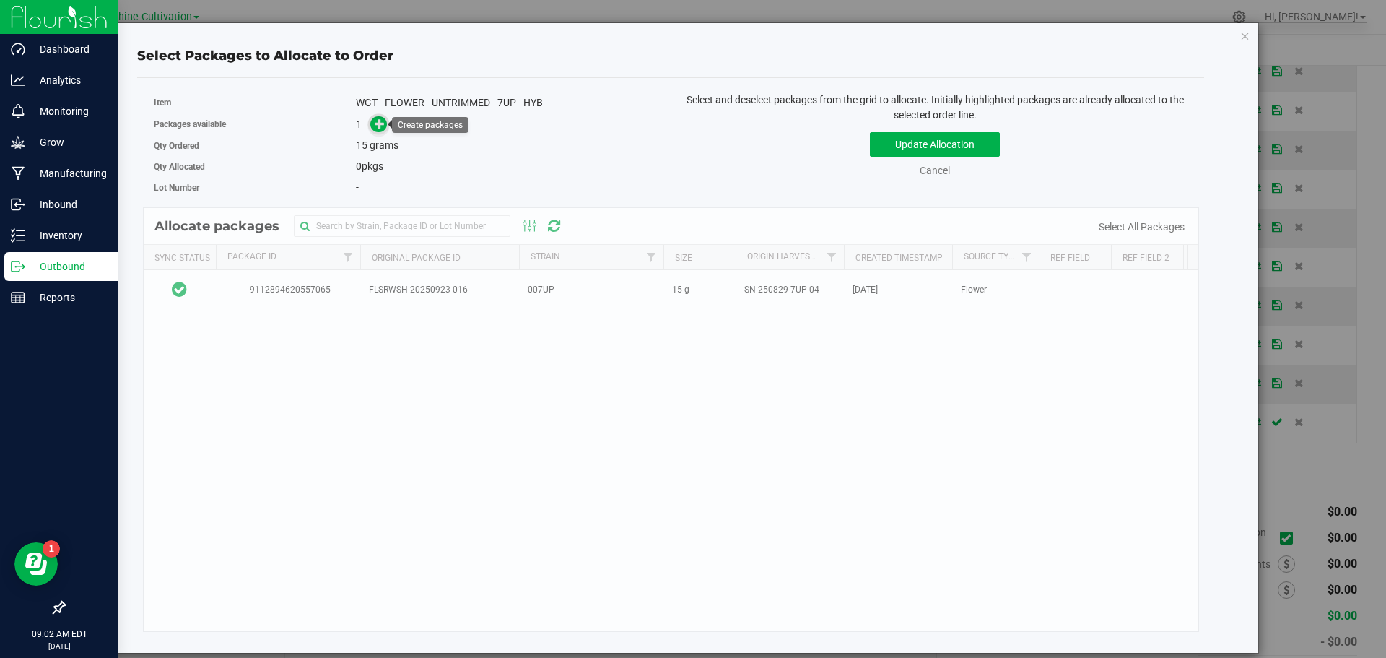
click at [381, 122] on icon at bounding box center [380, 123] width 10 height 10
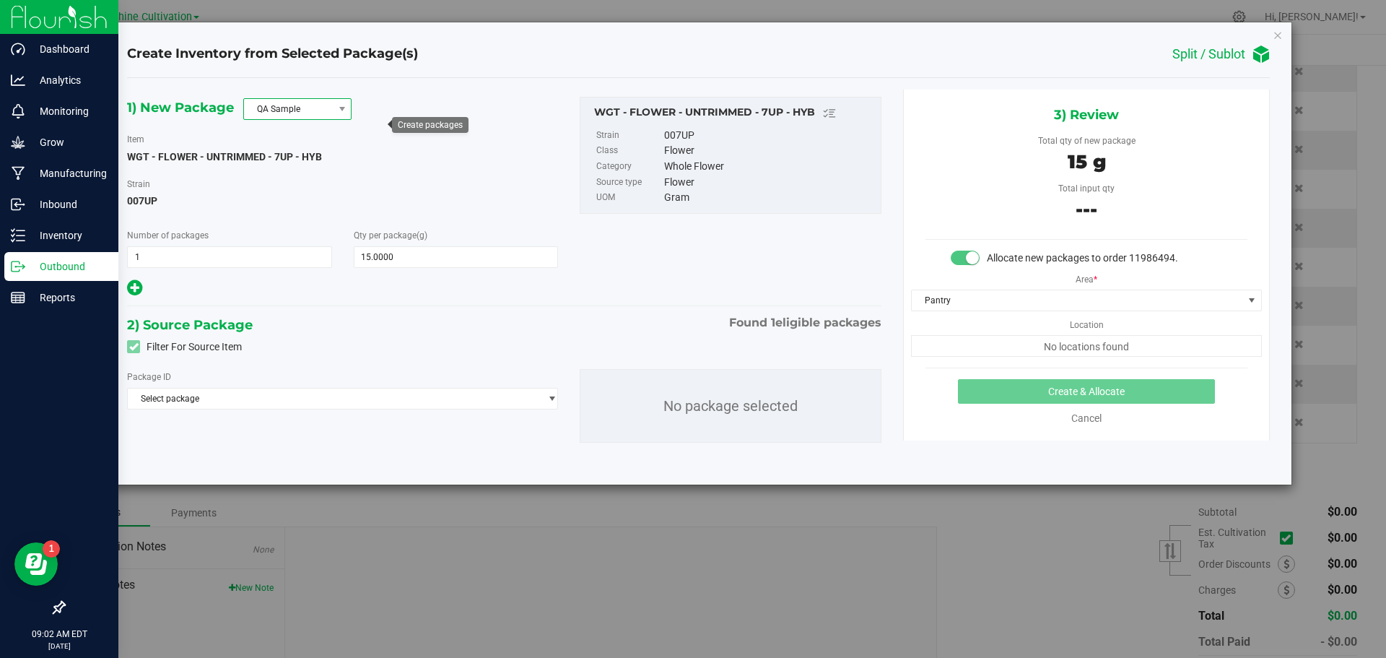
click at [311, 120] on span "QA Sample" at bounding box center [297, 109] width 108 height 22
click at [298, 170] on li "R&D Sample" at bounding box center [297, 174] width 107 height 20
click at [256, 406] on span "Select package" at bounding box center [333, 398] width 411 height 20
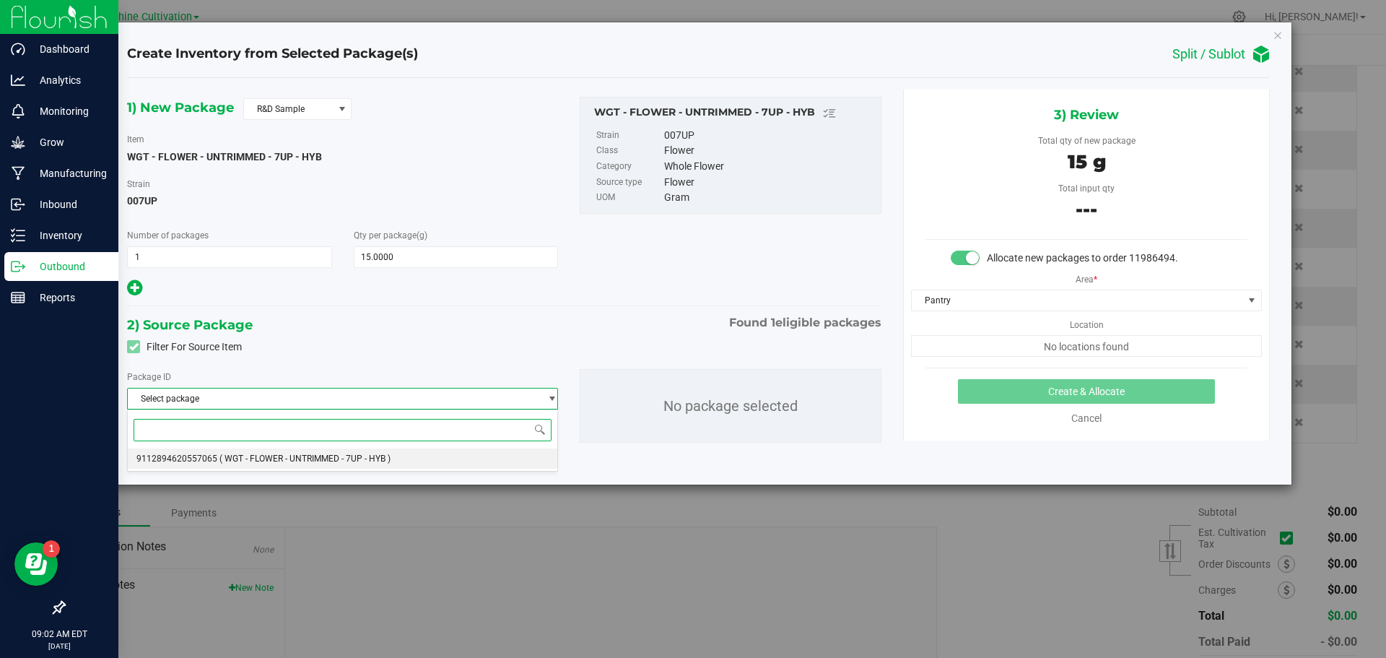
click at [217, 465] on li "9112894620557065 ( WGT - FLOWER - UNTRIMMED - 7UP - HYB )" at bounding box center [343, 458] width 430 height 20
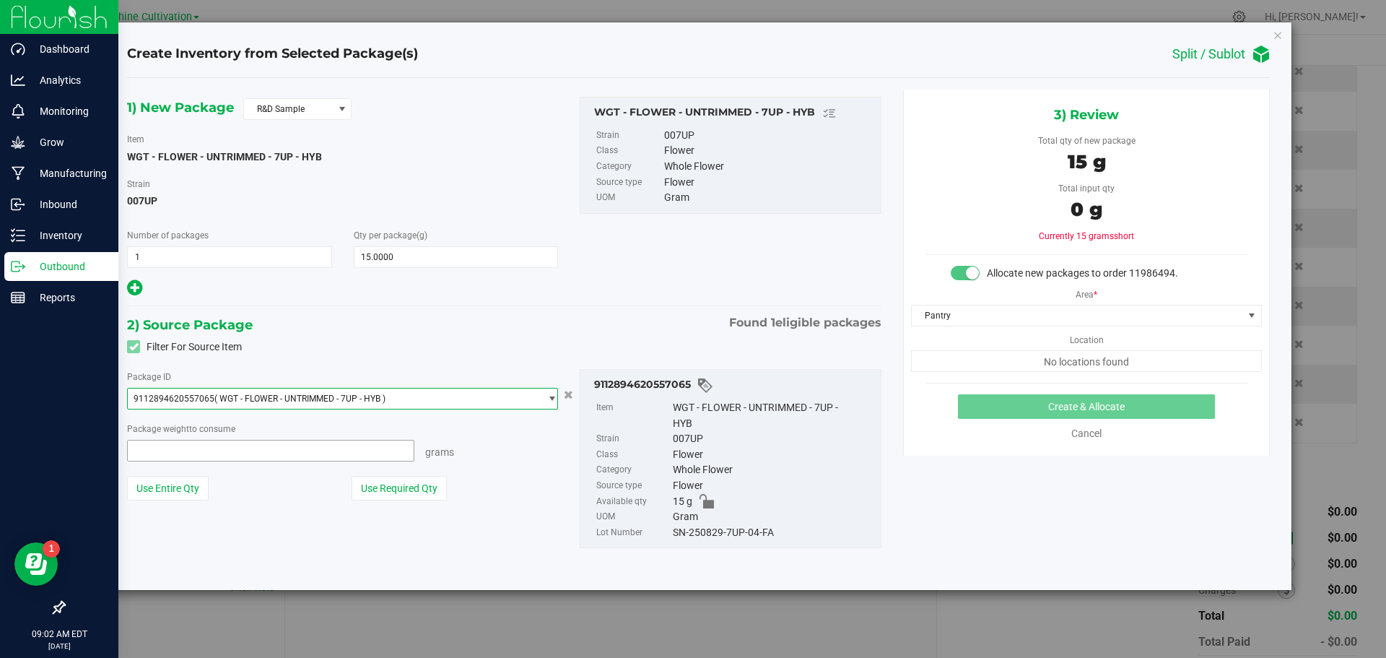
click at [253, 453] on span at bounding box center [270, 451] width 287 height 22
type input "15"
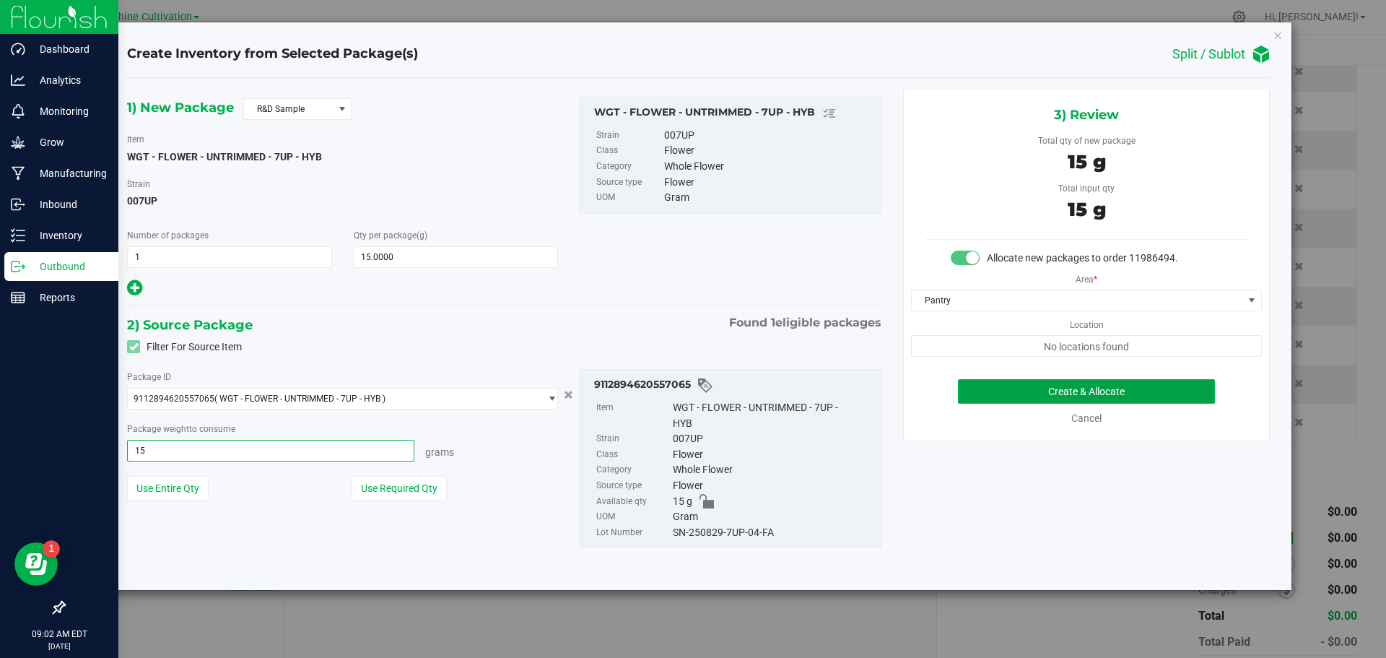
click at [1092, 401] on button "Create & Allocate" at bounding box center [1086, 391] width 257 height 25
type input "15.0000 g"
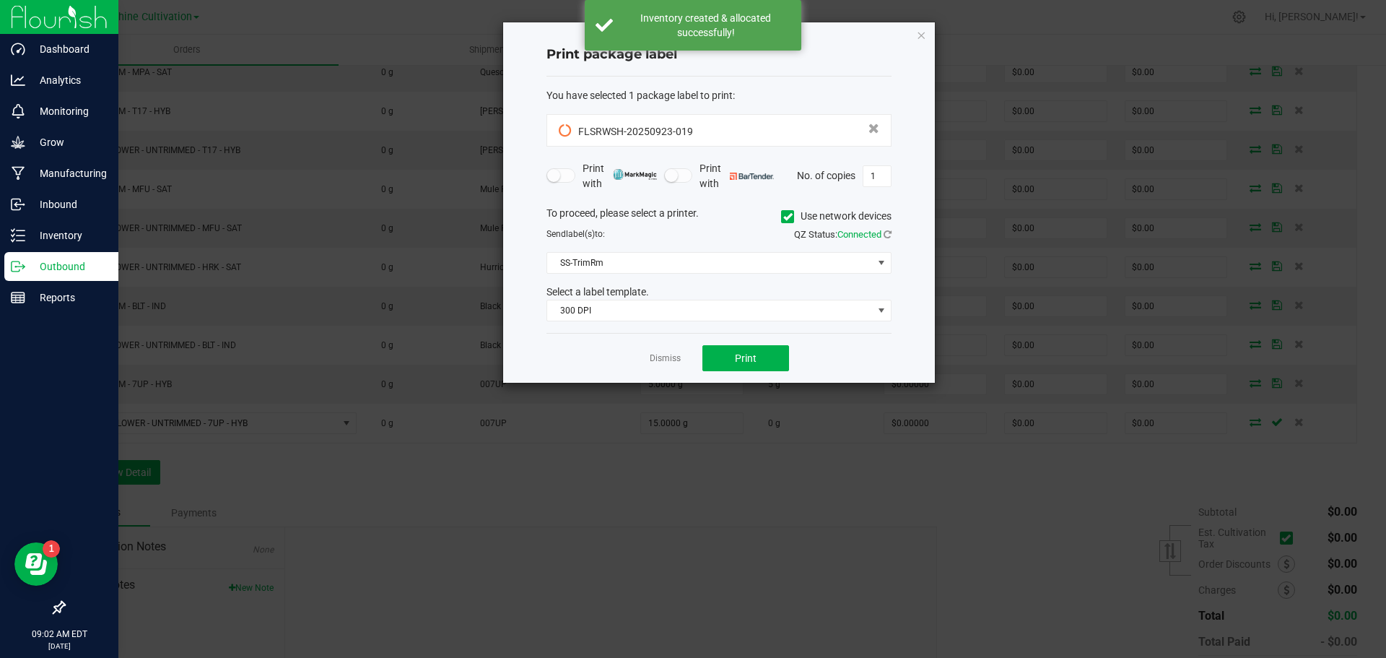
click at [676, 345] on div "Dismiss Print" at bounding box center [718, 358] width 345 height 50
click at [675, 351] on app-cancel-button "Dismiss" at bounding box center [665, 358] width 31 height 15
click at [669, 357] on link "Dismiss" at bounding box center [665, 358] width 31 height 12
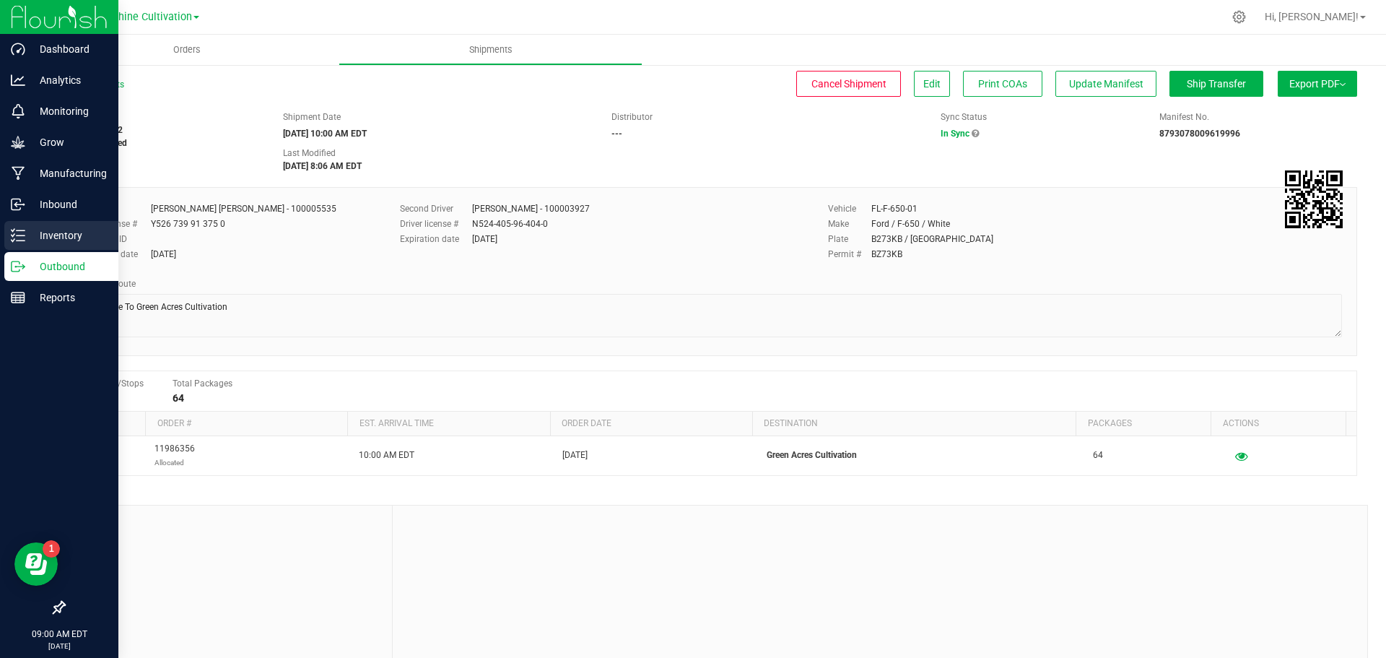
click at [61, 241] on p "Inventory" at bounding box center [68, 235] width 87 height 17
